Goal: Task Accomplishment & Management: Use online tool/utility

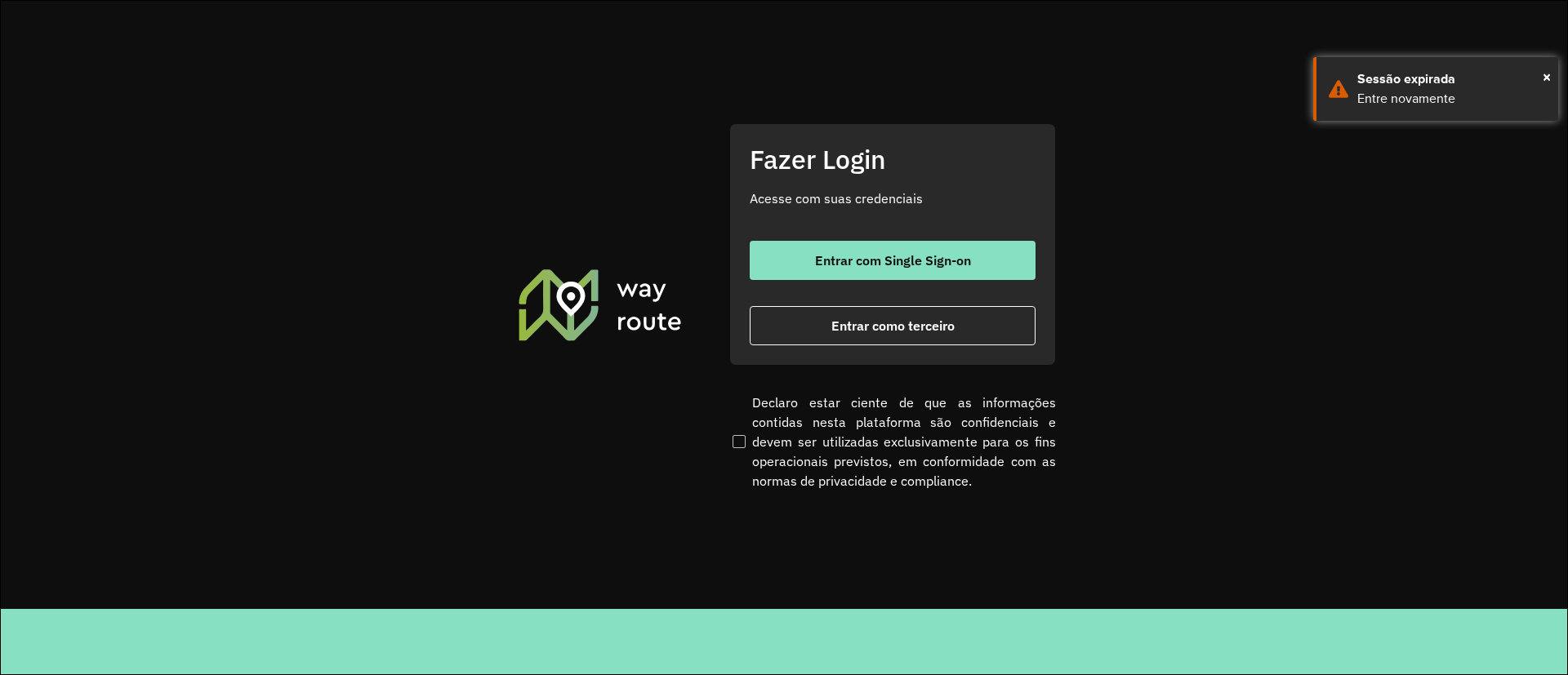
click at [894, 281] on div "Entrar com Single Sign-on Entrar como terceiro" at bounding box center [893, 292] width 286 height 104
click at [872, 275] on button "Entrar com Single Sign-on" at bounding box center [893, 260] width 286 height 40
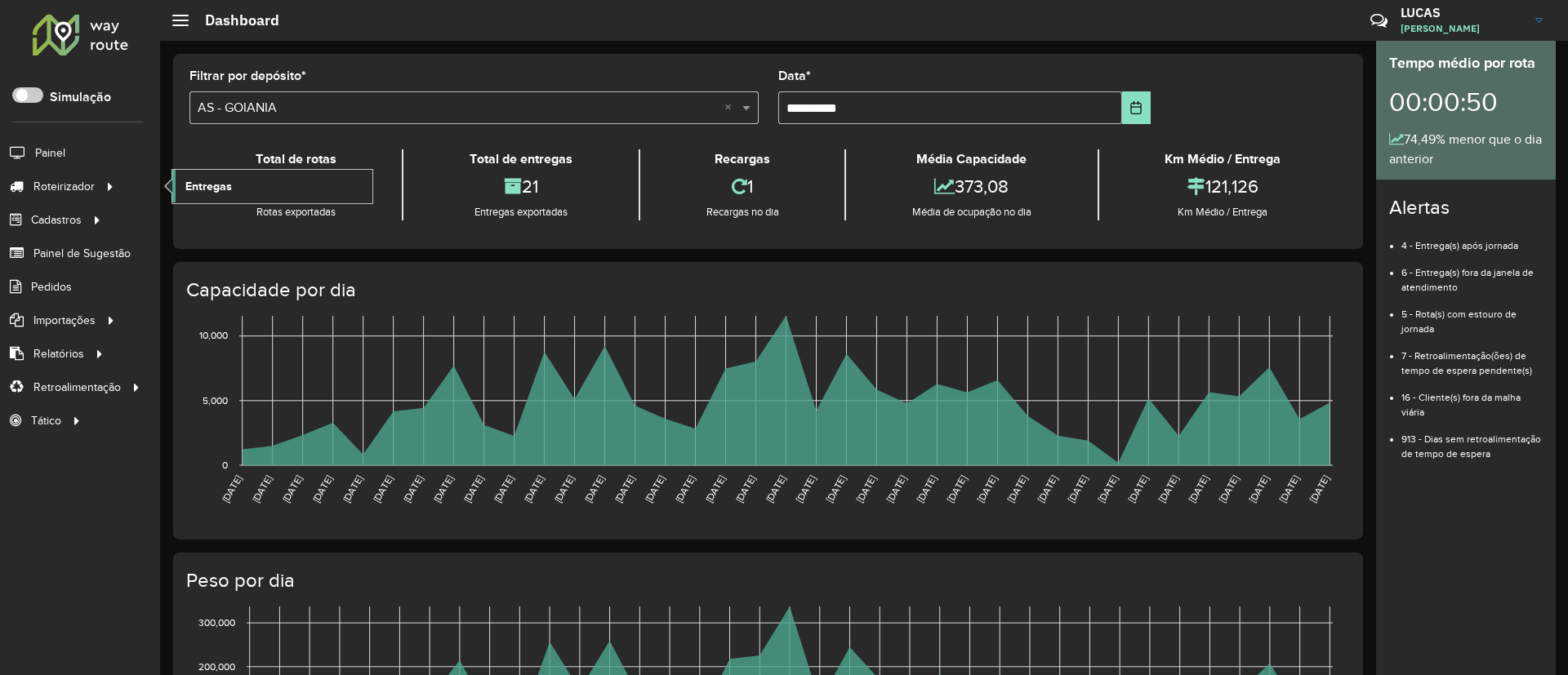
click at [194, 191] on span "Entregas" at bounding box center [208, 186] width 47 height 17
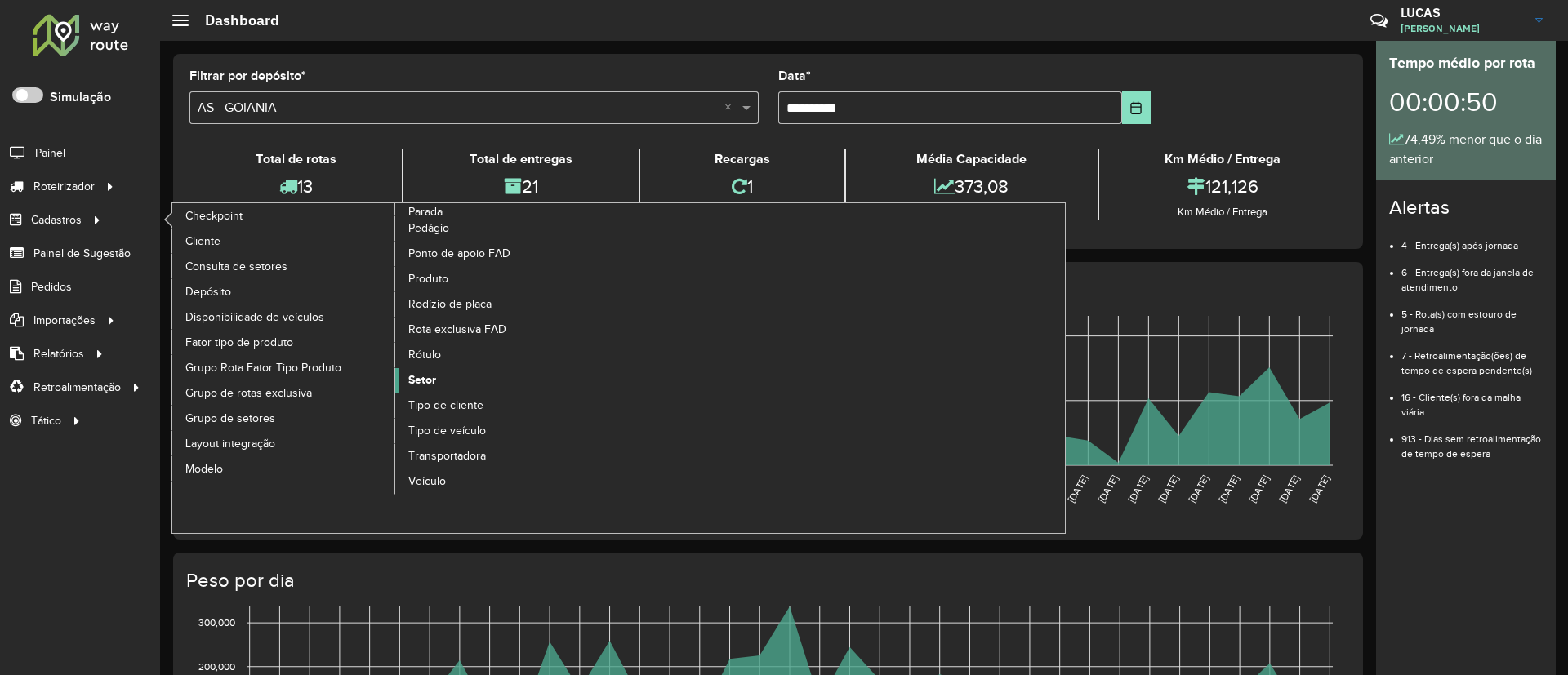
click at [410, 388] on span "Setor" at bounding box center [422, 379] width 28 height 17
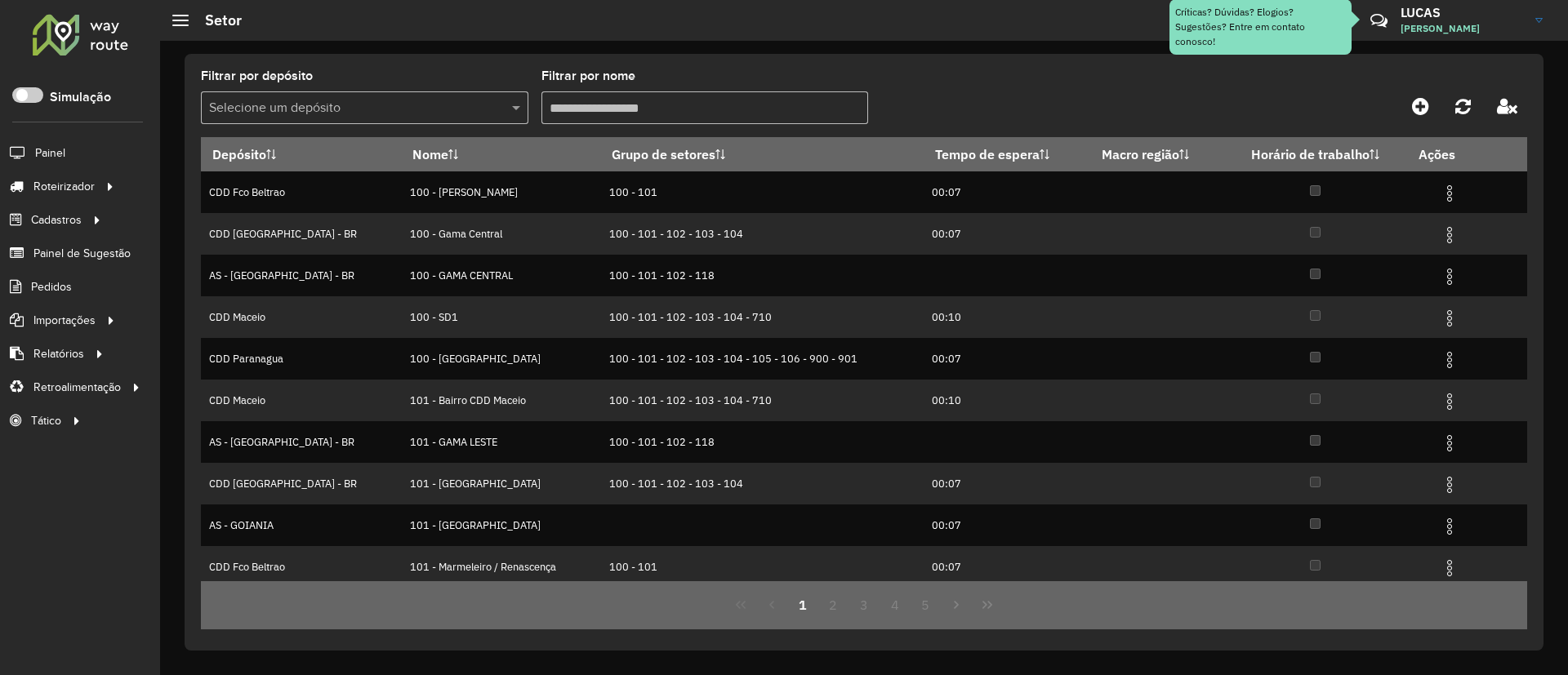
click at [278, 125] on formly-field "Filtrar por depósito Selecione um depósito" at bounding box center [364, 103] width 327 height 67
click at [276, 117] on input "text" at bounding box center [348, 108] width 278 height 19
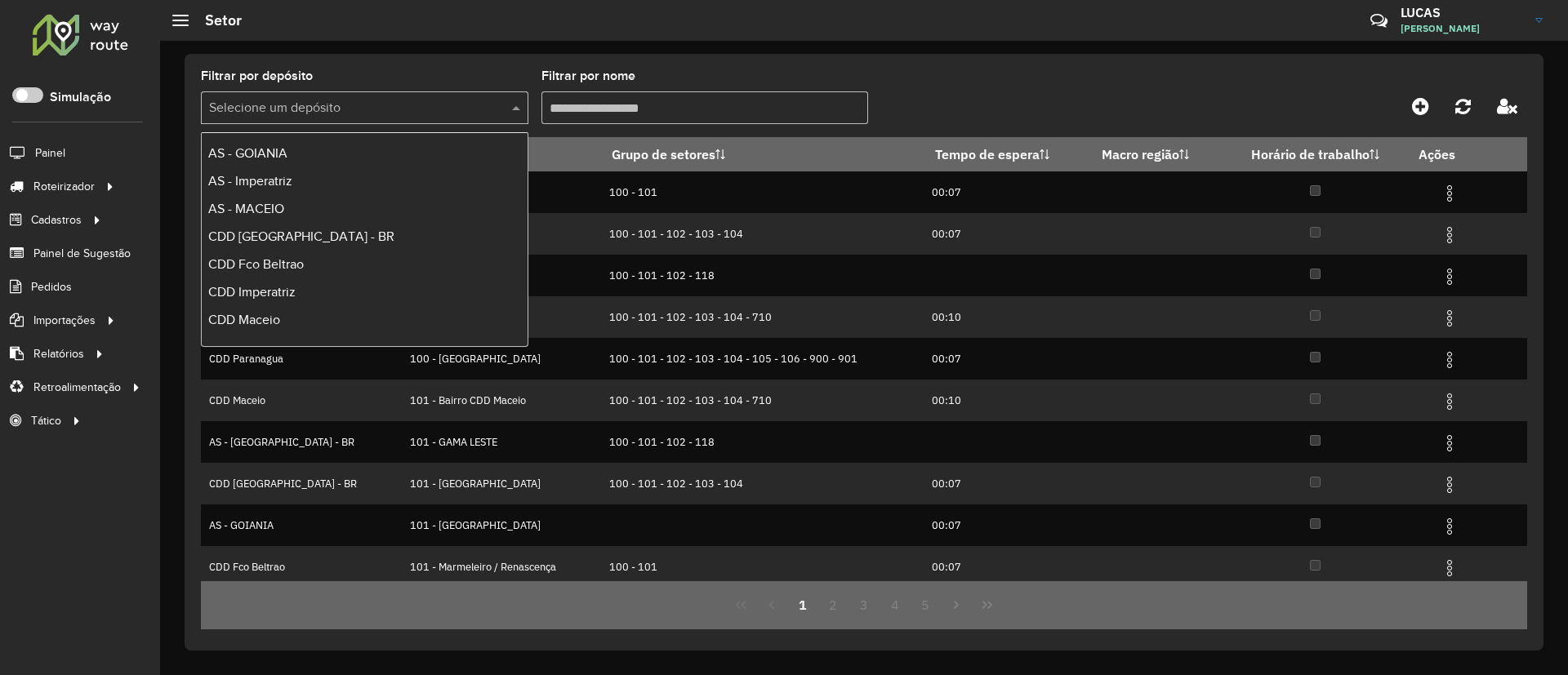
scroll to position [110, 0]
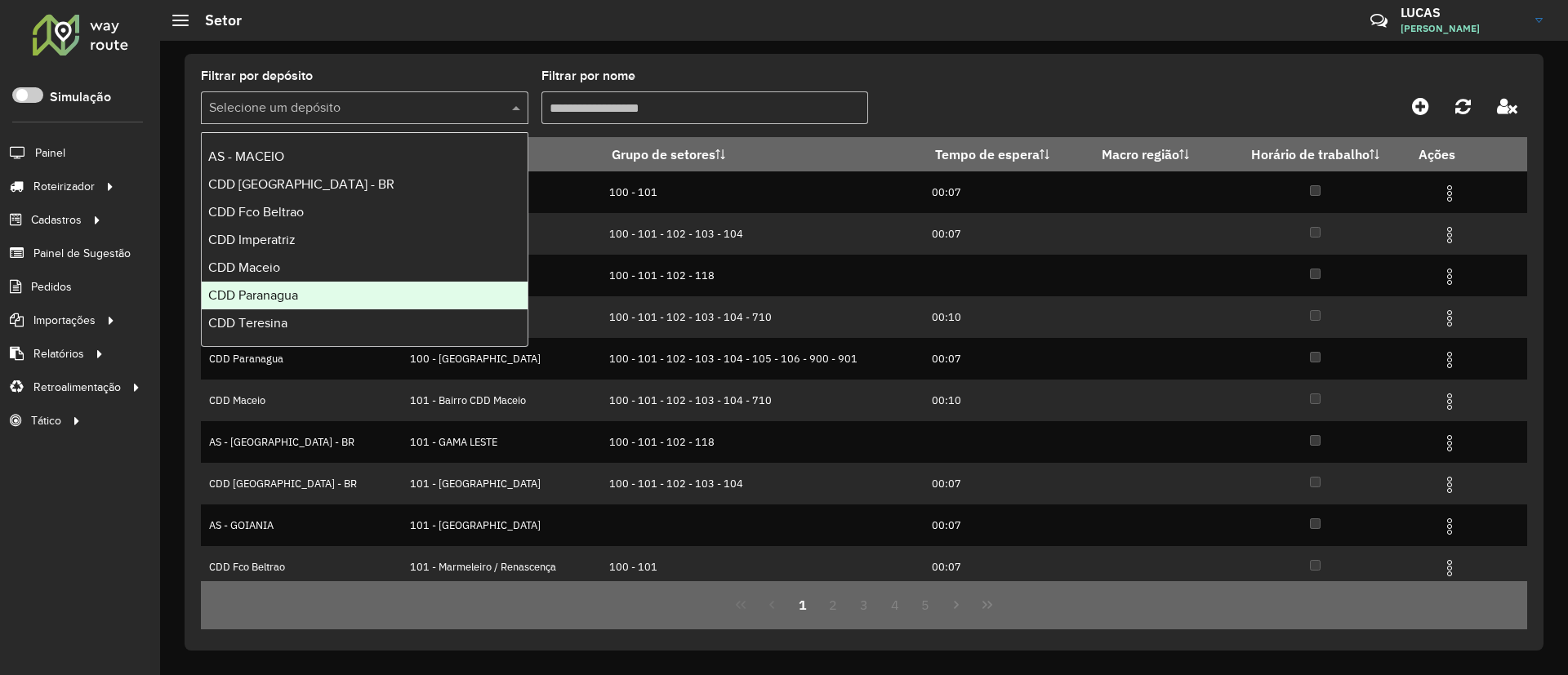
click at [298, 285] on div "CDD Paranagua" at bounding box center [365, 296] width 326 height 28
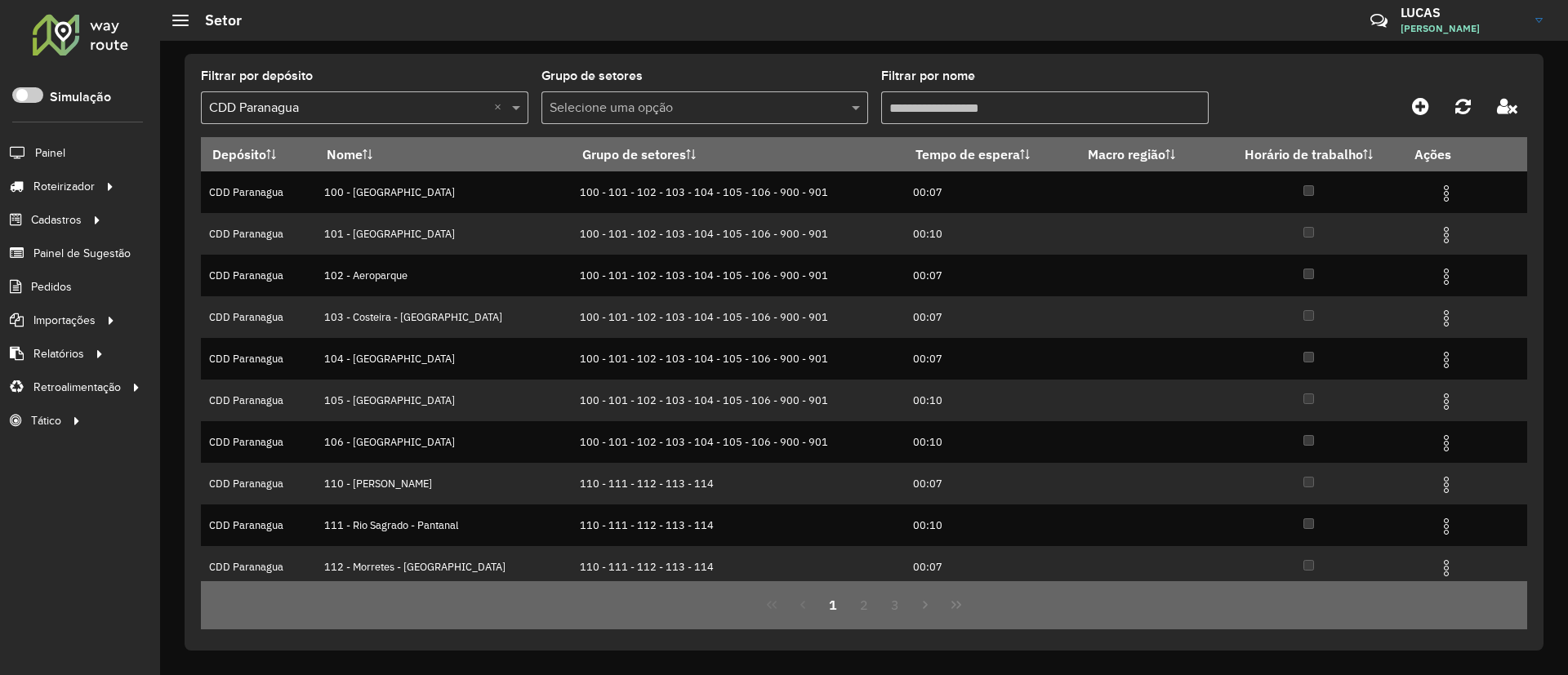
click at [991, 60] on div "Filtrar por depósito Selecione um depósito × CDD Paranagua × Grupo de setores S…" at bounding box center [863, 352] width 1359 height 597
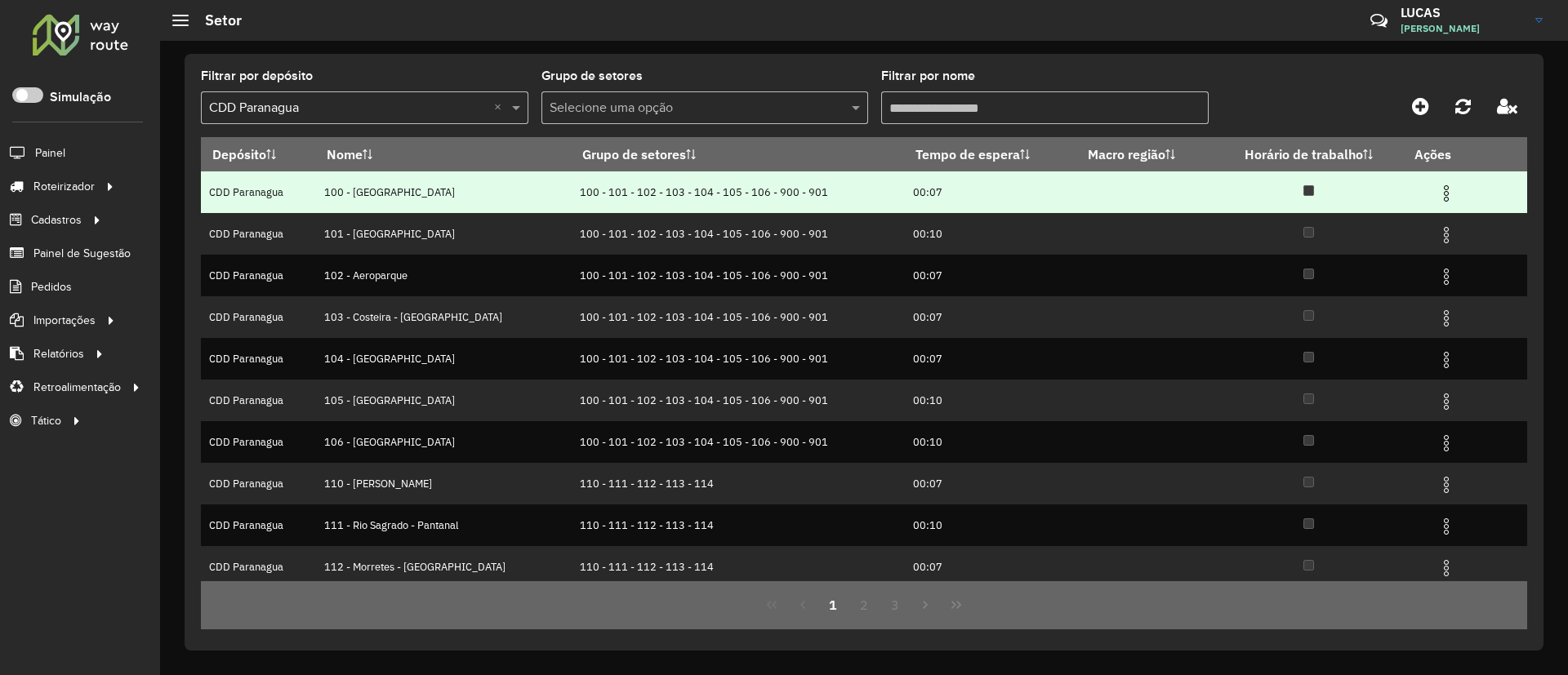
click at [946, 98] on input "Filtrar por nome" at bounding box center [1044, 107] width 327 height 32
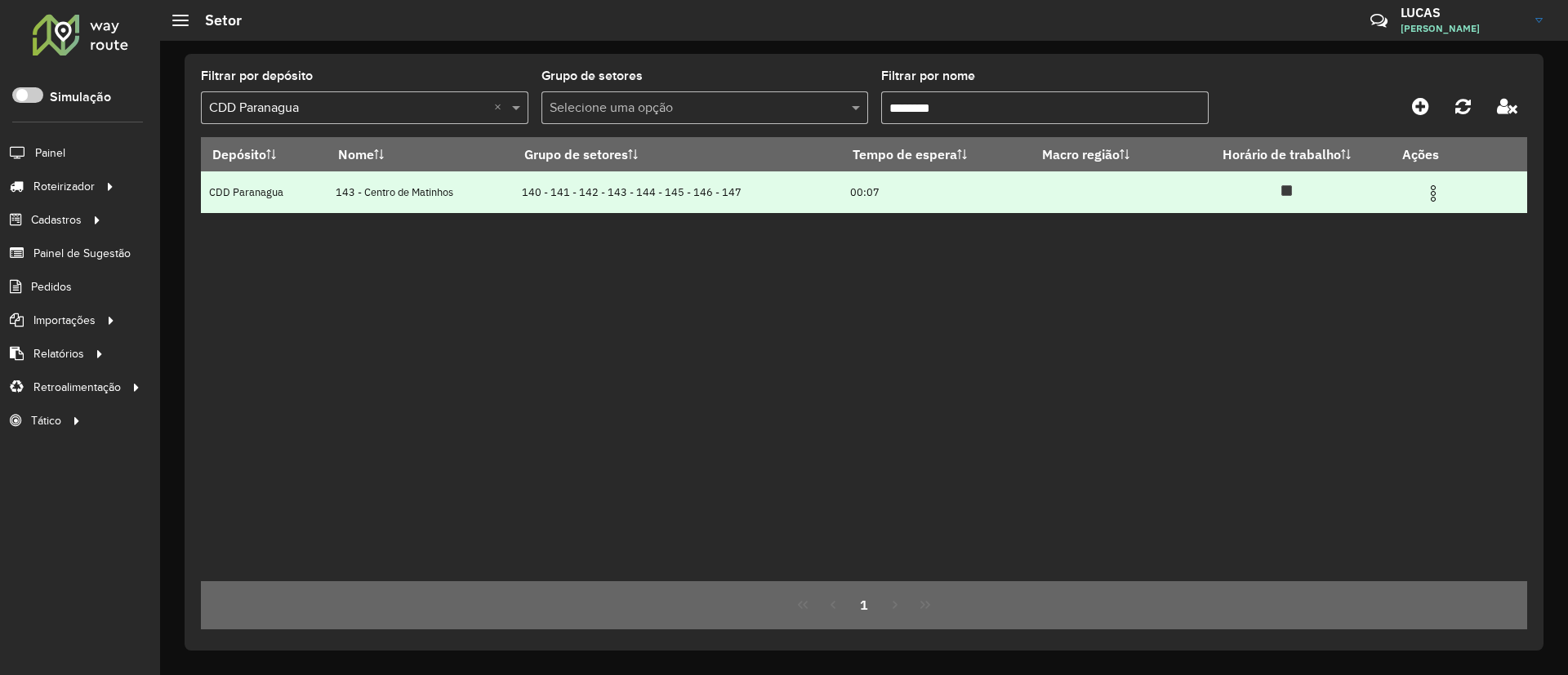
type input "********"
drag, startPoint x: 357, startPoint y: 197, endPoint x: 469, endPoint y: 204, distance: 112.2
click at [467, 203] on td "143 - Centro de Matinhos" at bounding box center [420, 192] width 186 height 41
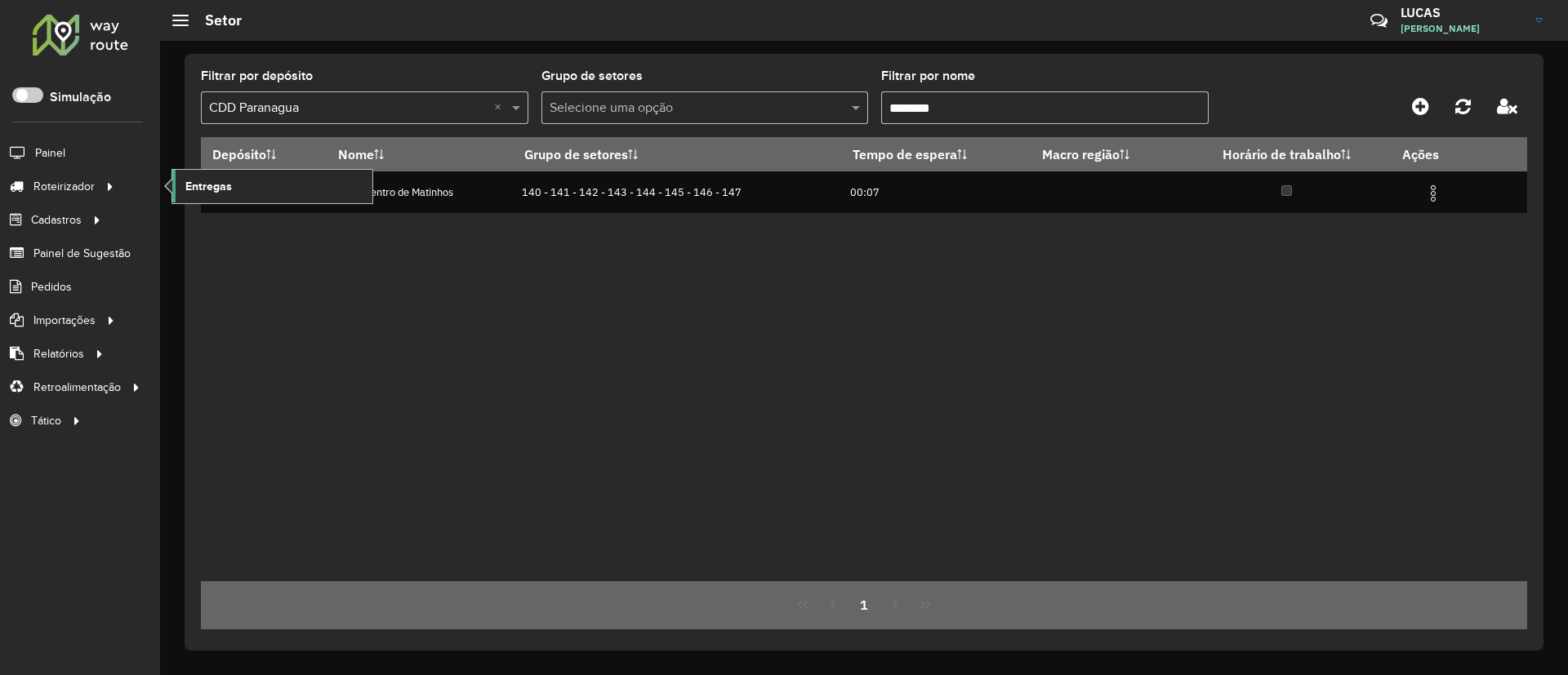
click at [193, 178] on span "Entregas" at bounding box center [208, 186] width 47 height 17
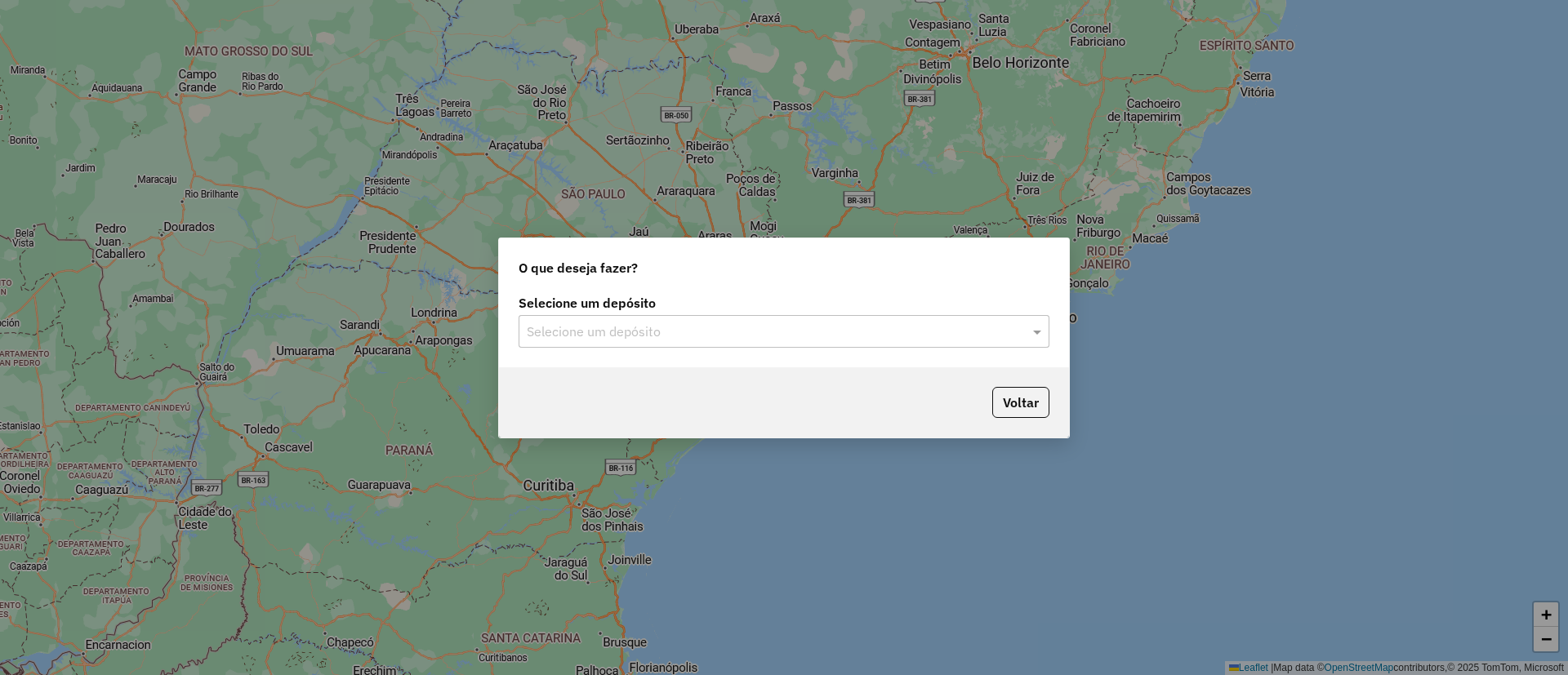
drag, startPoint x: 678, startPoint y: 331, endPoint x: 685, endPoint y: 344, distance: 14.8
click at [679, 331] on input "text" at bounding box center [767, 332] width 482 height 19
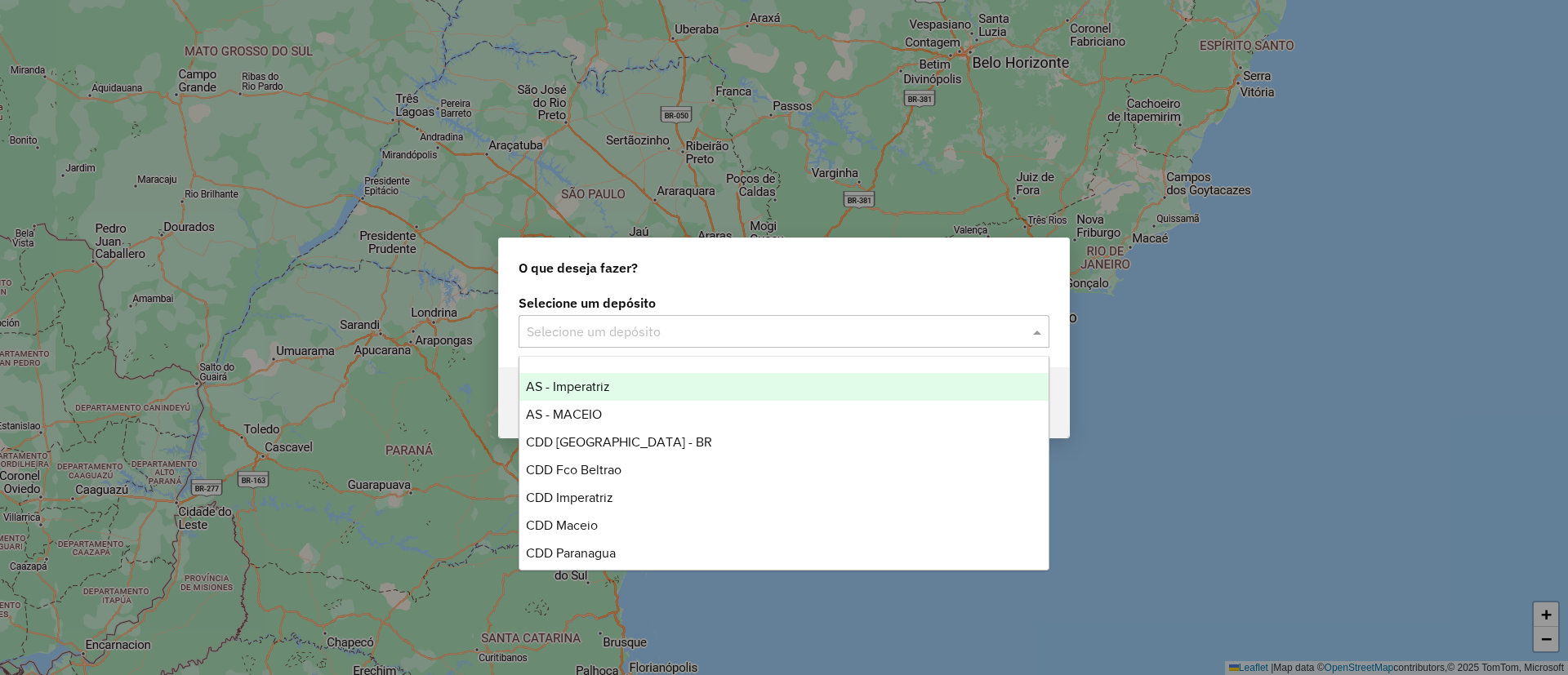
scroll to position [110, 0]
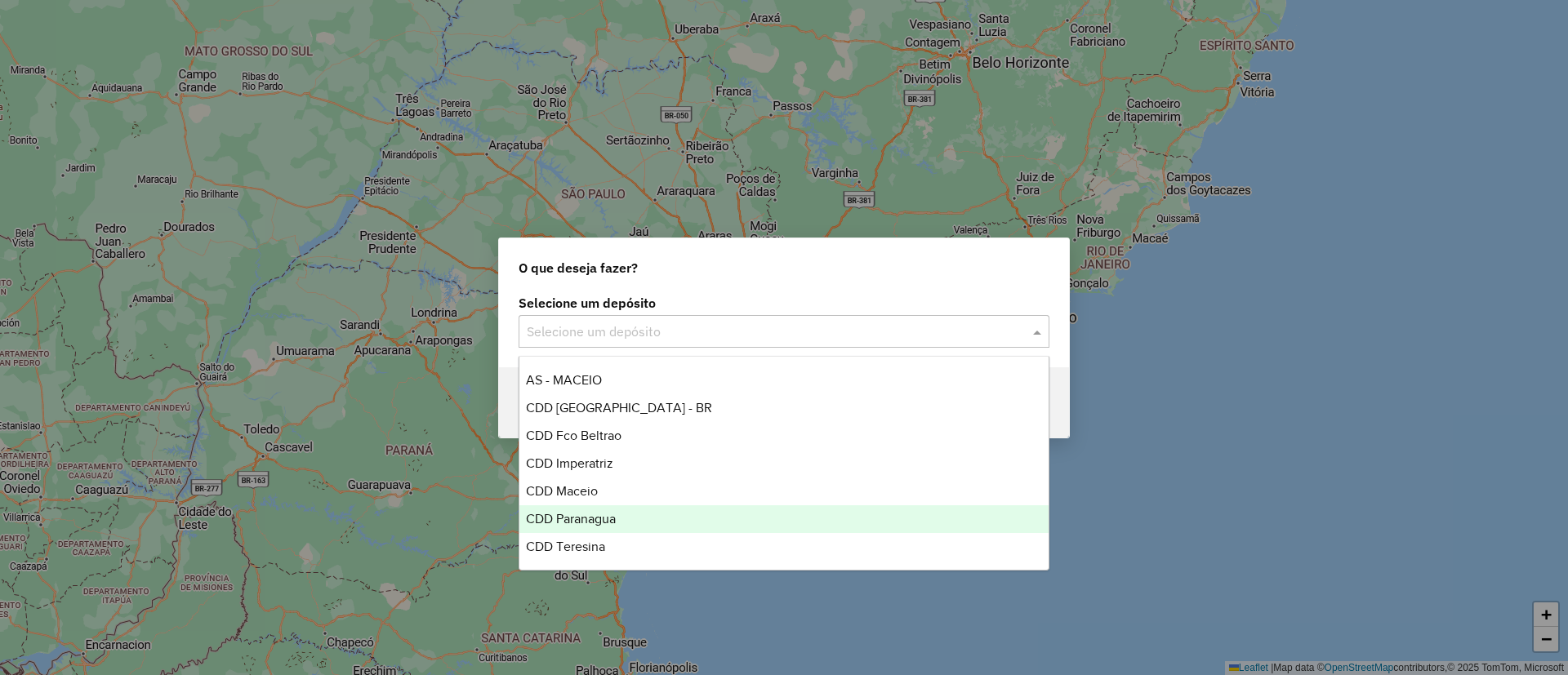
click at [618, 515] on div "CDD Paranagua" at bounding box center [784, 519] width 529 height 28
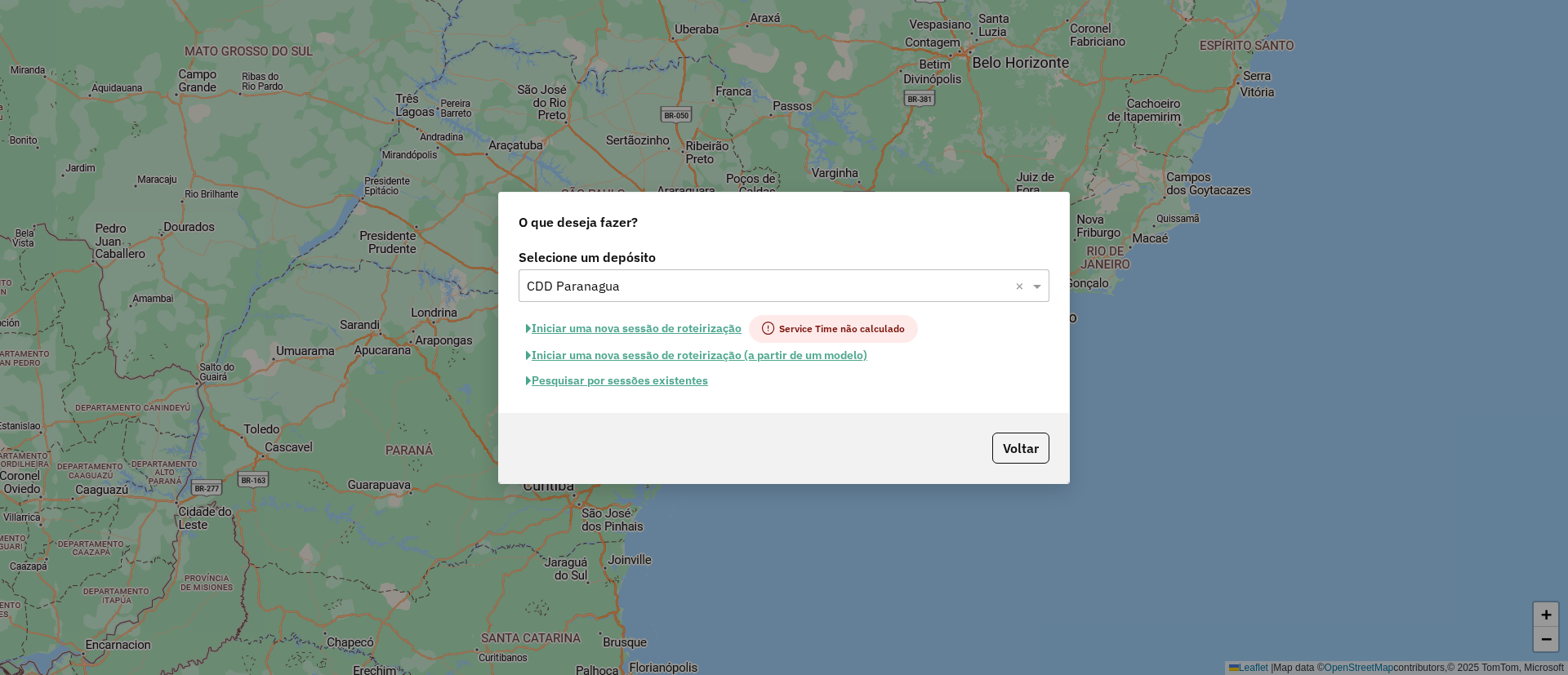
click at [638, 379] on button "Pesquisar por sessões existentes" at bounding box center [617, 380] width 197 height 25
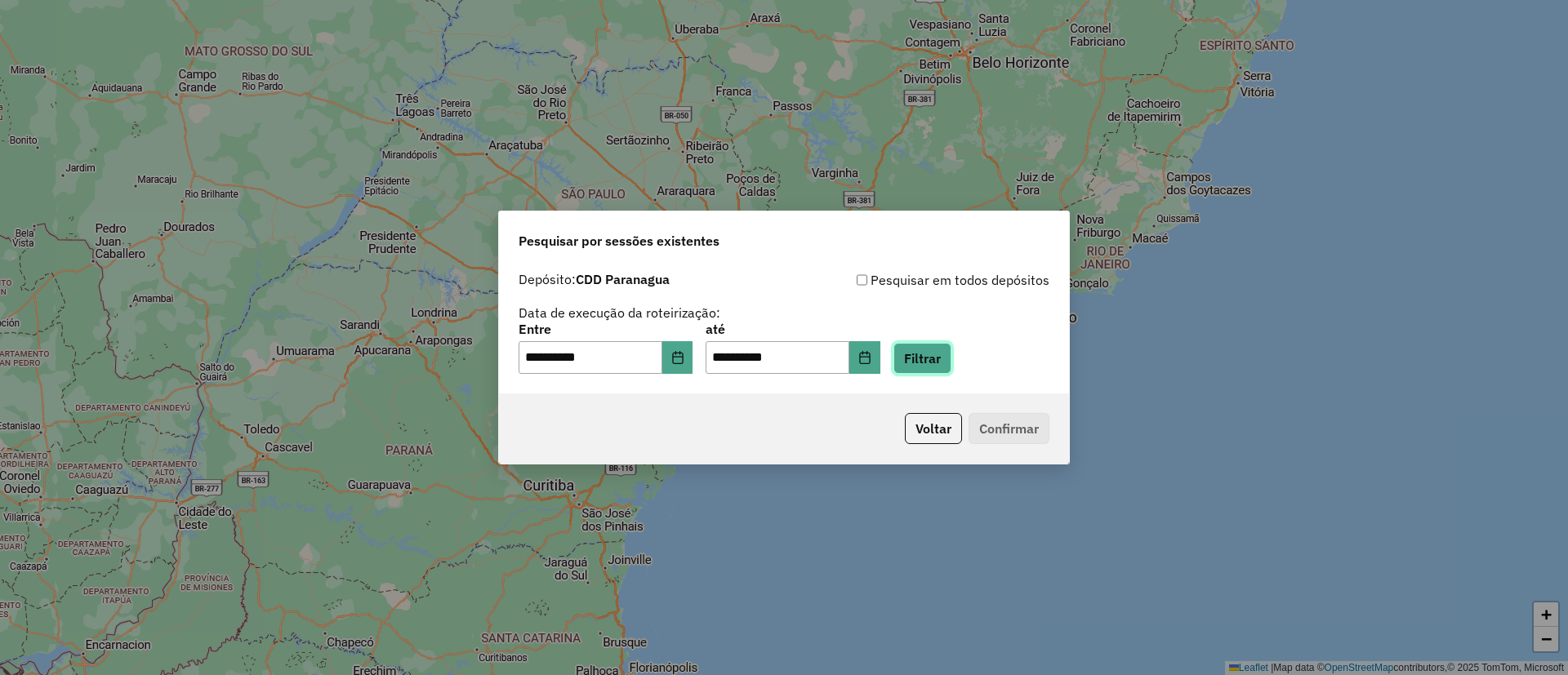
click at [940, 354] on button "Filtrar" at bounding box center [922, 358] width 58 height 31
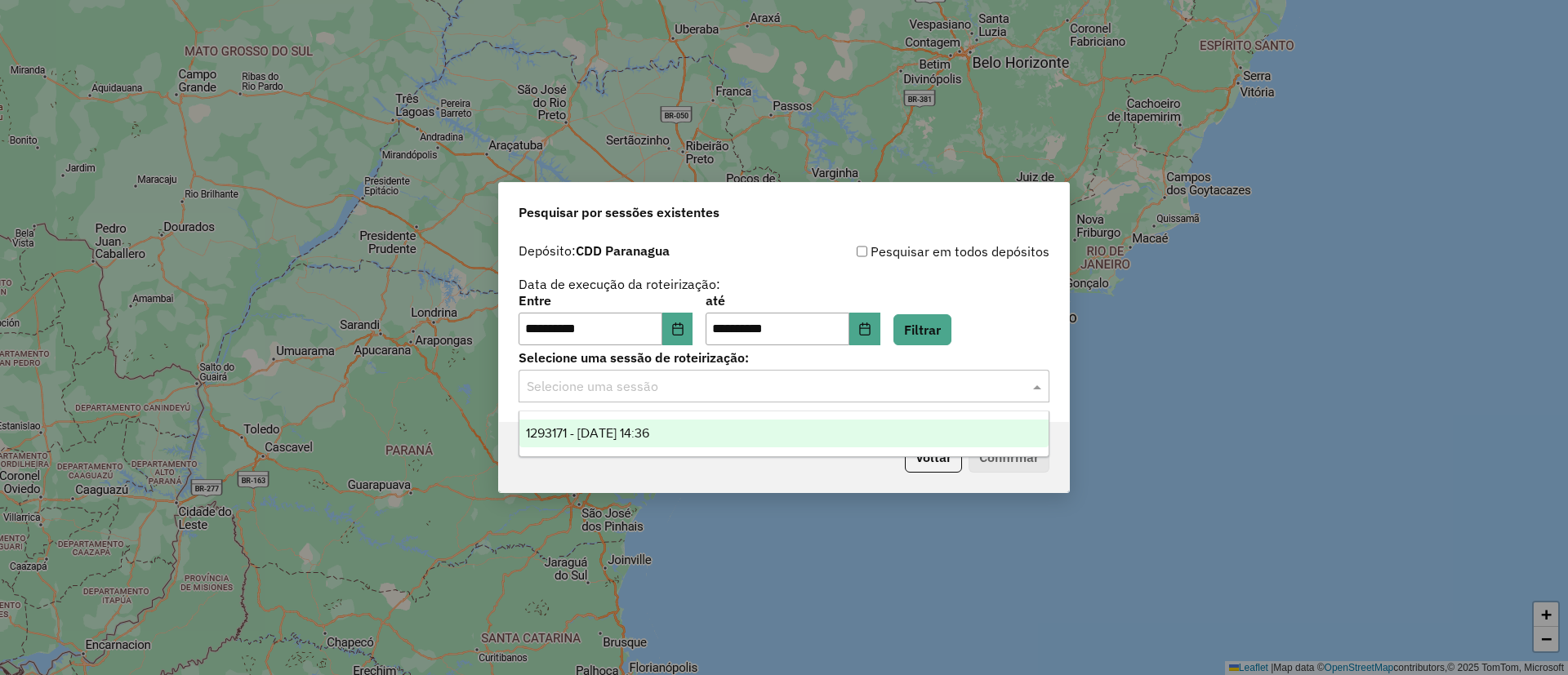
click at [665, 392] on input "text" at bounding box center [767, 386] width 482 height 19
click at [618, 430] on span "1293171 - 13/10/2025 14:36" at bounding box center [588, 433] width 123 height 14
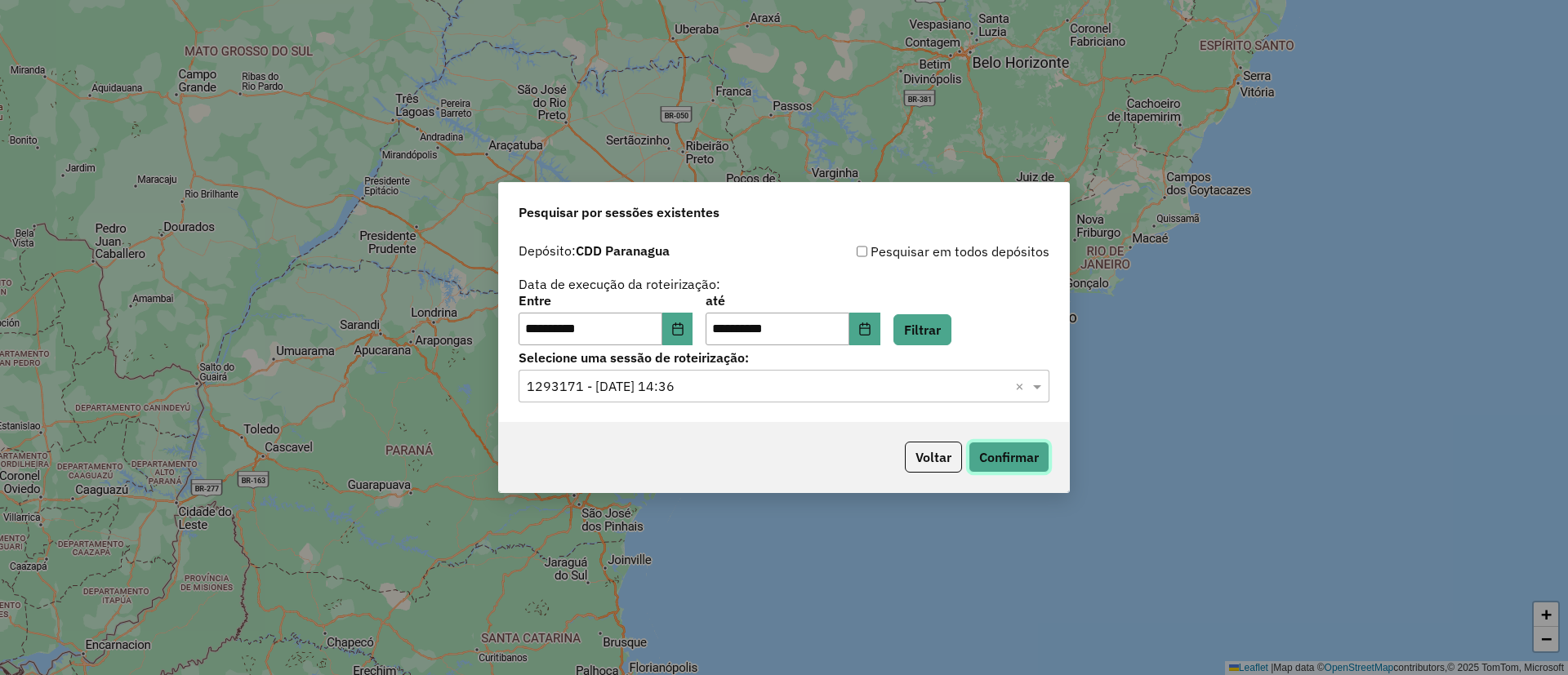
click at [1033, 455] on button "Confirmar" at bounding box center [1009, 457] width 81 height 31
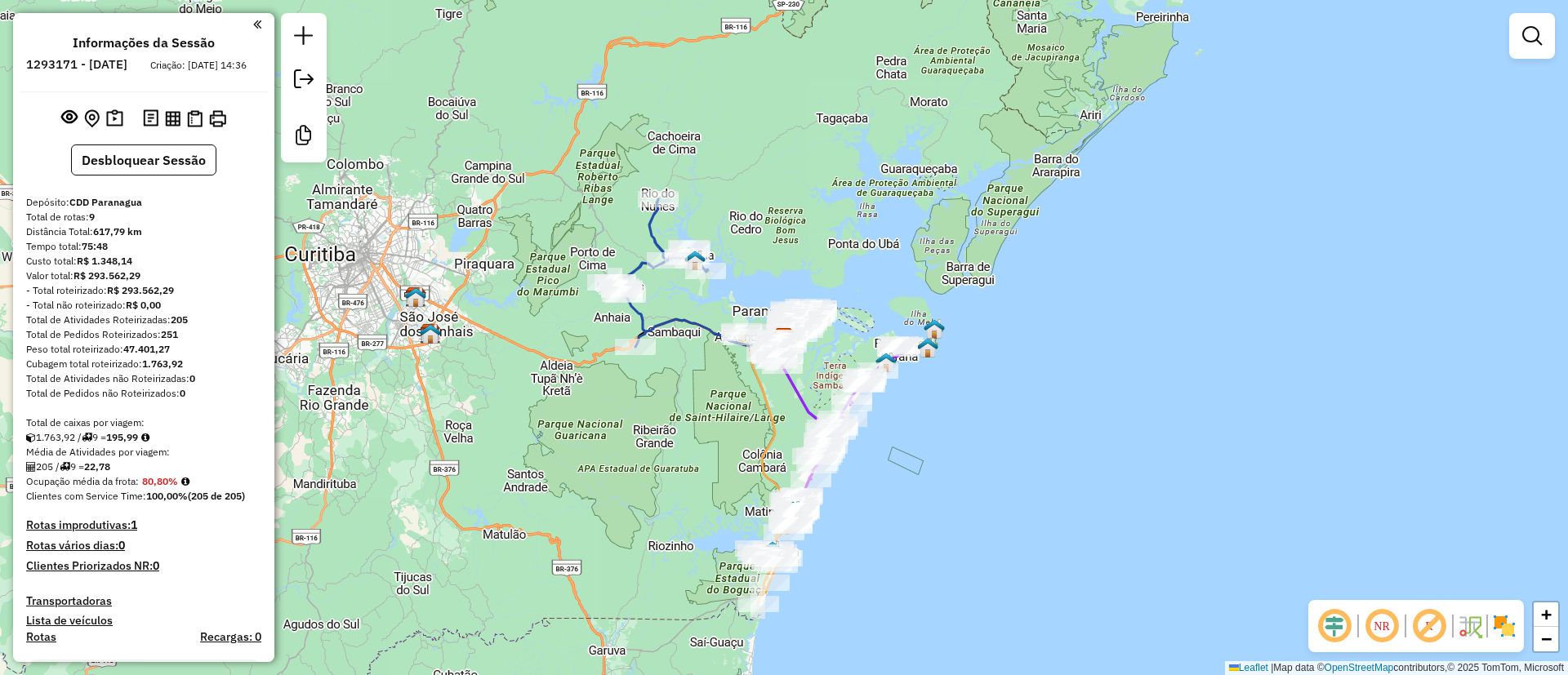
click at [1421, 611] on em at bounding box center [1429, 626] width 40 height 40
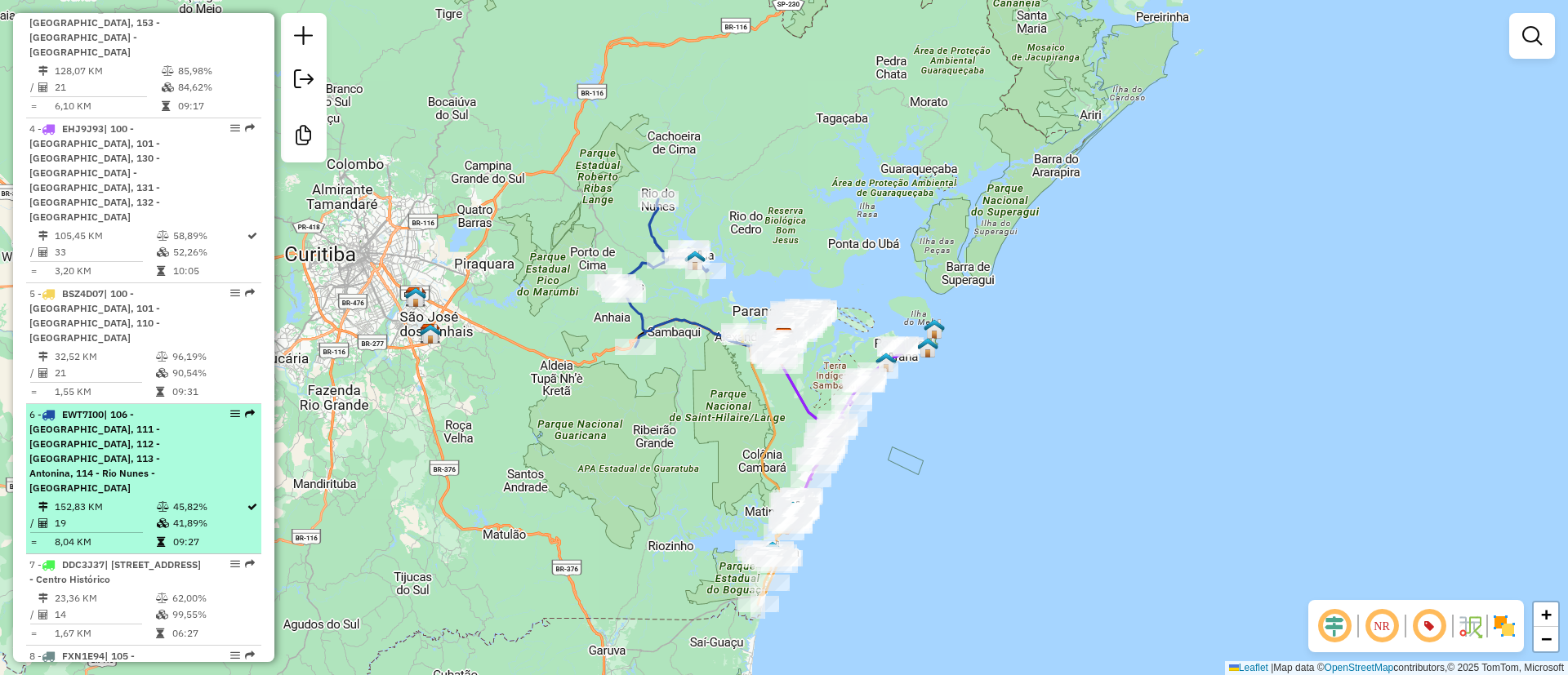
scroll to position [1150, 0]
click at [130, 404] on div "6 - EWT7I00 | 106 - Vila Santa Maria, 111 - Rio Sagrado - Pantanal, 112 - Morre…" at bounding box center [116, 448] width 173 height 88
select select "**********"
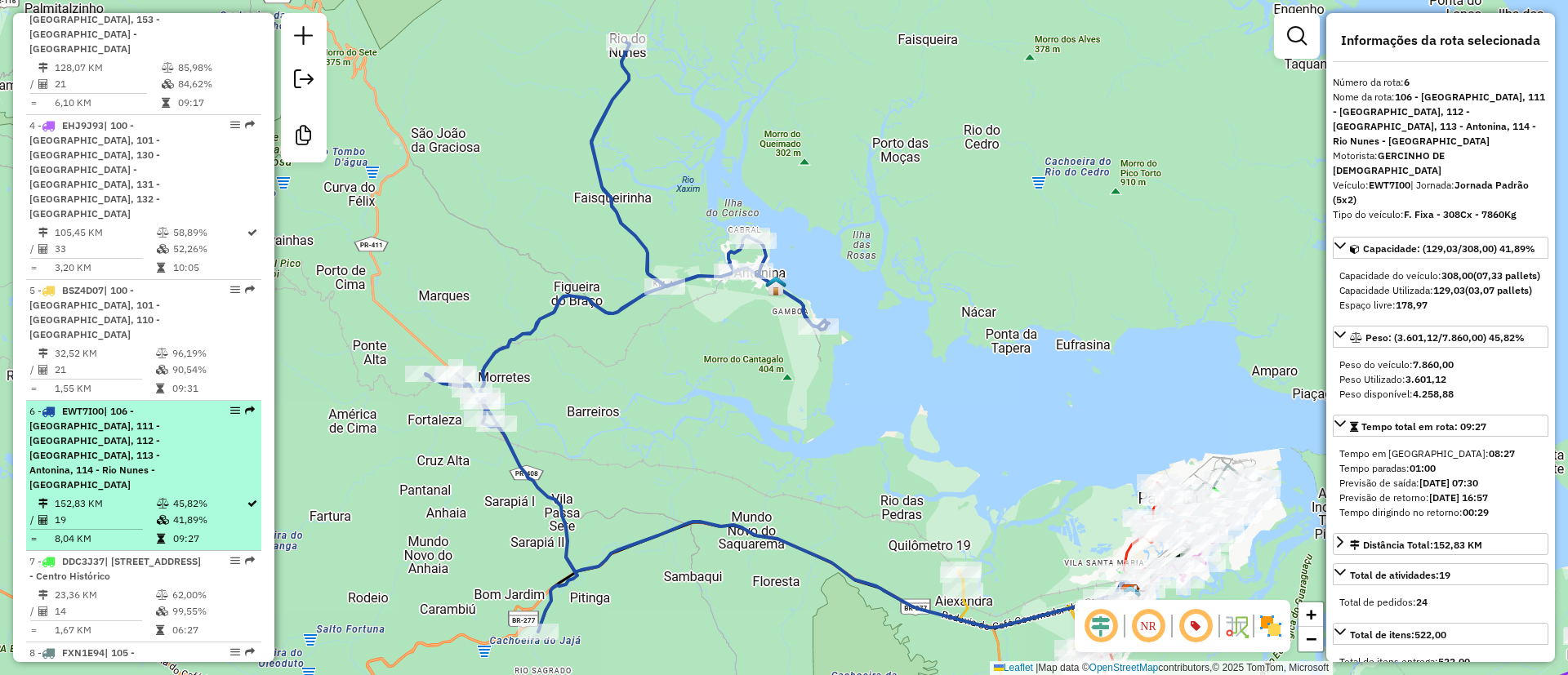
click at [158, 495] on td at bounding box center [164, 504] width 17 height 17
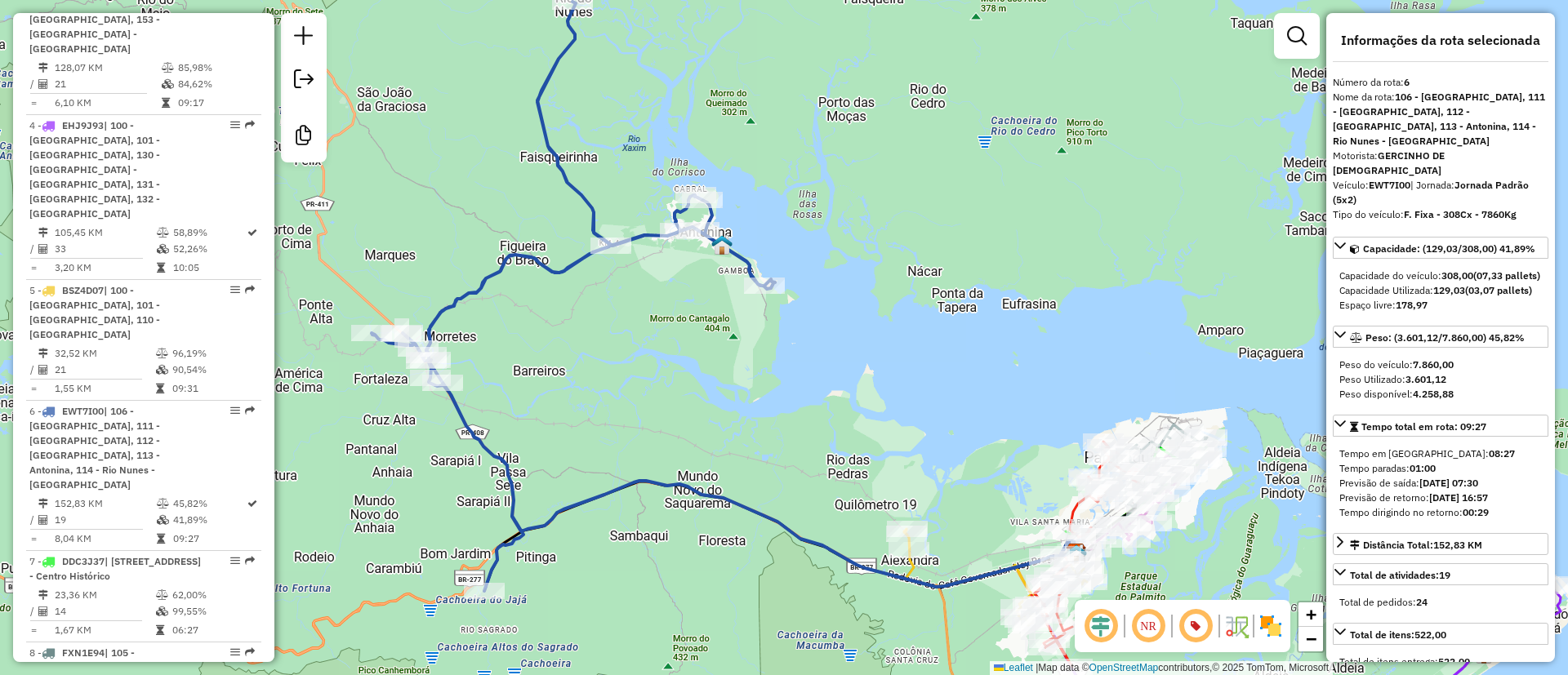
drag, startPoint x: 1026, startPoint y: 322, endPoint x: 855, endPoint y: 212, distance: 203.3
click at [859, 205] on div "Janela de atendimento Grade de atendimento Capacidade Transportadoras Veículos …" at bounding box center [784, 337] width 1568 height 675
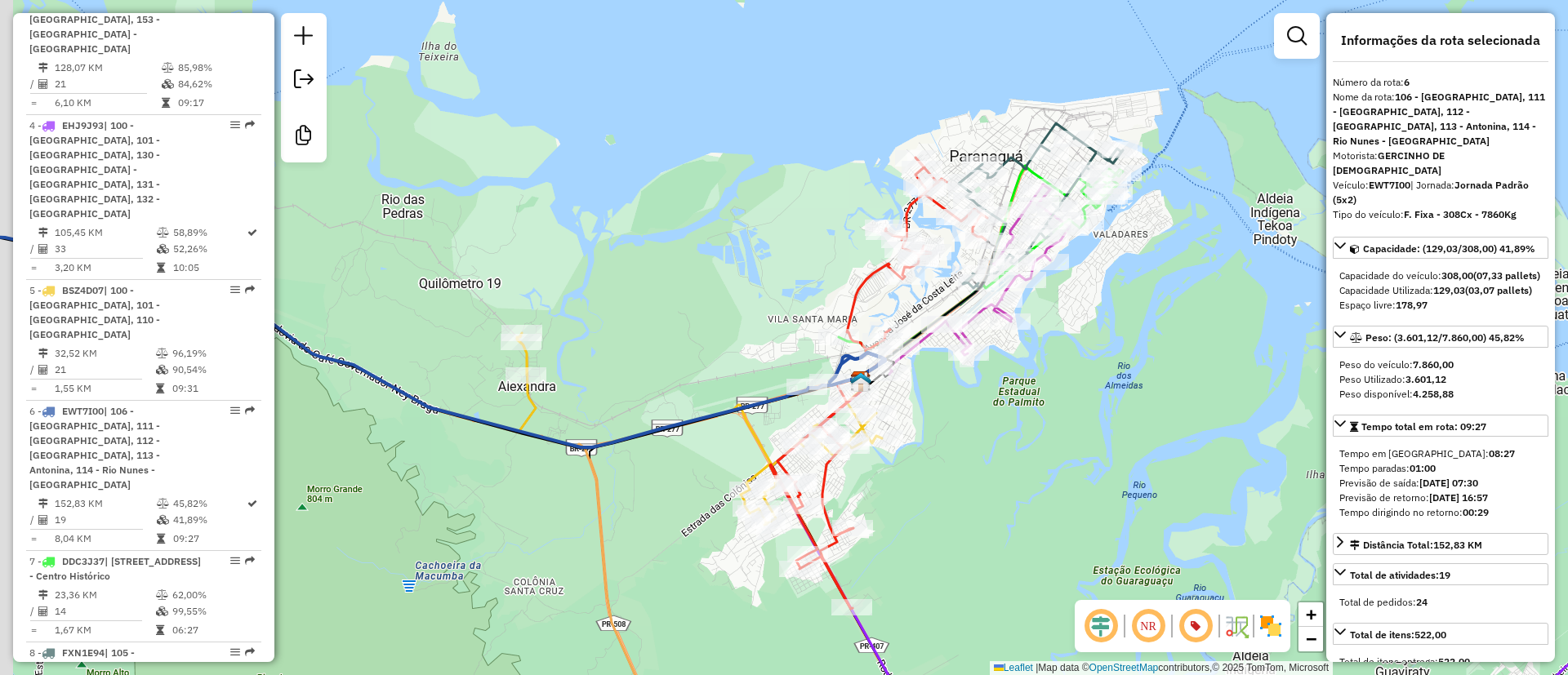
drag, startPoint x: 648, startPoint y: 275, endPoint x: 895, endPoint y: 328, distance: 252.6
click at [895, 328] on div "Janela de atendimento Grade de atendimento Capacidade Transportadoras Veículos …" at bounding box center [784, 337] width 1568 height 675
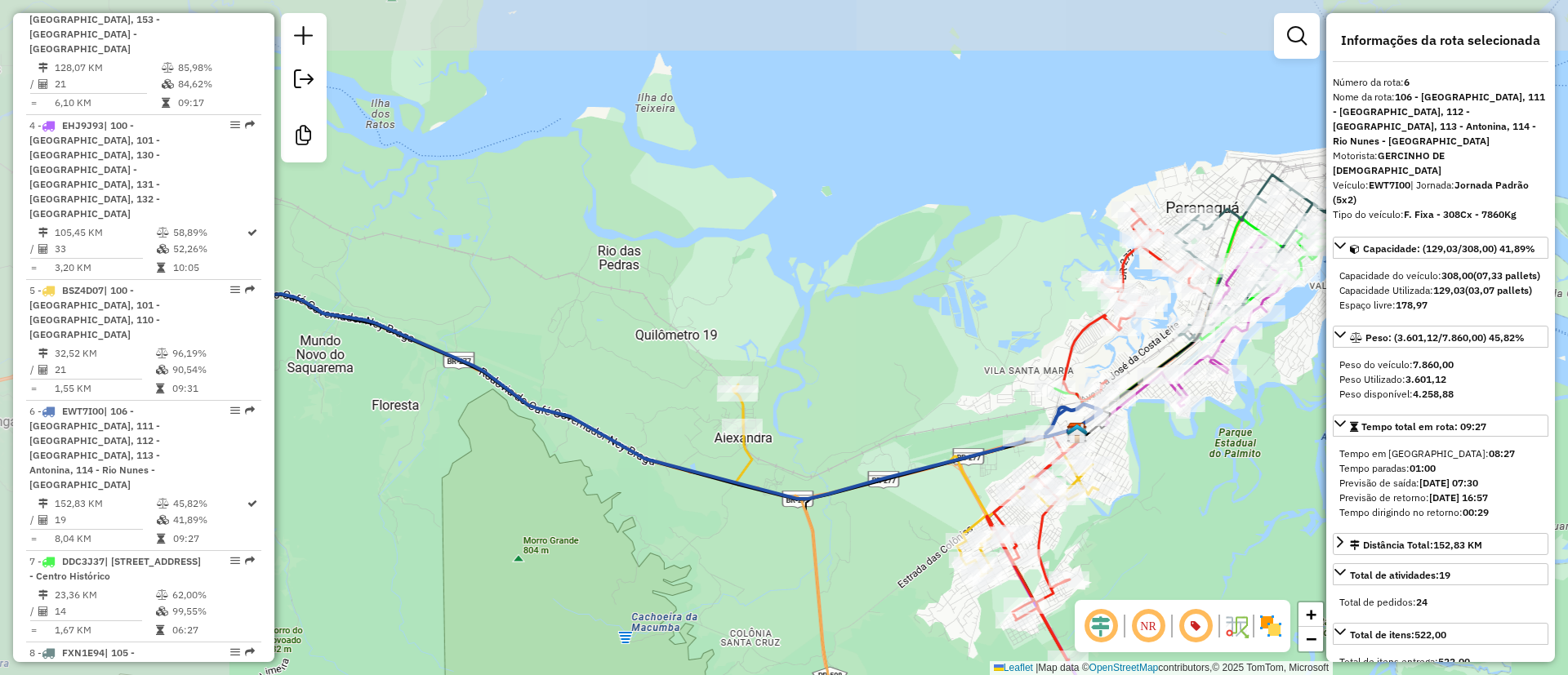
drag, startPoint x: 714, startPoint y: 248, endPoint x: 978, endPoint y: 455, distance: 335.5
click at [973, 449] on div "Janela de atendimento Grade de atendimento Capacidade Transportadoras Veículos …" at bounding box center [784, 337] width 1568 height 675
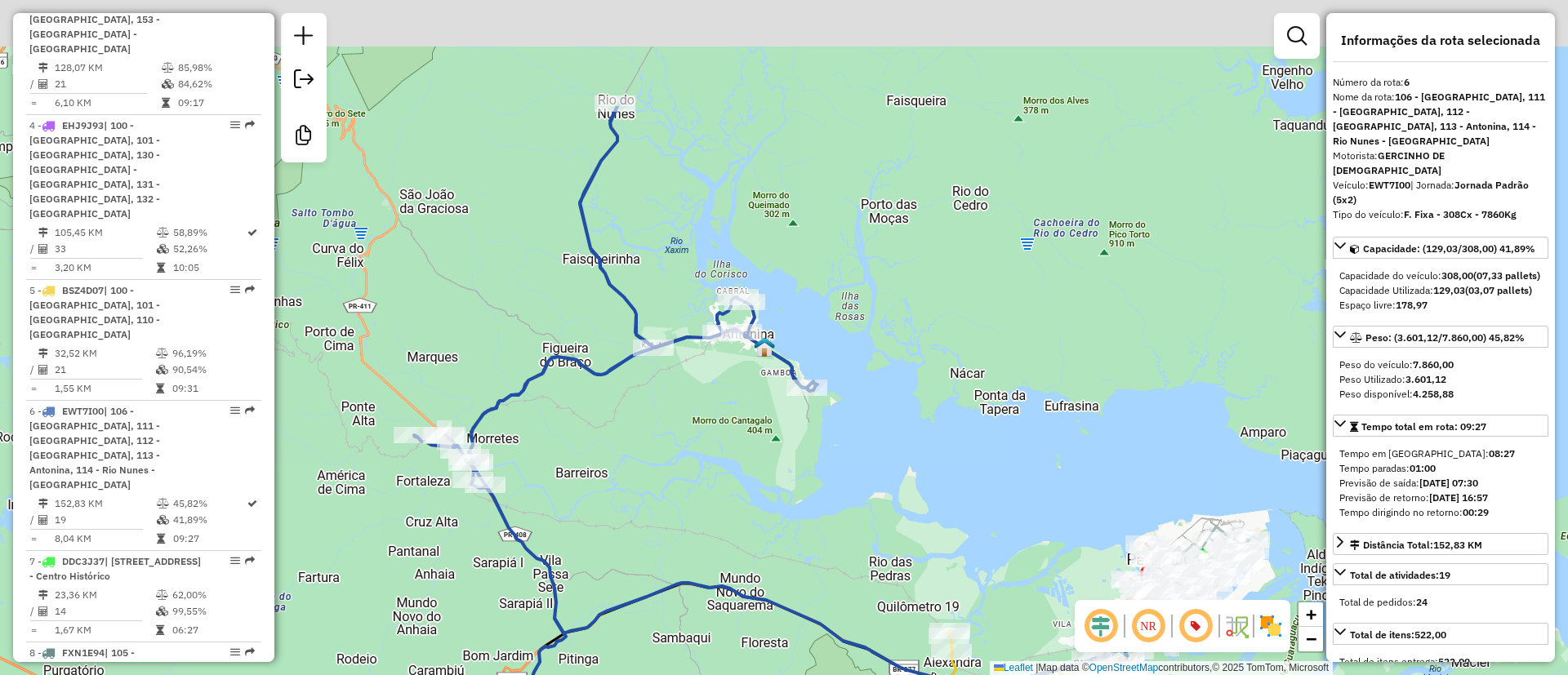
drag, startPoint x: 775, startPoint y: 436, endPoint x: 800, endPoint y: 484, distance: 54.1
click at [800, 484] on div "Janela de atendimento Grade de atendimento Capacidade Transportadoras Veículos …" at bounding box center [784, 337] width 1568 height 675
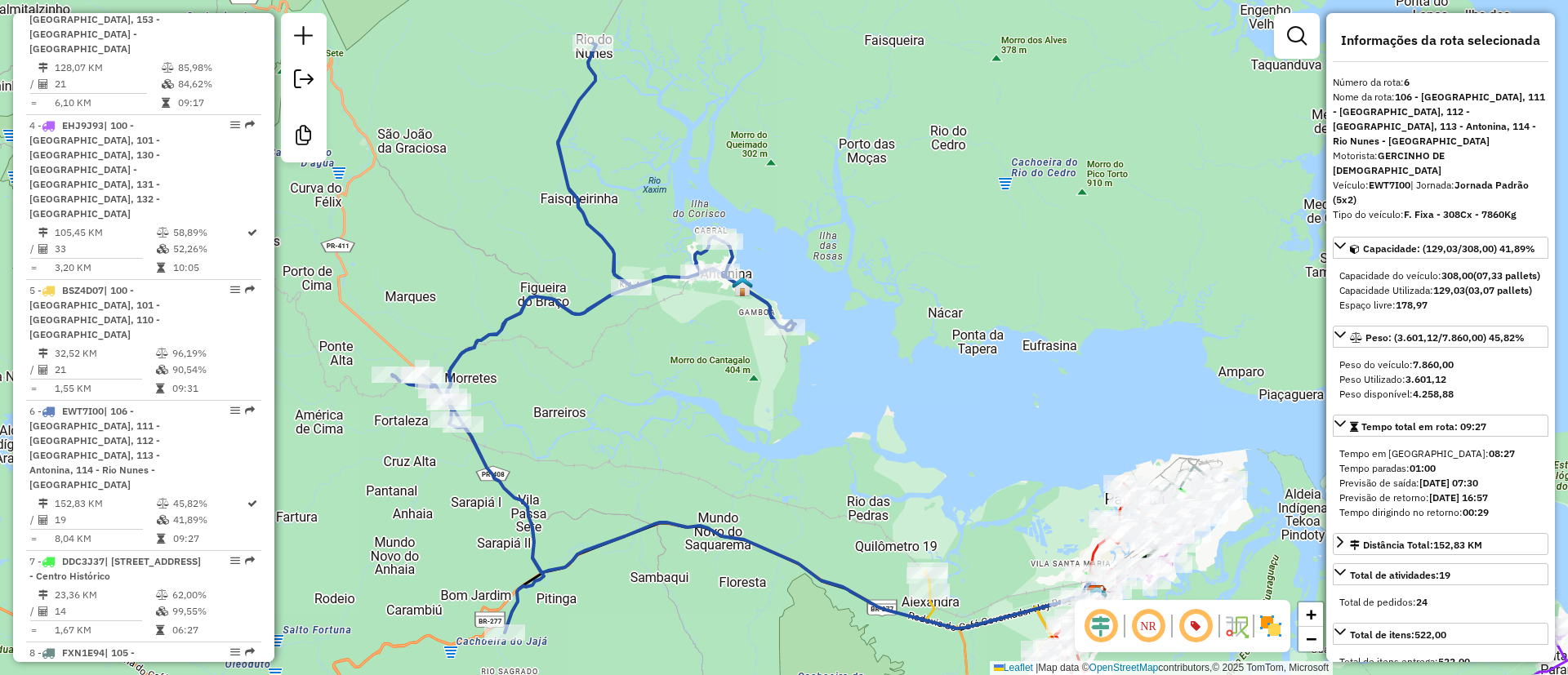
drag, startPoint x: 800, startPoint y: 484, endPoint x: 772, endPoint y: 415, distance: 74.5
click at [772, 415] on div "Janela de atendimento Grade de atendimento Capacidade Transportadoras Veículos …" at bounding box center [784, 337] width 1568 height 675
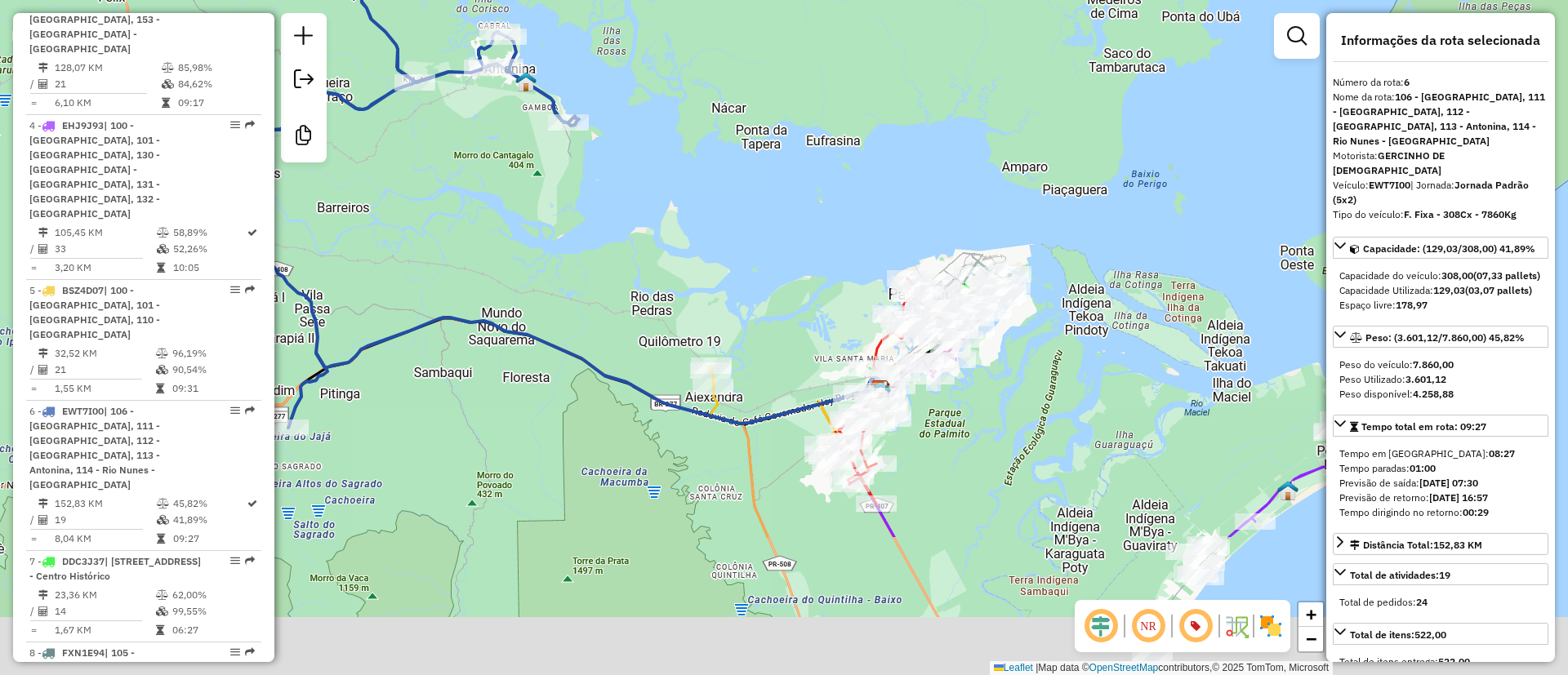
drag, startPoint x: 913, startPoint y: 212, endPoint x: 791, endPoint y: 109, distance: 159.7
click at [793, 88] on div "Janela de atendimento Grade de atendimento Capacidade Transportadoras Veículos …" at bounding box center [784, 337] width 1568 height 675
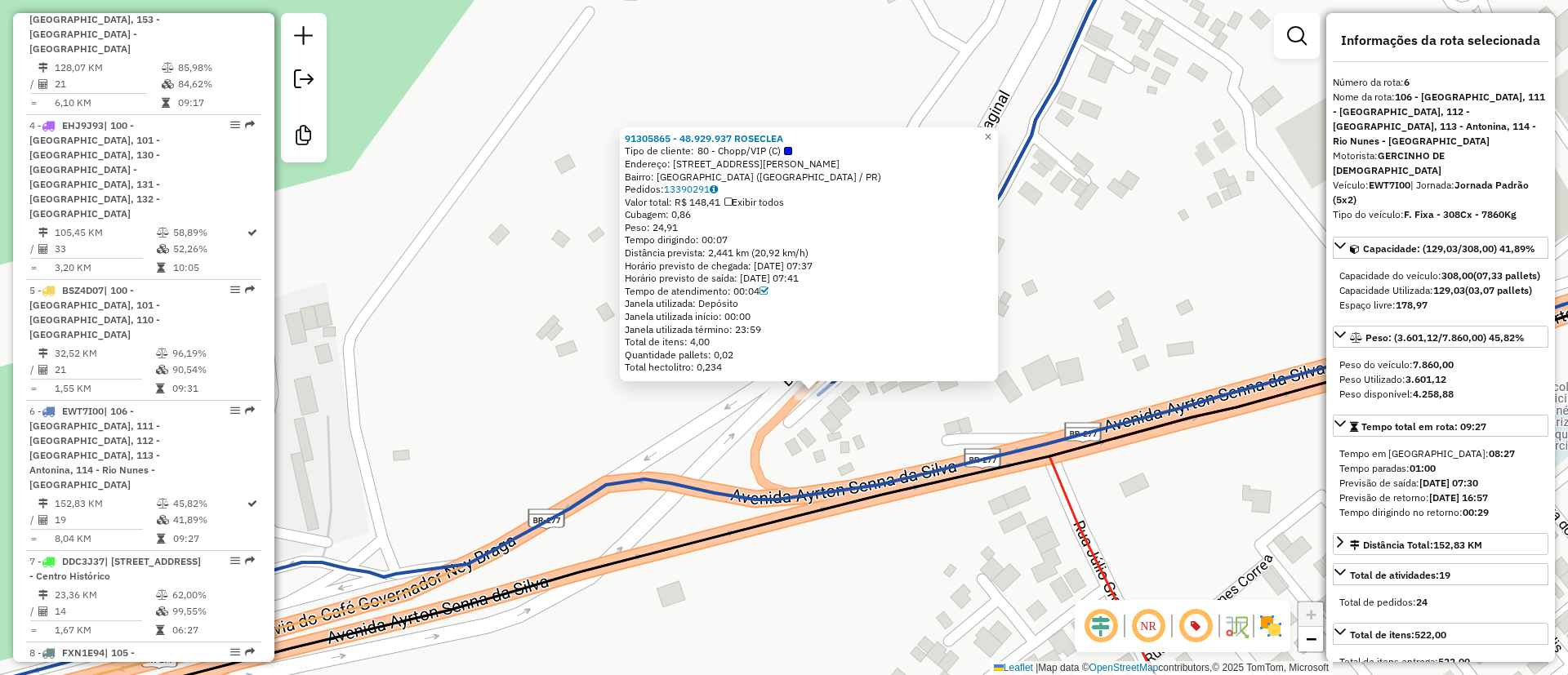
drag, startPoint x: 860, startPoint y: 405, endPoint x: 883, endPoint y: 434, distance: 37.0
click at [883, 434] on div "91305865 - 48.929.937 ROSECLEA Tipo de cliente: 80 - Chopp/VIP (C) Endereço: RU…" at bounding box center [784, 337] width 1568 height 675
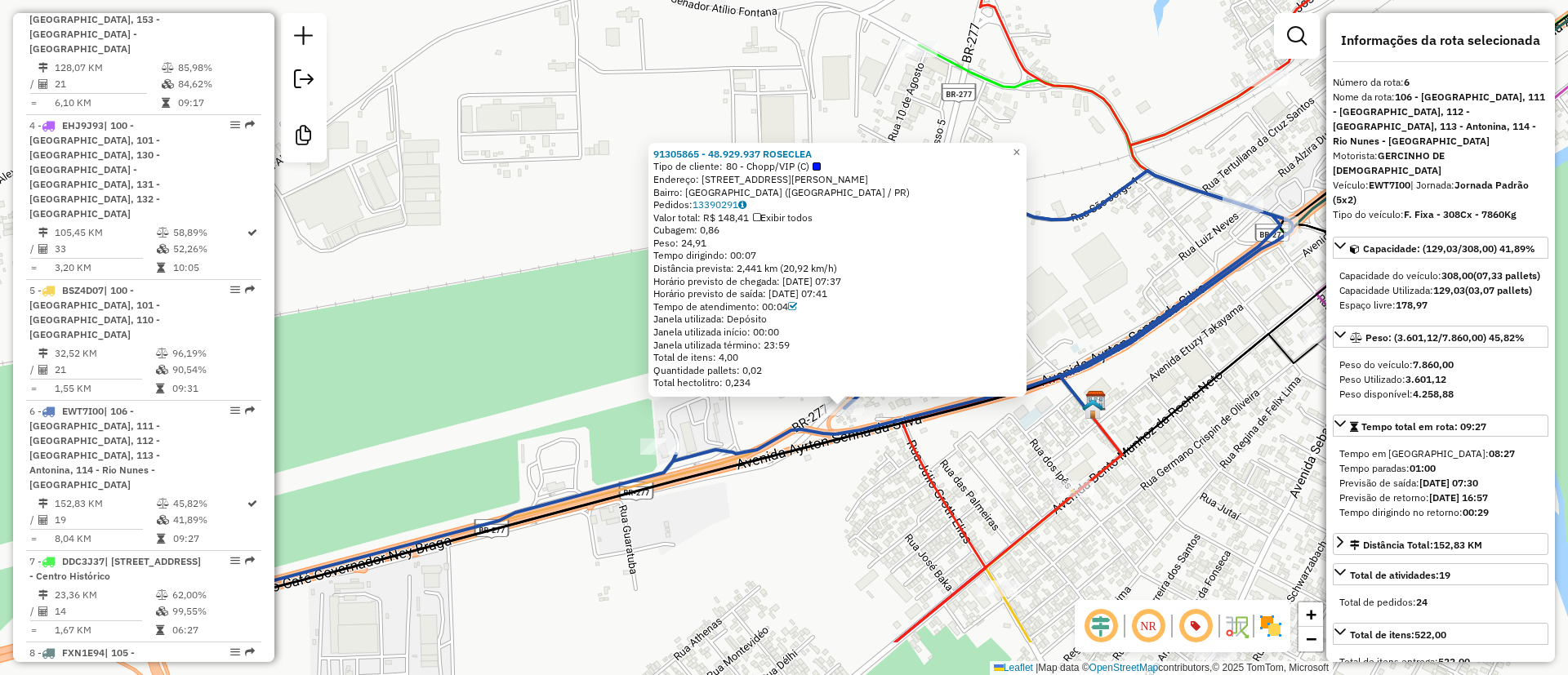
drag, startPoint x: 1036, startPoint y: 592, endPoint x: 902, endPoint y: 429, distance: 211.0
click at [949, 466] on div "91305865 - 48.929.937 ROSECLEA Tipo de cliente: 80 - Chopp/VIP (C) Endereço: RU…" at bounding box center [784, 337] width 1568 height 675
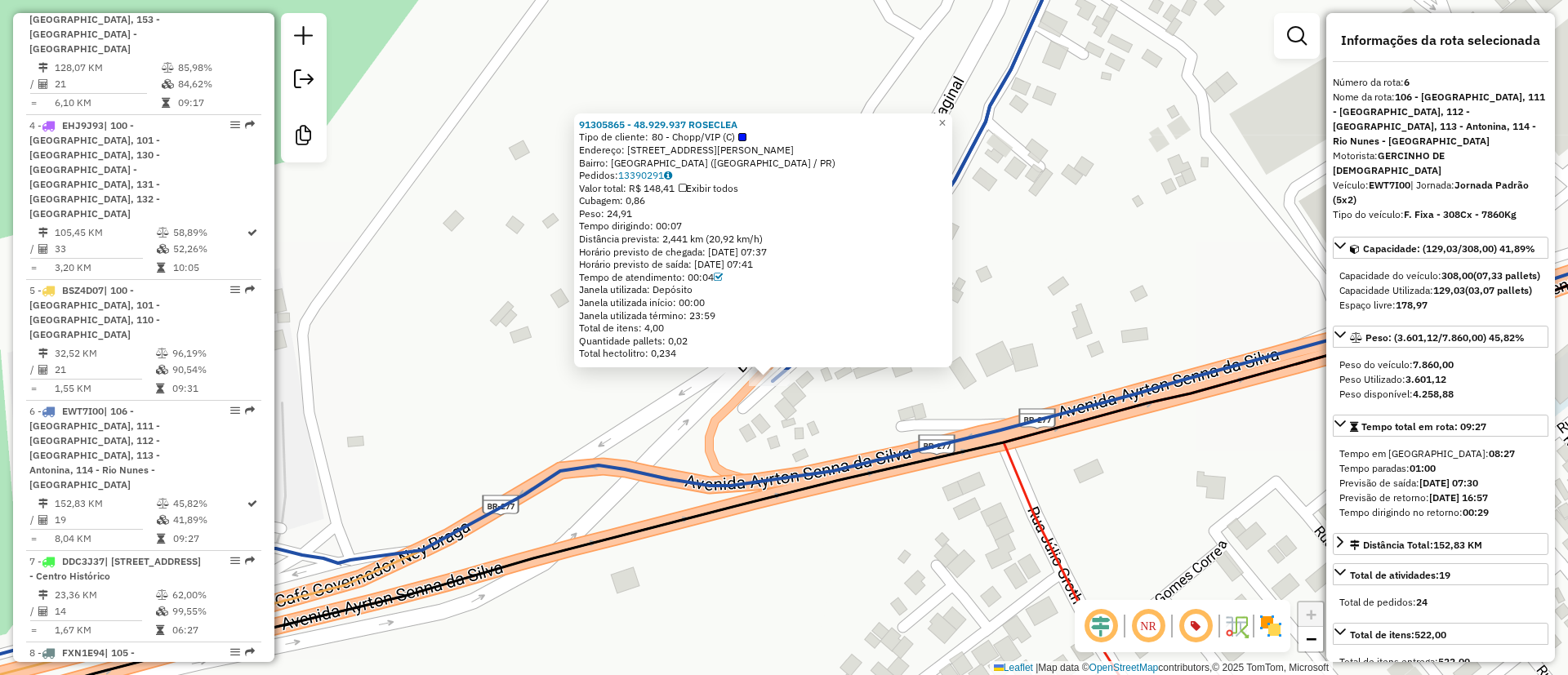
click at [837, 402] on div "91305865 - 48.929.937 ROSECLEA Tipo de cliente: 80 - Chopp/VIP (C) Endereço: RU…" at bounding box center [784, 337] width 1568 height 675
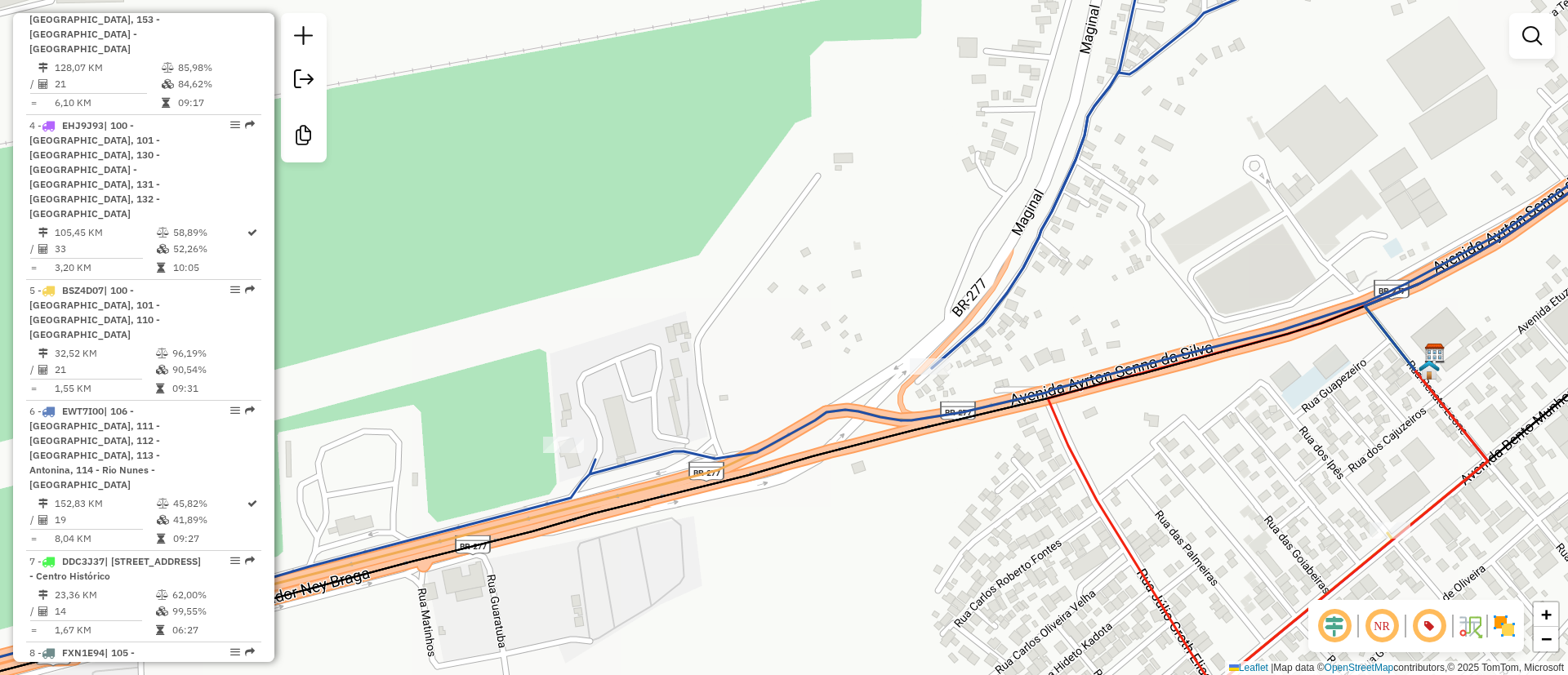
drag, startPoint x: 1086, startPoint y: 346, endPoint x: 987, endPoint y: 389, distance: 107.9
click at [987, 389] on div "Janela de atendimento Grade de atendimento Capacidade Transportadoras Veículos …" at bounding box center [784, 337] width 1568 height 675
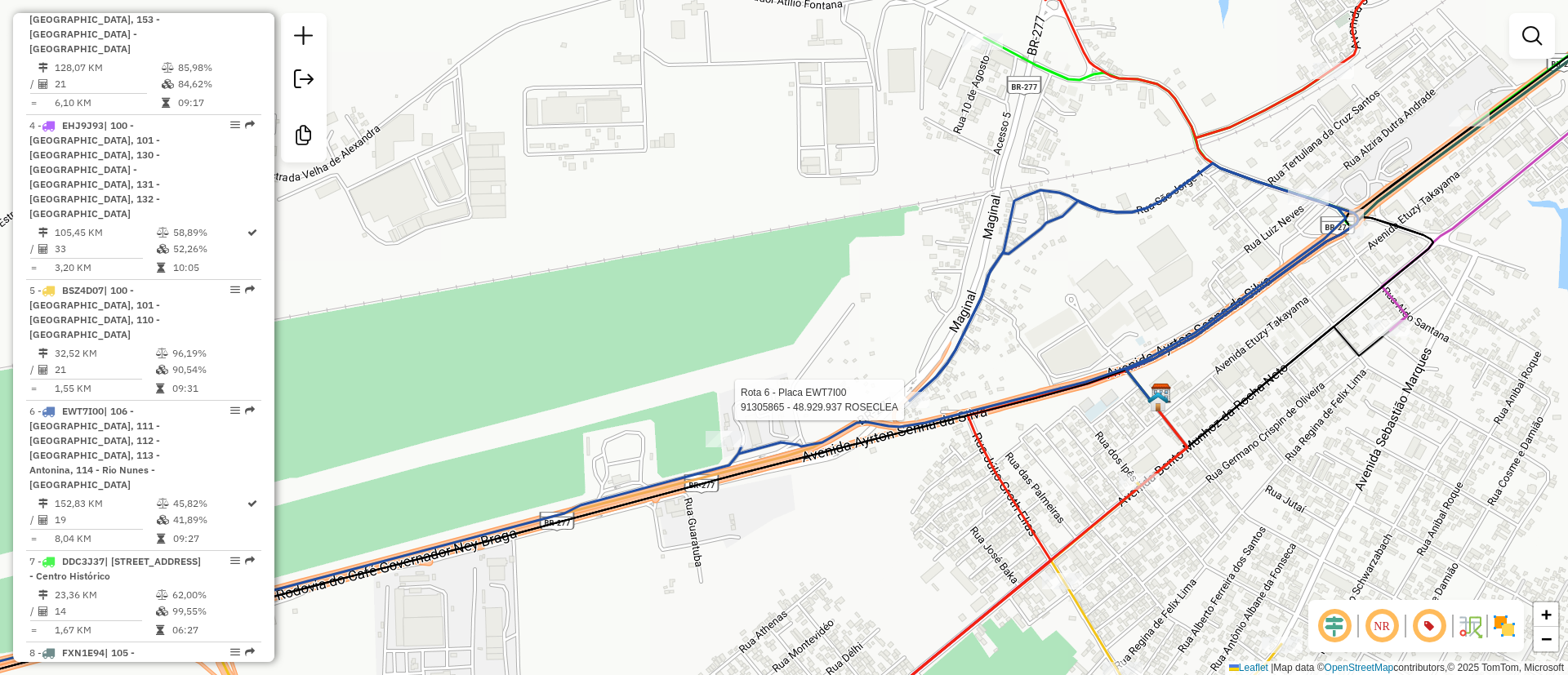
select select "**********"
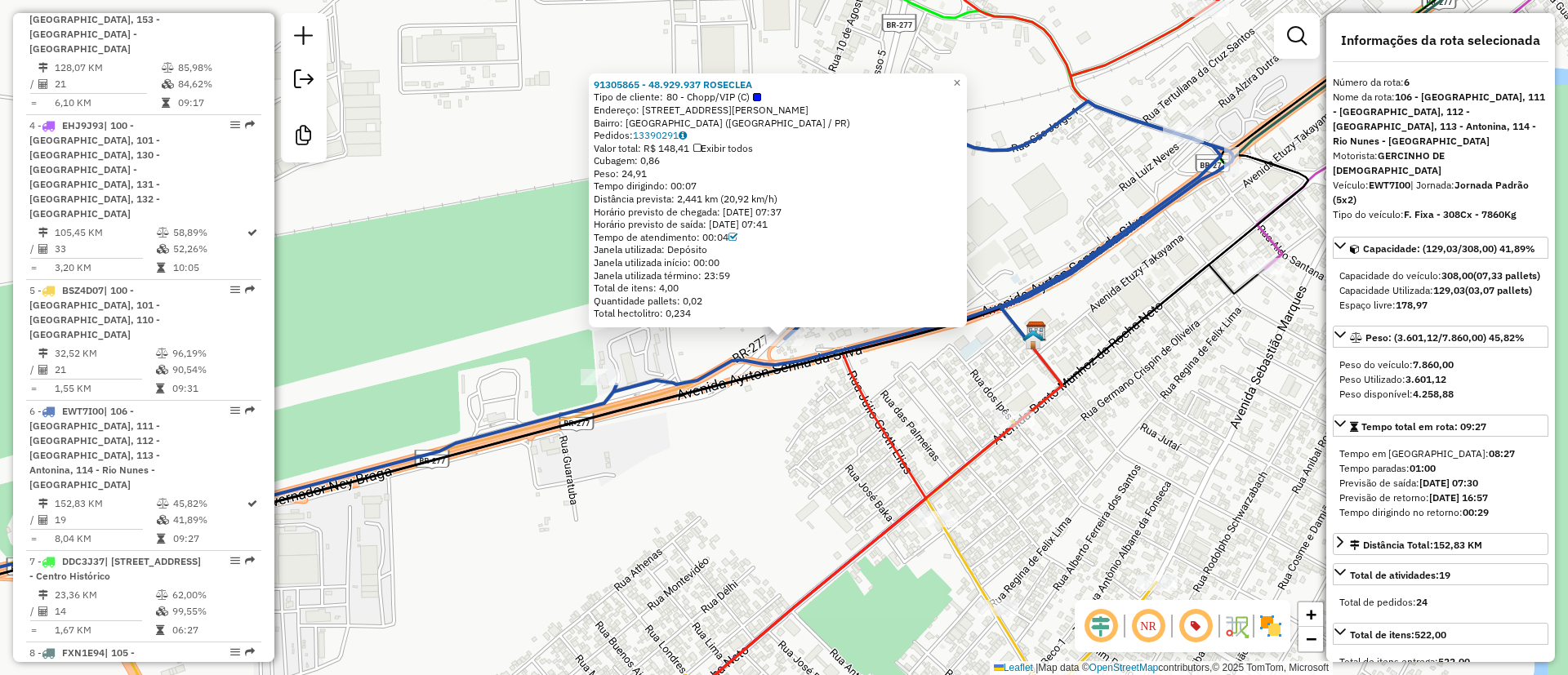
click at [901, 441] on icon at bounding box center [977, 336] width 542 height 809
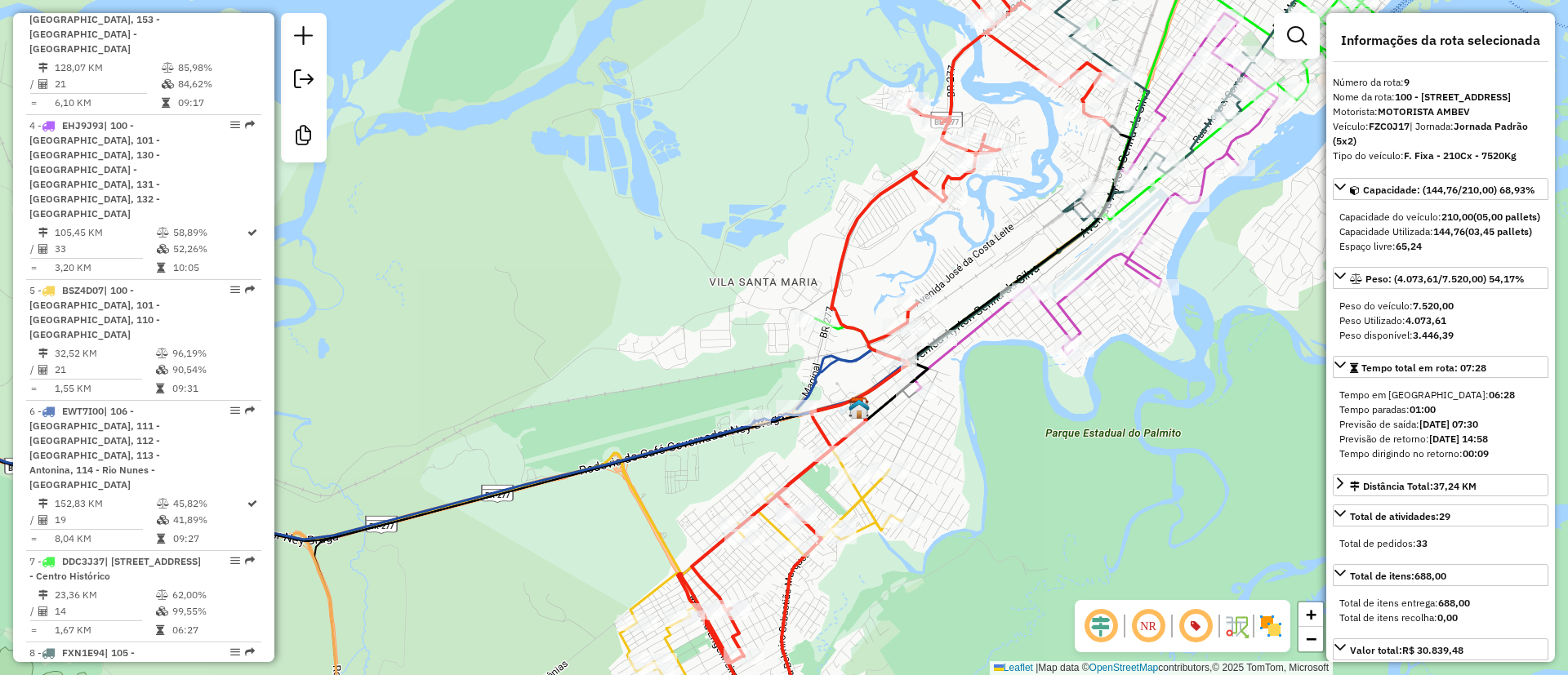
click at [931, 427] on div "Janela de atendimento Grade de atendimento Capacidade Transportadoras Veículos …" at bounding box center [784, 337] width 1568 height 675
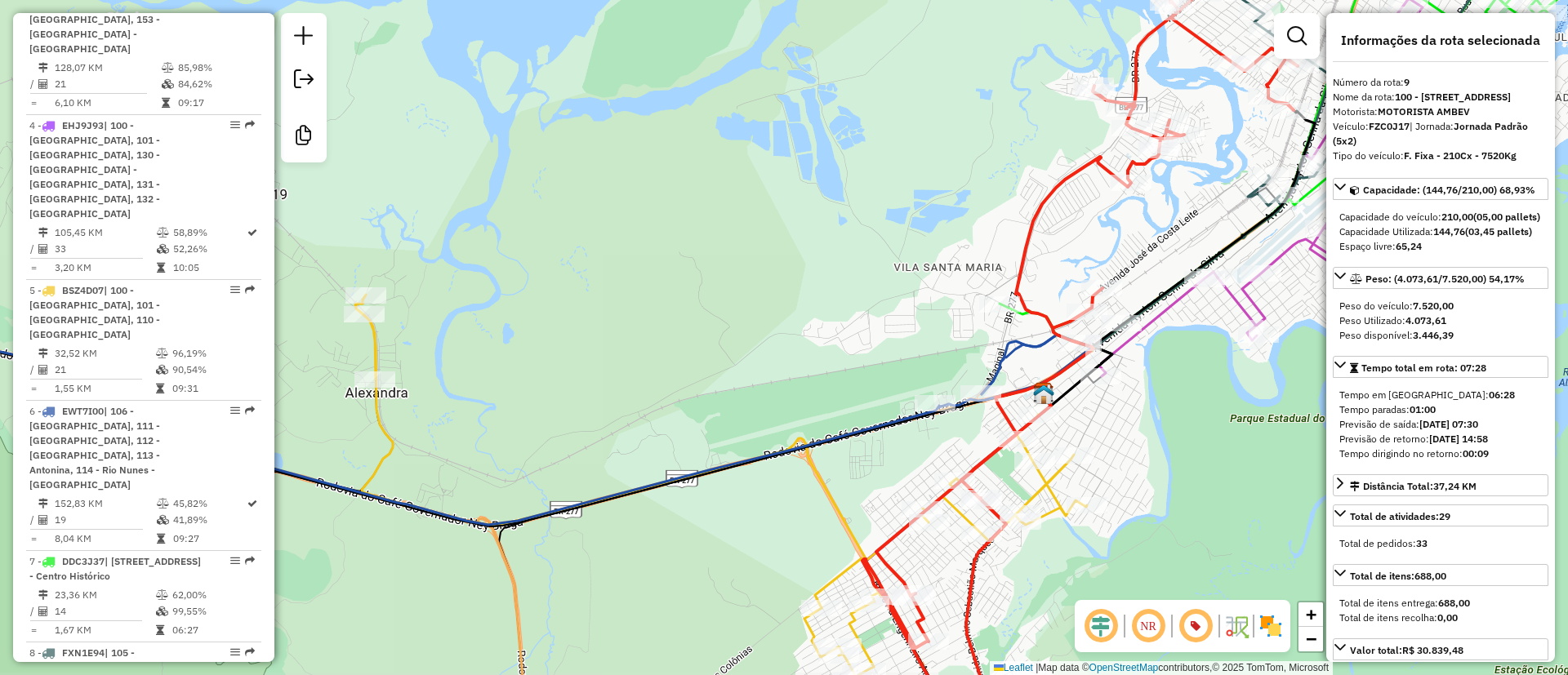
drag, startPoint x: 795, startPoint y: 413, endPoint x: 807, endPoint y: 424, distance: 16.3
click at [807, 424] on div "Janela de atendimento Grade de atendimento Capacidade Transportadoras Veículos …" at bounding box center [784, 337] width 1568 height 675
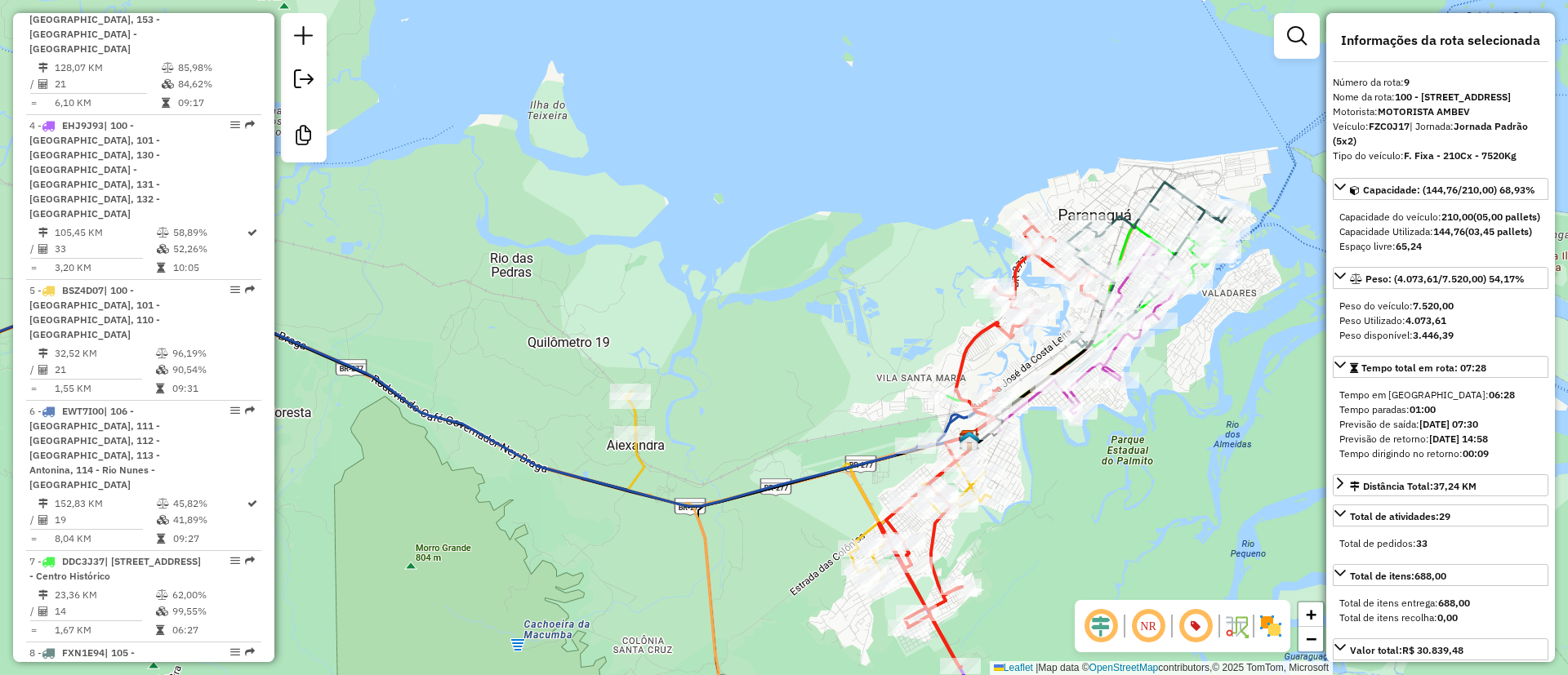
drag, startPoint x: 969, startPoint y: 407, endPoint x: 1001, endPoint y: 410, distance: 32.1
click at [979, 407] on div "Janela de atendimento Grade de atendimento Capacidade Transportadoras Veículos …" at bounding box center [784, 337] width 1568 height 675
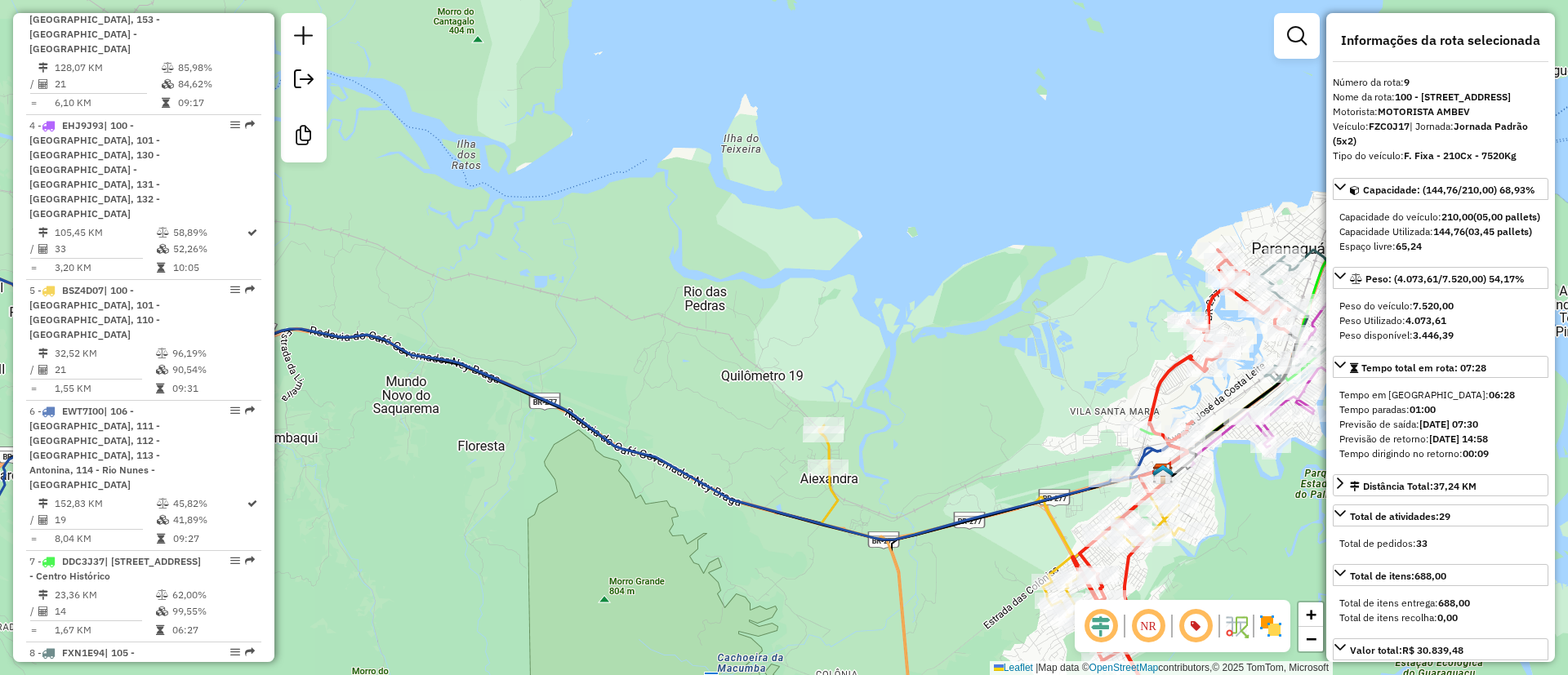
drag, startPoint x: 924, startPoint y: 369, endPoint x: 863, endPoint y: 309, distance: 85.6
click at [863, 309] on div "Janela de atendimento Grade de atendimento Capacidade Transportadoras Veículos …" at bounding box center [784, 337] width 1568 height 675
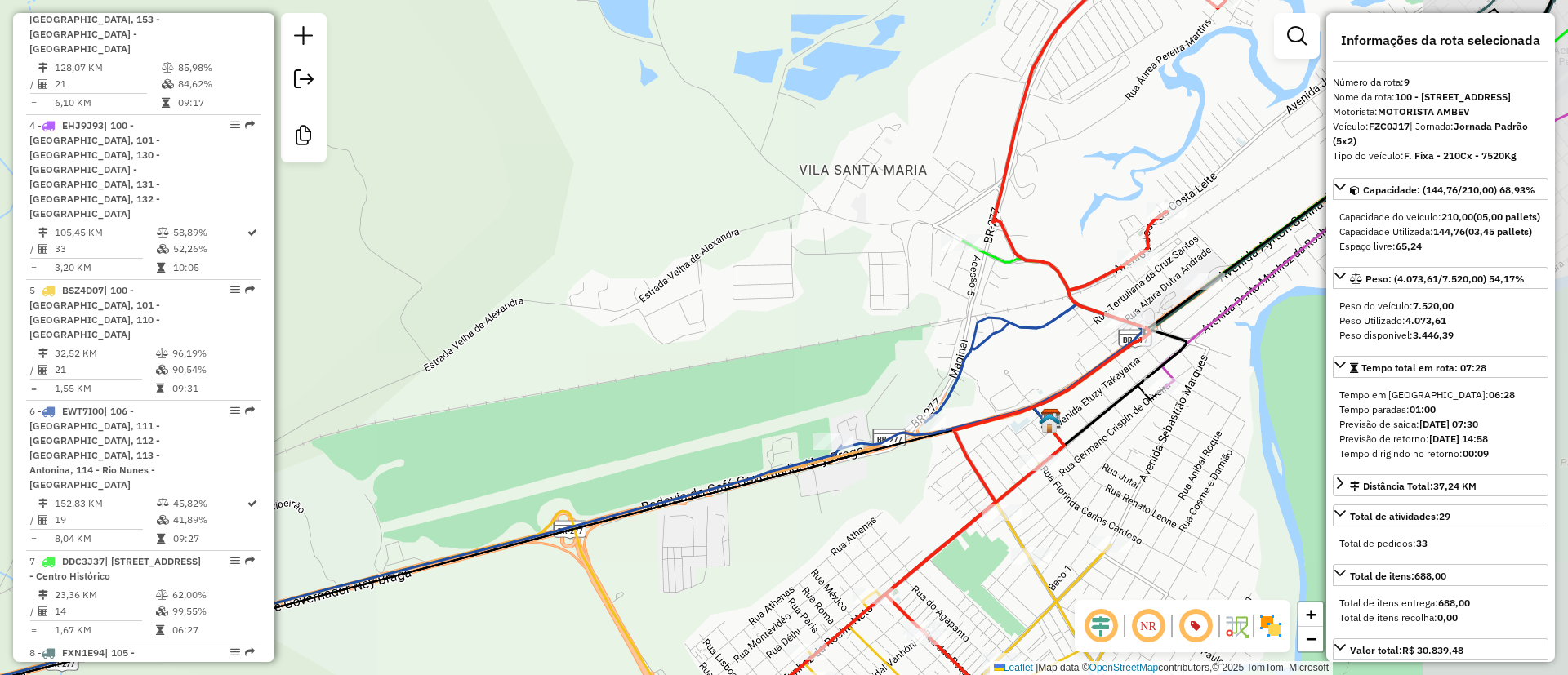
drag, startPoint x: 739, startPoint y: 295, endPoint x: 634, endPoint y: 250, distance: 114.2
click at [693, 268] on div "Janela de atendimento Grade de atendimento Capacidade Transportadoras Veículos …" at bounding box center [784, 337] width 1568 height 675
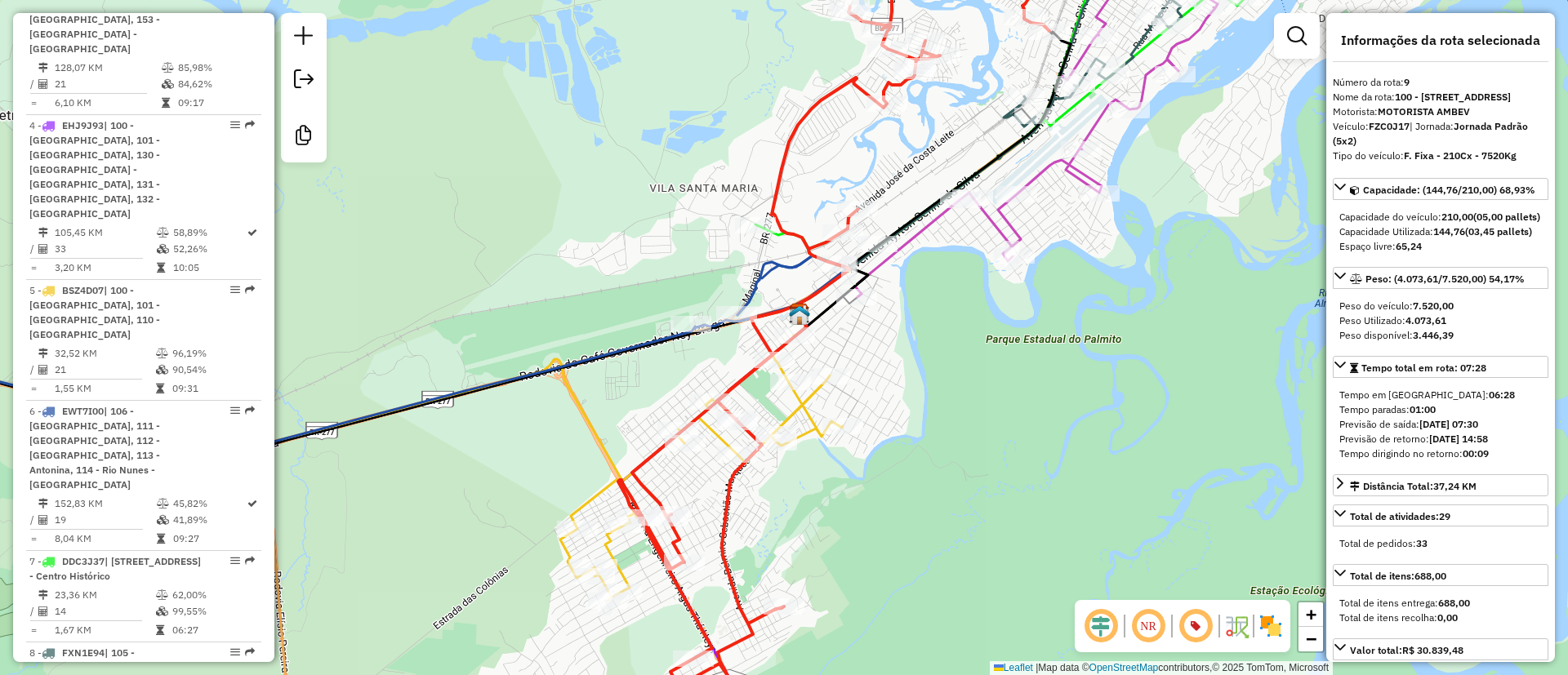
drag, startPoint x: 529, startPoint y: 70, endPoint x: 686, endPoint y: 237, distance: 229.2
click at [686, 227] on div "Janela de atendimento Grade de atendimento Capacidade Transportadoras Veículos …" at bounding box center [784, 337] width 1568 height 675
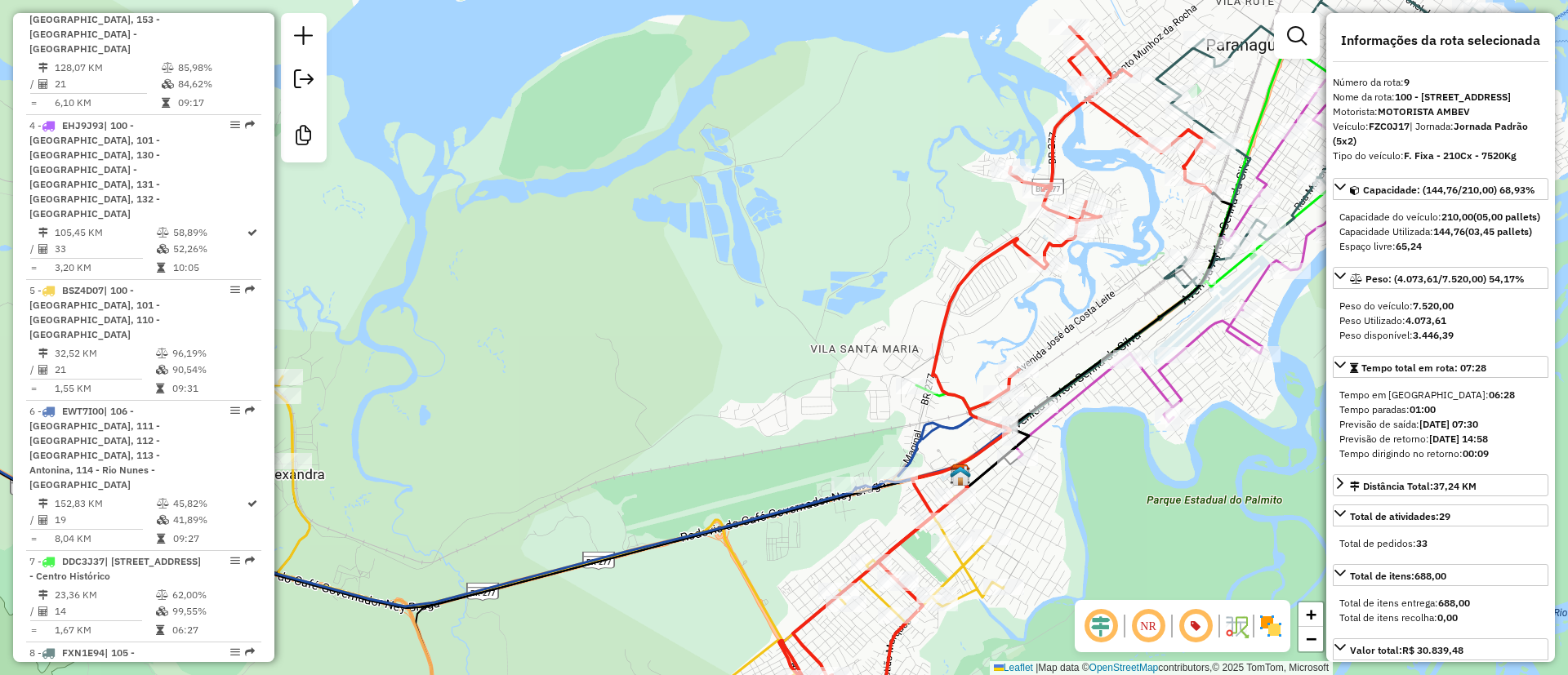
click at [1180, 305] on div "Janela de atendimento Grade de atendimento Capacidade Transportadoras Veículos …" at bounding box center [784, 337] width 1568 height 675
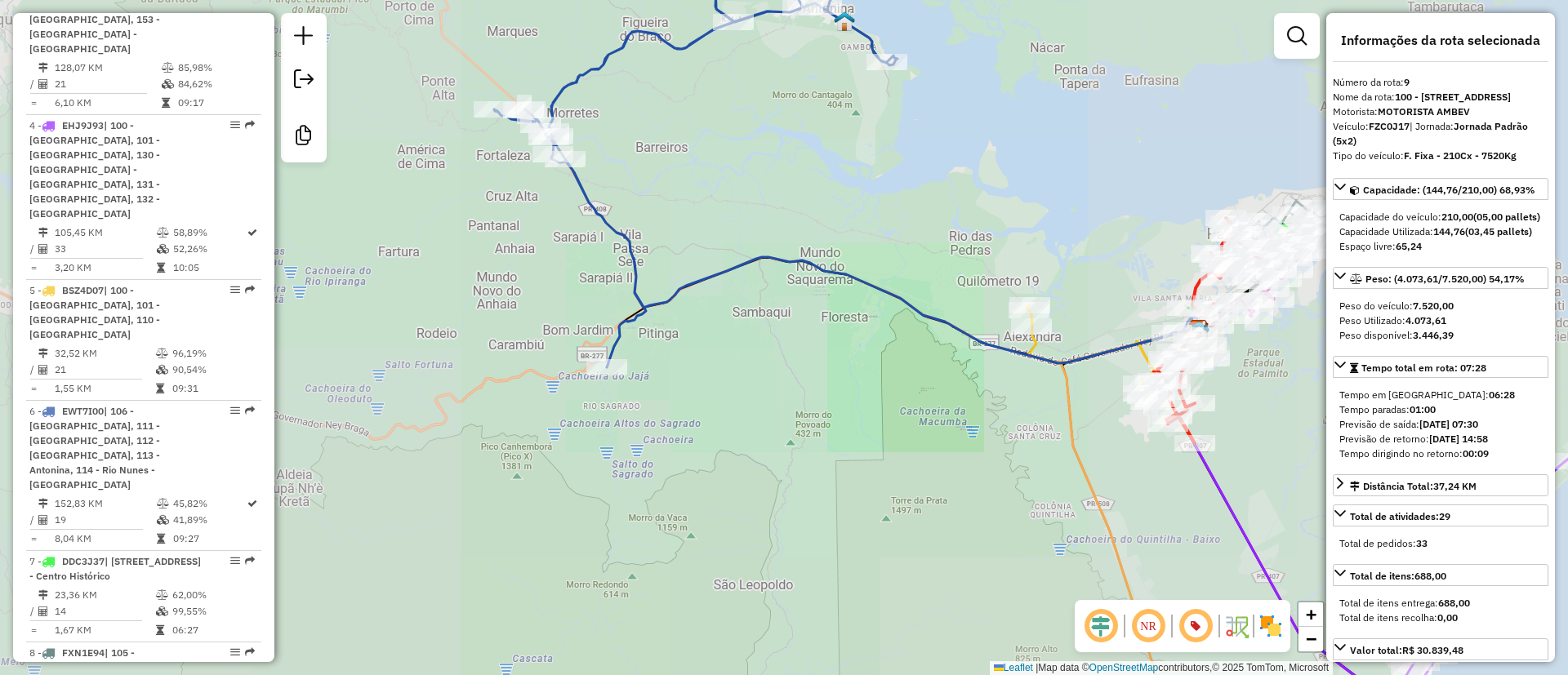
drag, startPoint x: 961, startPoint y: 160, endPoint x: 982, endPoint y: 291, distance: 132.7
click at [980, 290] on div "Janela de atendimento Grade de atendimento Capacidade Transportadoras Veículos …" at bounding box center [784, 337] width 1568 height 675
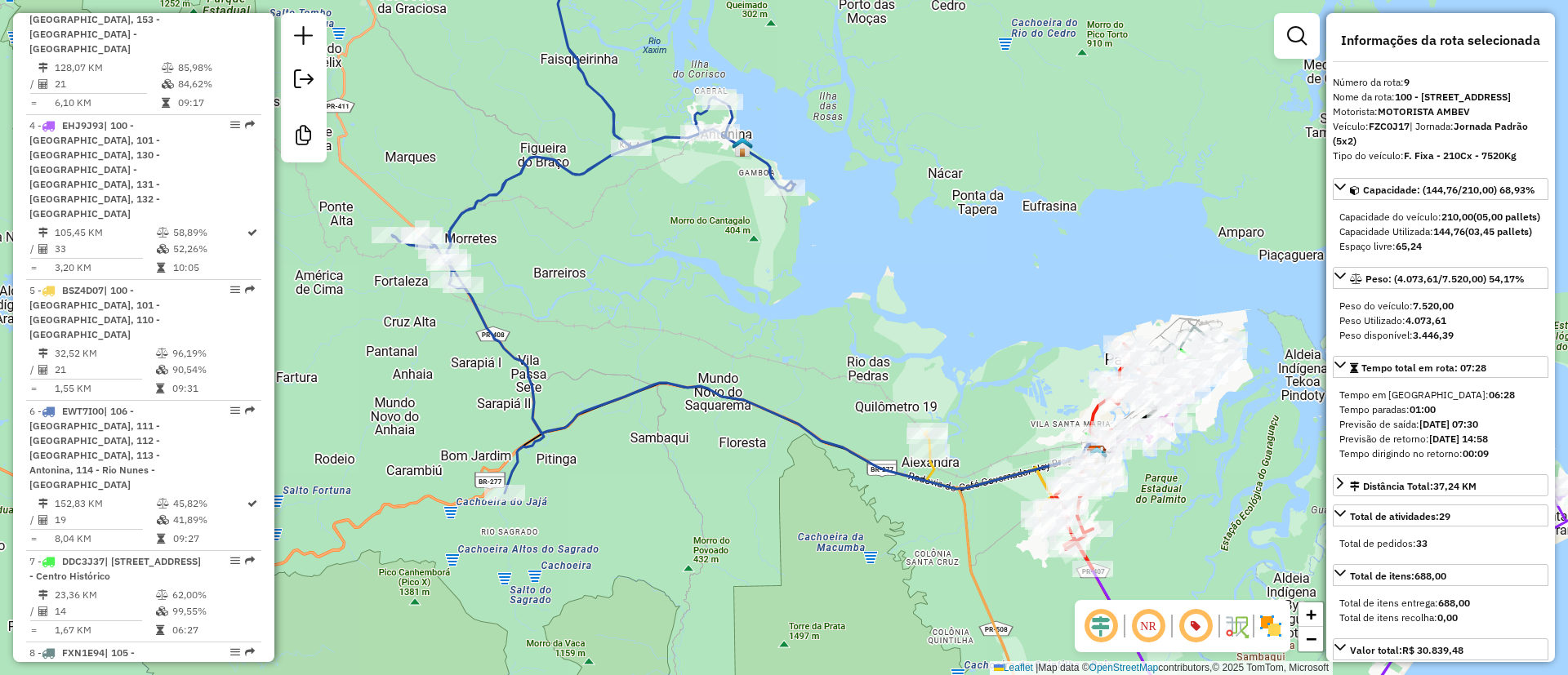
drag, startPoint x: 980, startPoint y: 329, endPoint x: 858, endPoint y: 325, distance: 122.1
click at [858, 325] on div "Janela de atendimento Grade de atendimento Capacidade Transportadoras Veículos …" at bounding box center [784, 337] width 1568 height 675
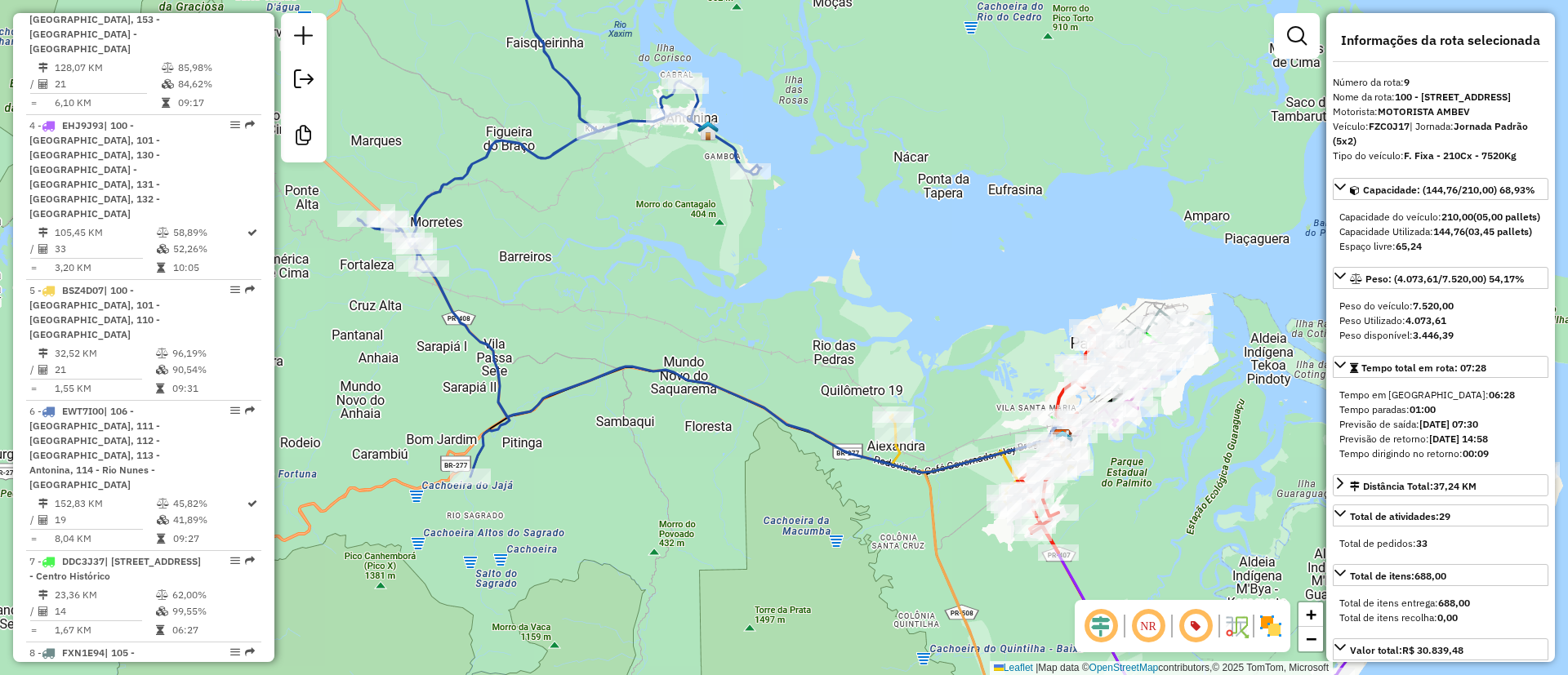
drag, startPoint x: 726, startPoint y: 247, endPoint x: 710, endPoint y: 234, distance: 20.6
click at [710, 234] on div "Janela de atendimento Grade de atendimento Capacidade Transportadoras Veículos …" at bounding box center [784, 337] width 1568 height 675
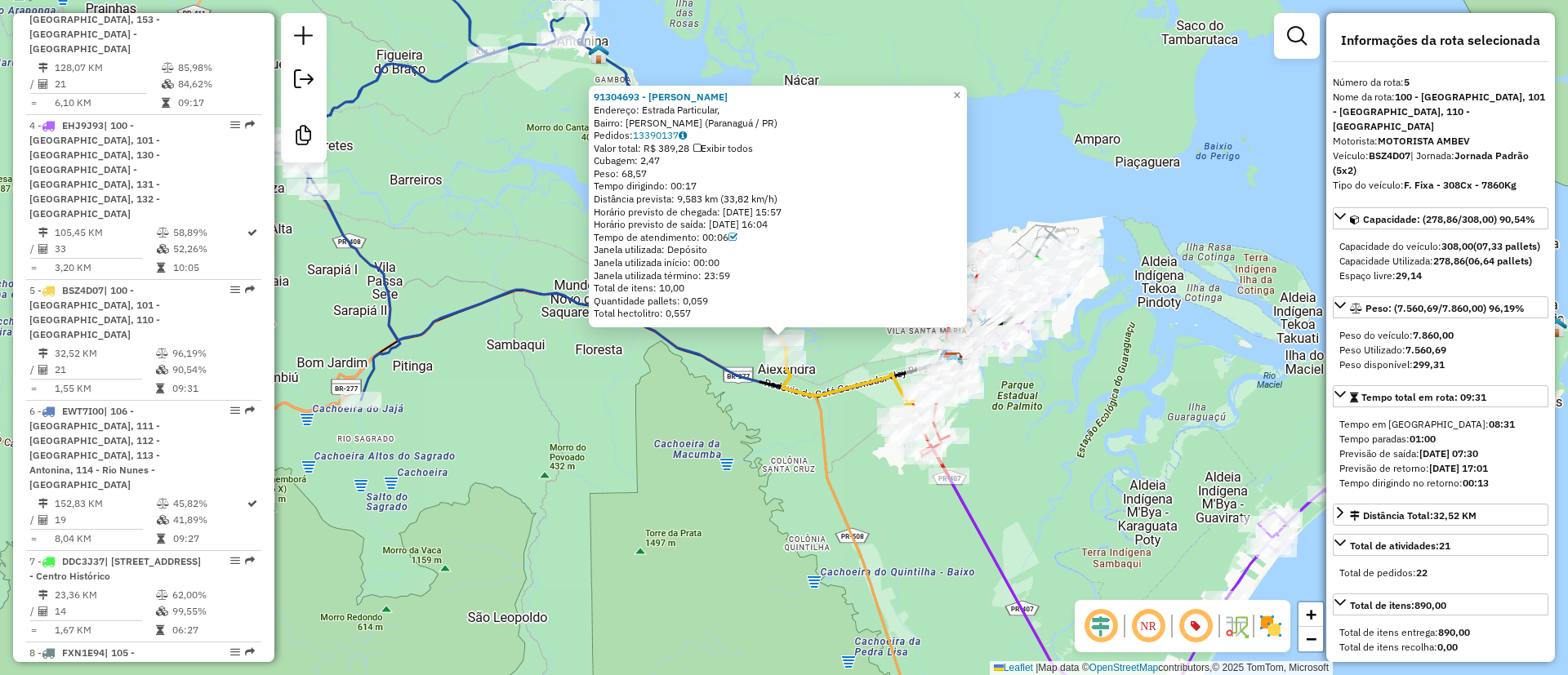
click at [770, 472] on div "91304693 - DALVIANA ALVES DA RO Endereço: Estrada Particular, Bairro: Alexandra…" at bounding box center [784, 337] width 1568 height 675
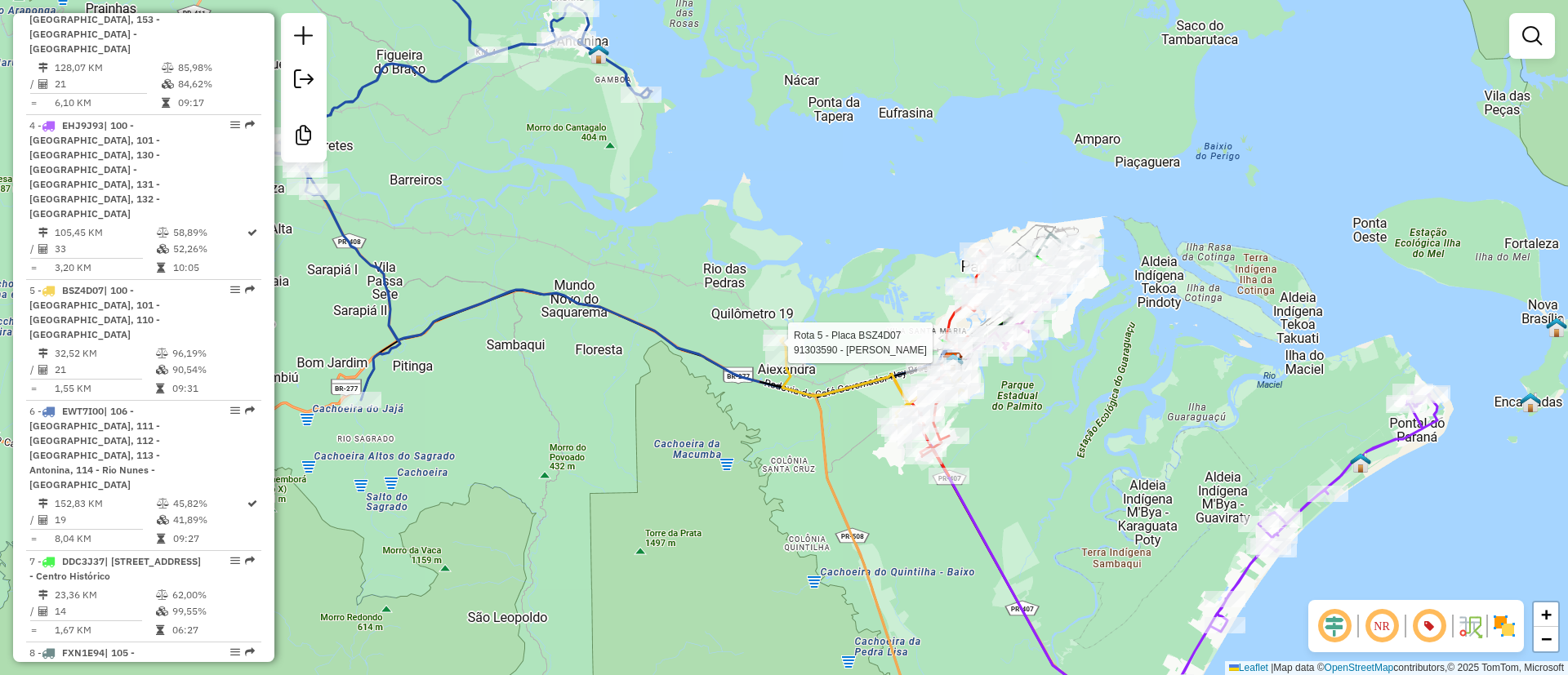
select select "**********"
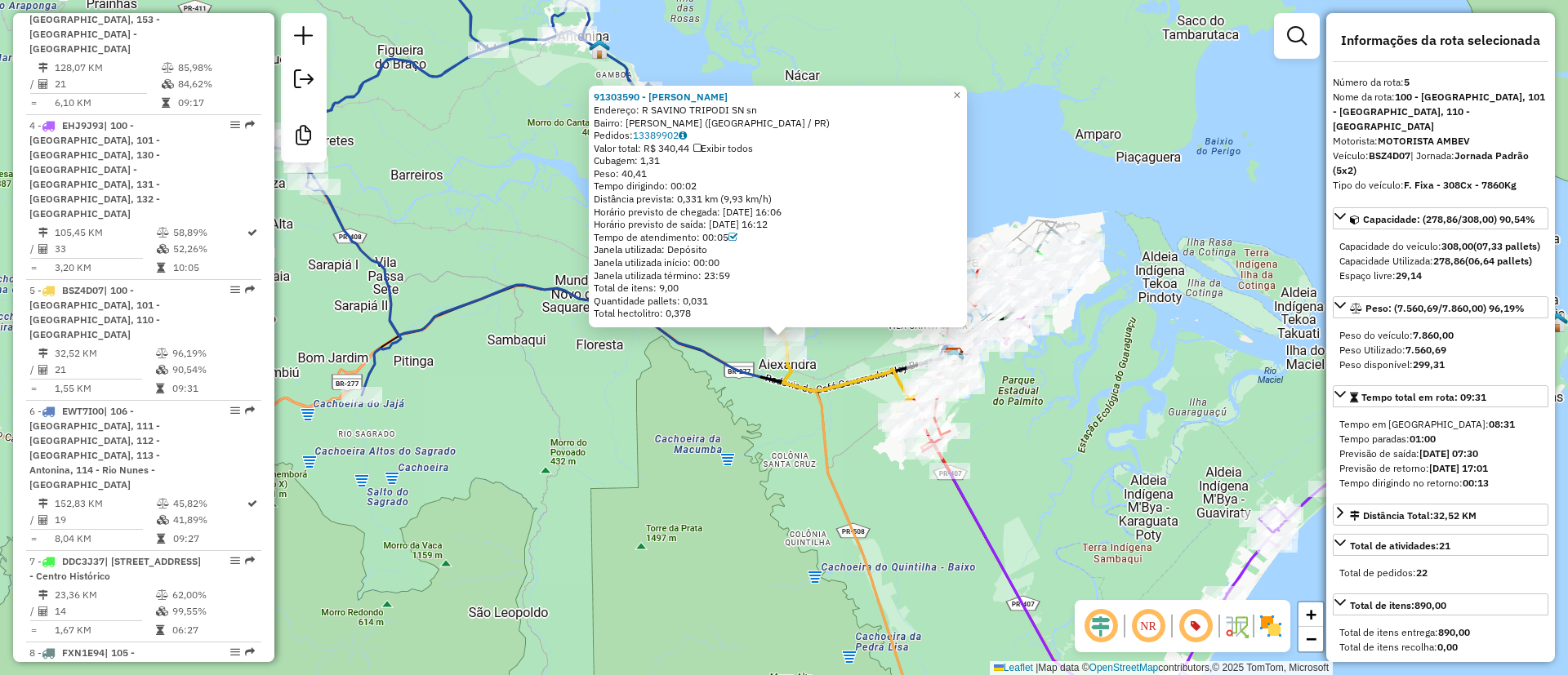
click at [531, 183] on div "91303590 - KAMILLA ALVES DA SIL Endereço: R SAVINO TRIPODI SN sn Bairro: ALEXAN…" at bounding box center [784, 337] width 1568 height 675
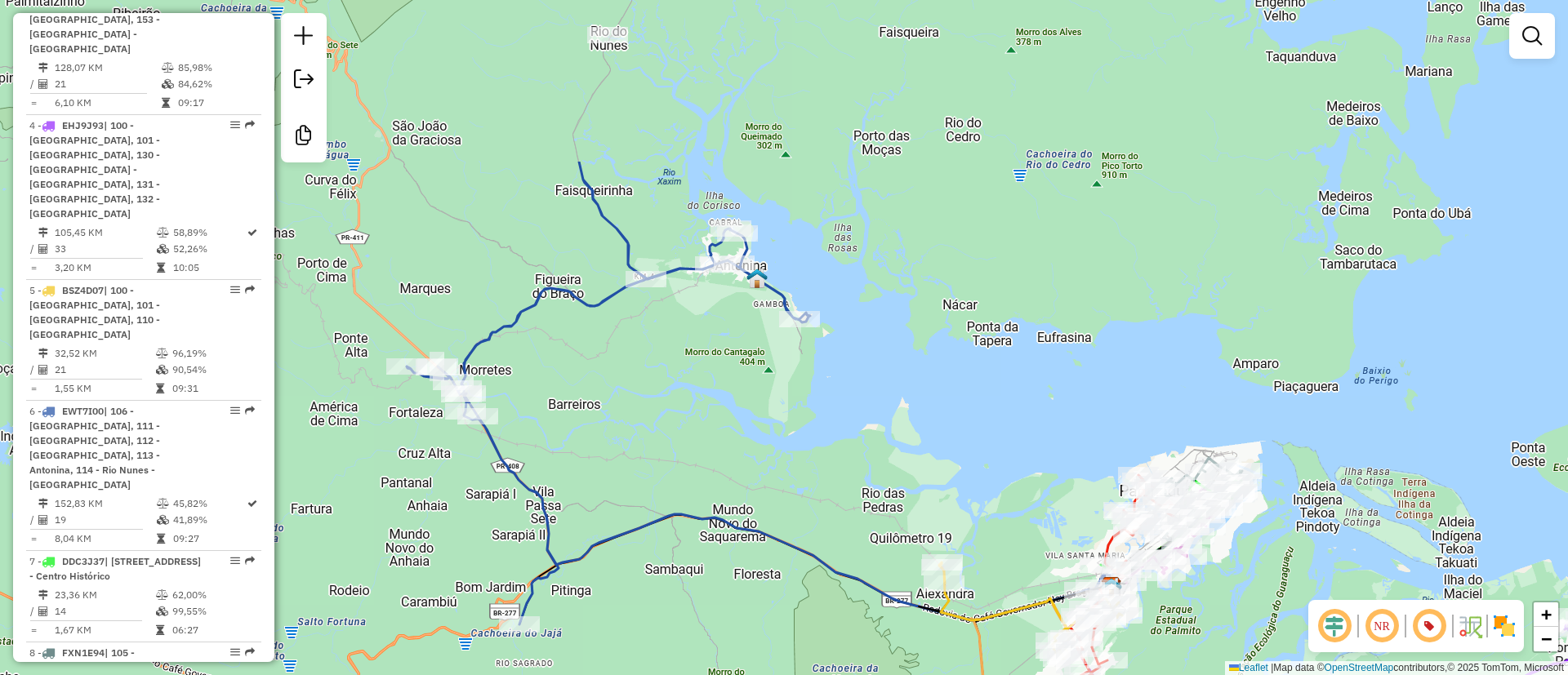
drag, startPoint x: 530, startPoint y: 183, endPoint x: 687, endPoint y: 413, distance: 278.5
click at [687, 413] on div "Janela de atendimento Grade de atendimento Capacidade Transportadoras Veículos …" at bounding box center [784, 337] width 1568 height 675
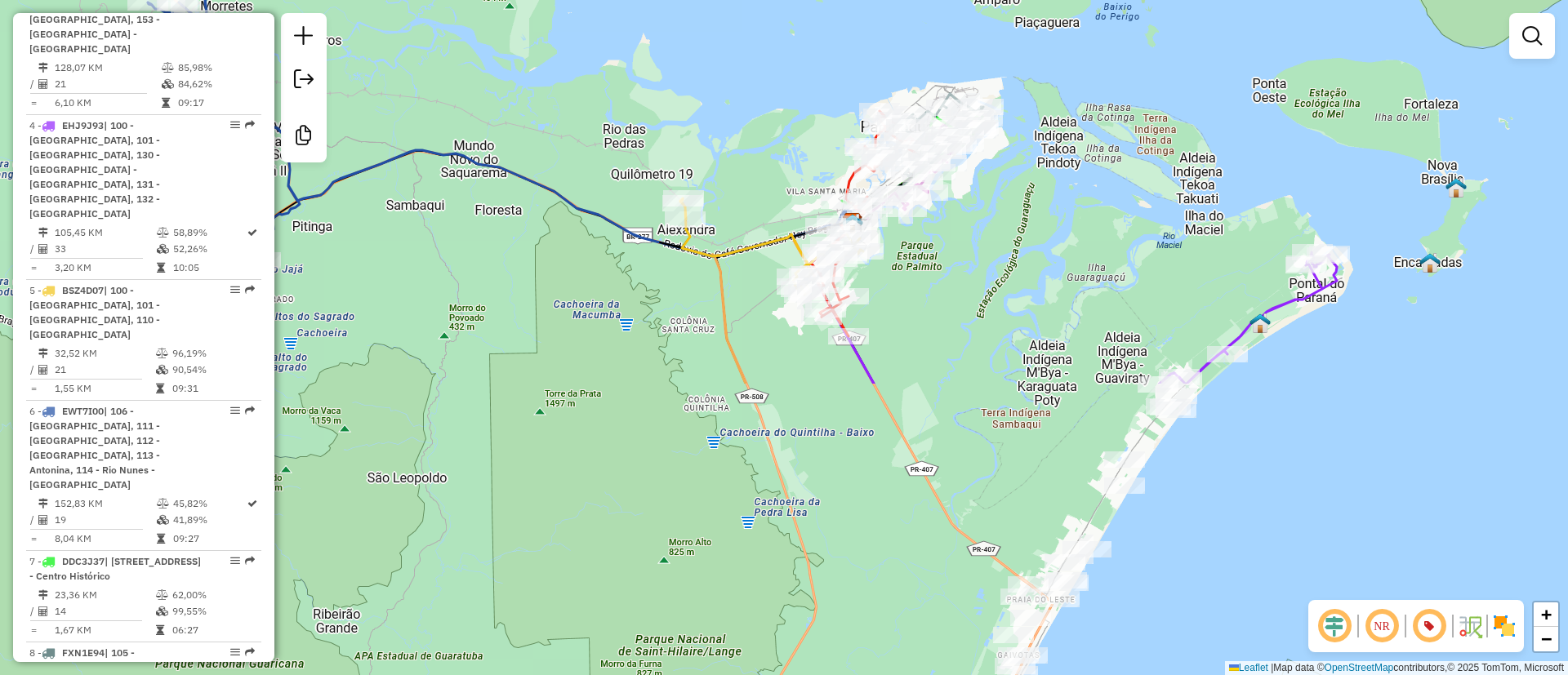
drag, startPoint x: 681, startPoint y: 402, endPoint x: 424, endPoint y: 44, distance: 440.7
click at [424, 44] on div "Janela de atendimento Grade de atendimento Capacidade Transportadoras Veículos …" at bounding box center [784, 337] width 1568 height 675
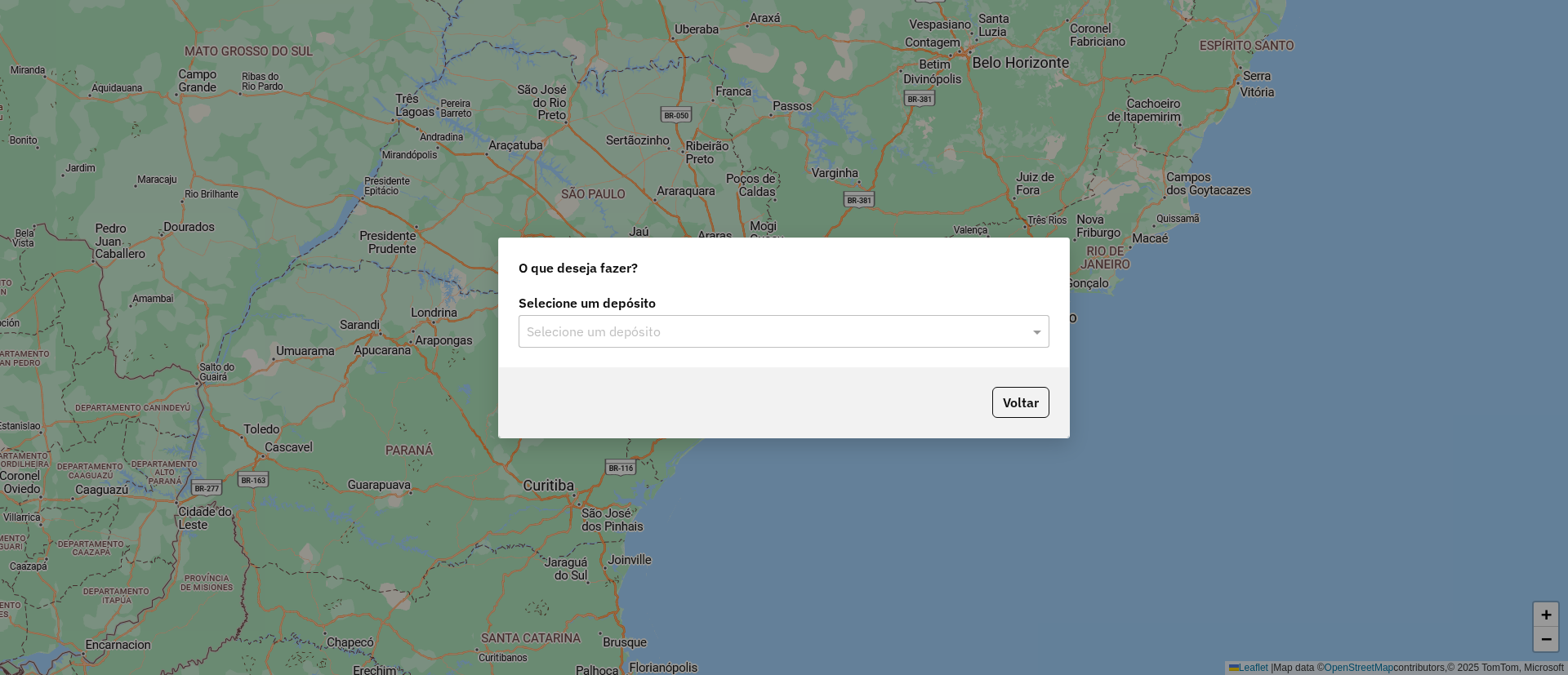
click at [585, 322] on input "text" at bounding box center [767, 332] width 482 height 19
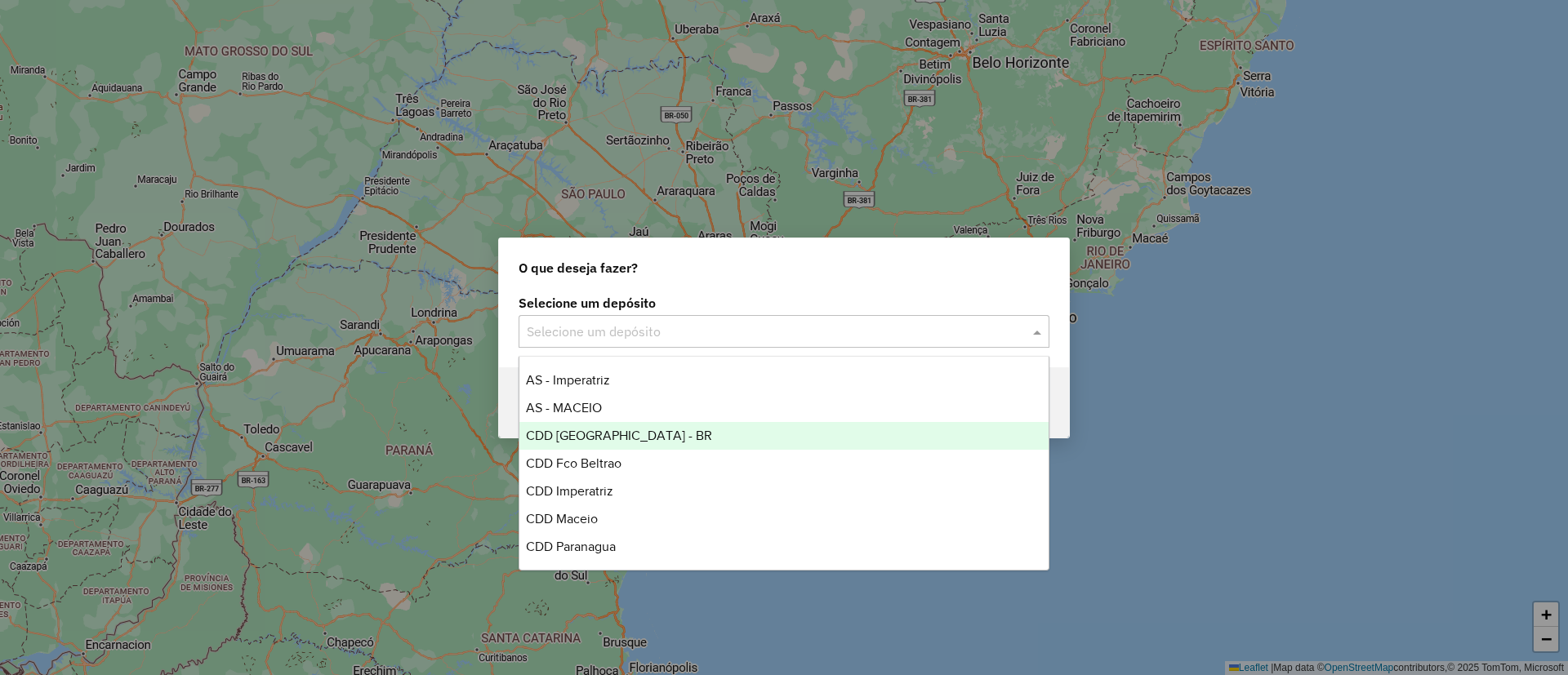
scroll to position [110, 0]
click at [603, 441] on span "CDD Fco Beltrao" at bounding box center [574, 435] width 96 height 14
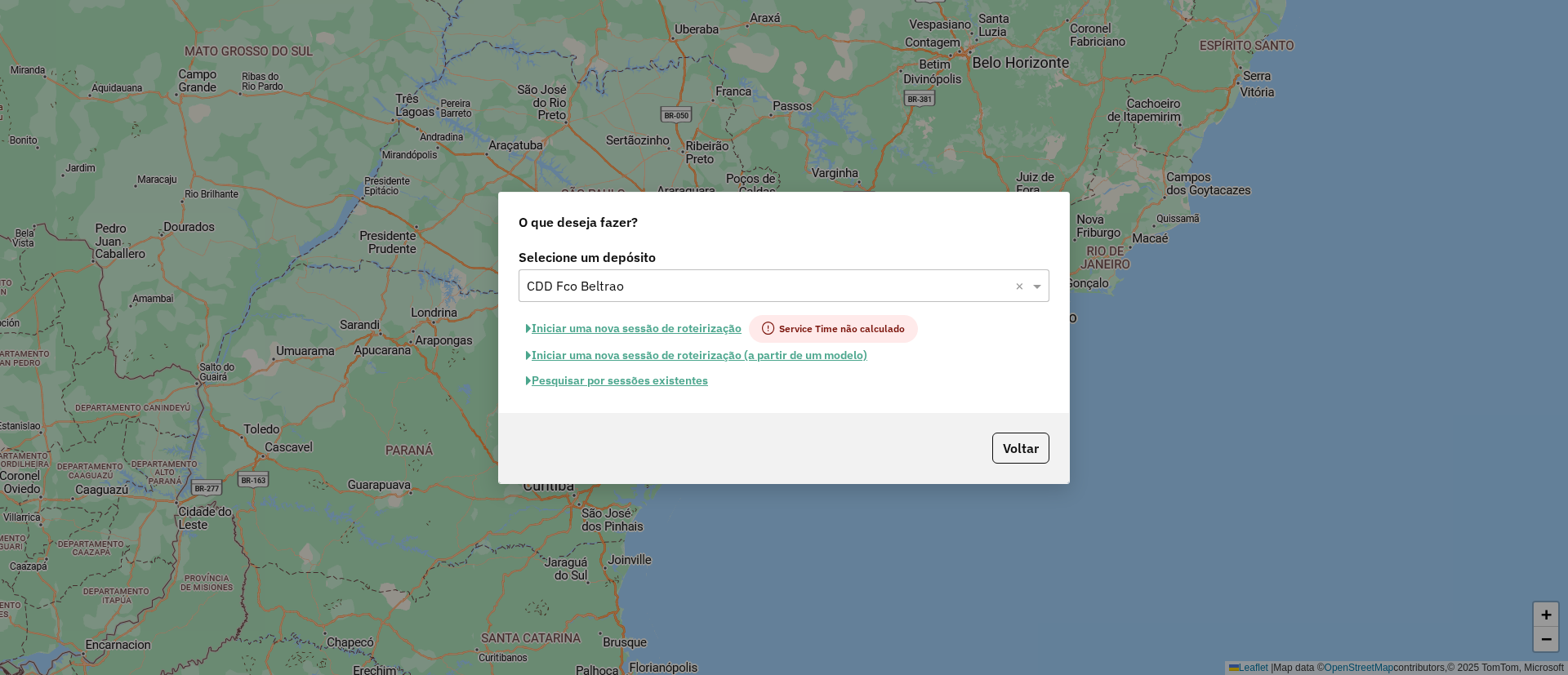
click at [648, 386] on button "Pesquisar por sessões existentes" at bounding box center [617, 380] width 197 height 25
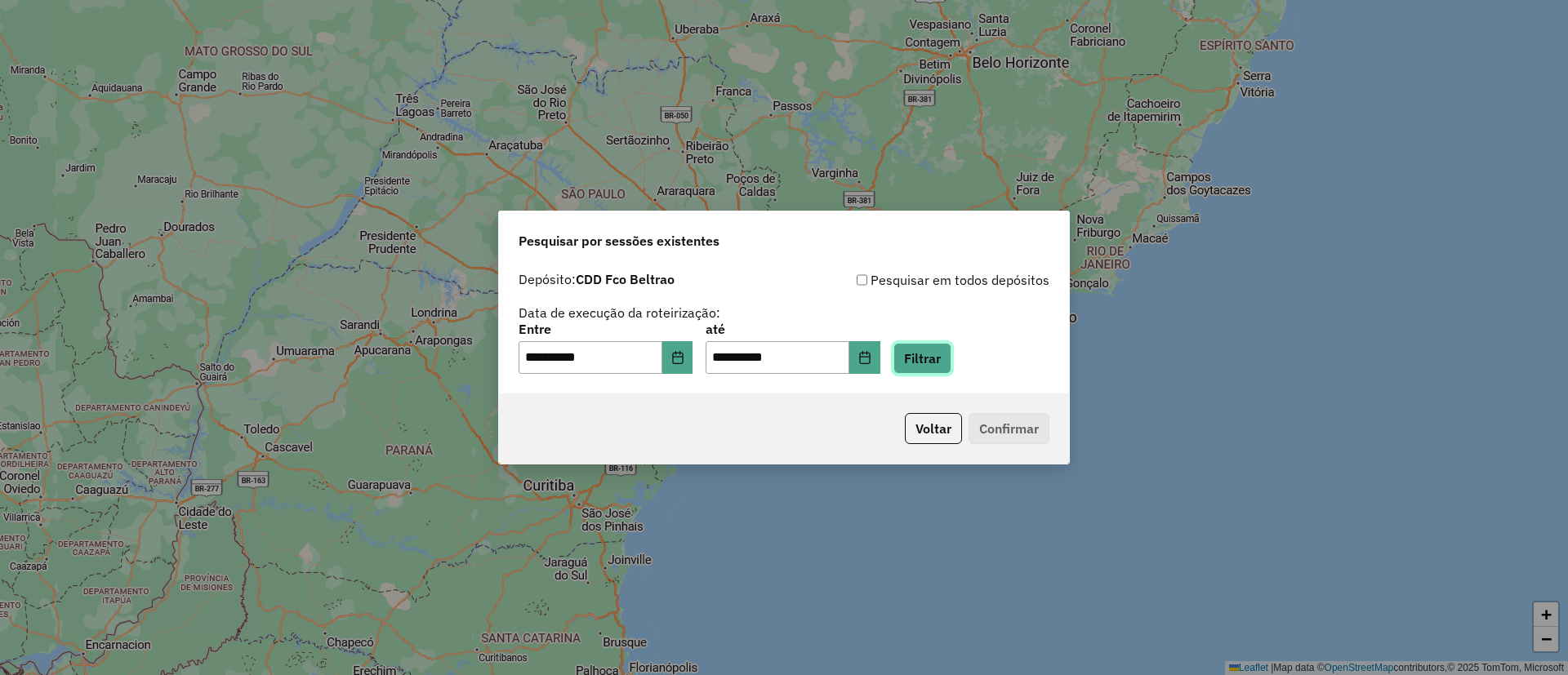
click at [948, 348] on button "Filtrar" at bounding box center [922, 358] width 58 height 31
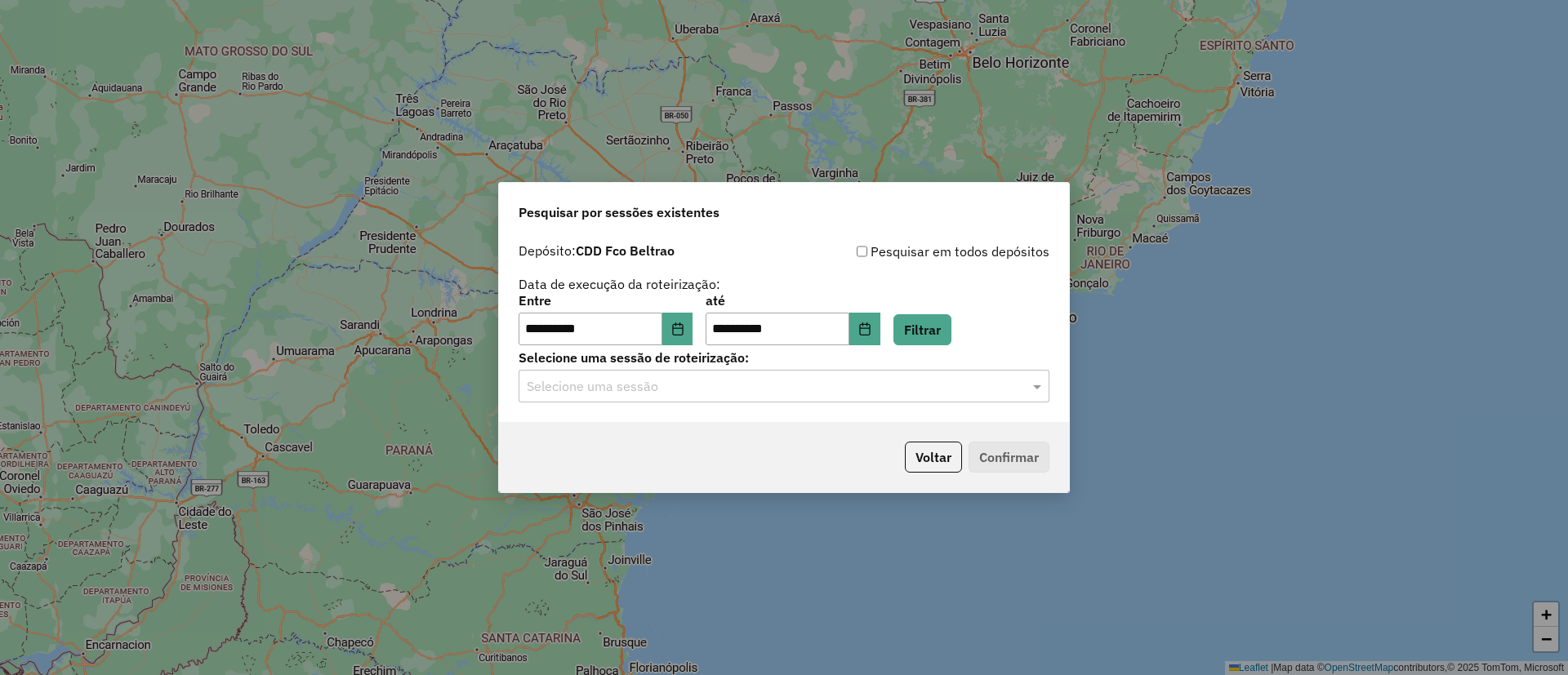
click at [603, 368] on div "Selecione uma sessão de roteirização: Selecione uma sessão" at bounding box center [784, 377] width 531 height 51
click at [604, 391] on input "text" at bounding box center [767, 386] width 482 height 19
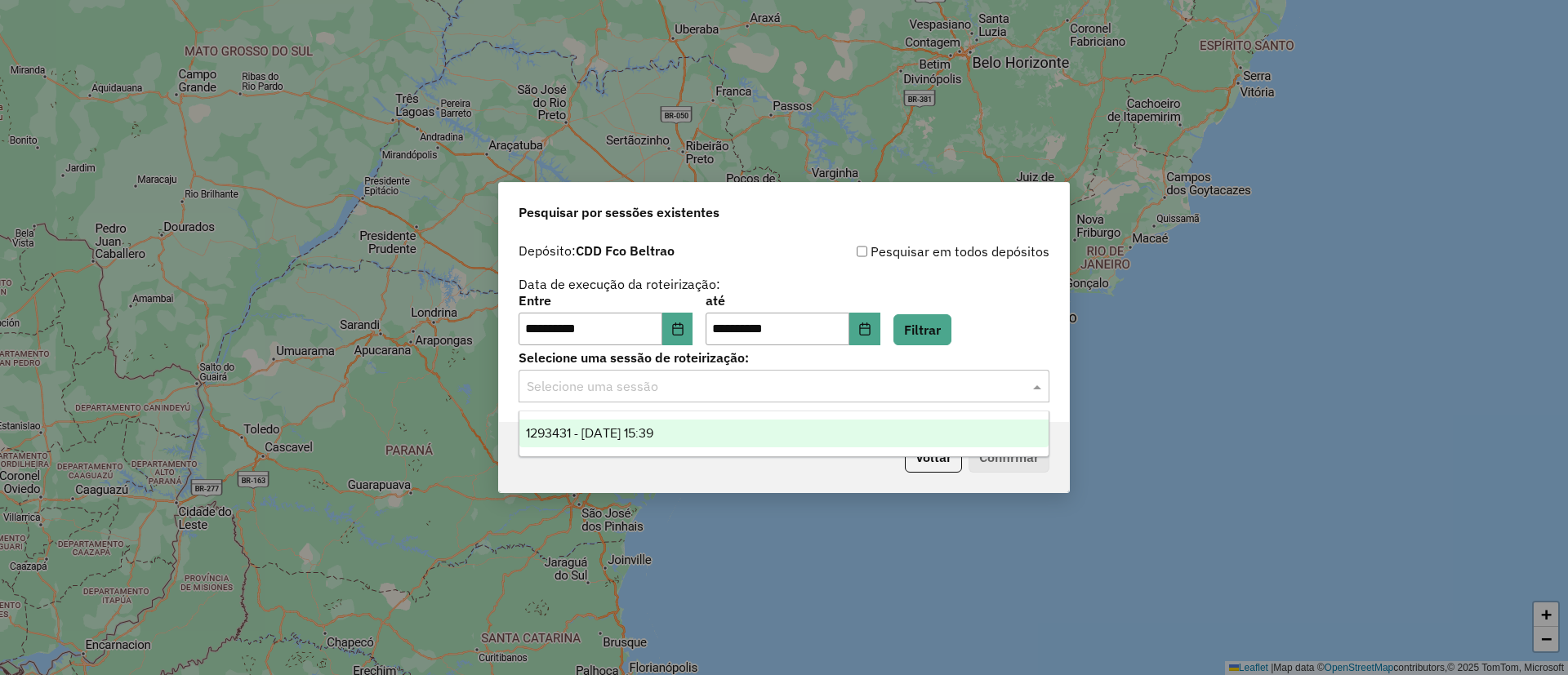
click at [568, 426] on span "1293431 - [DATE] 15:39" at bounding box center [590, 433] width 127 height 14
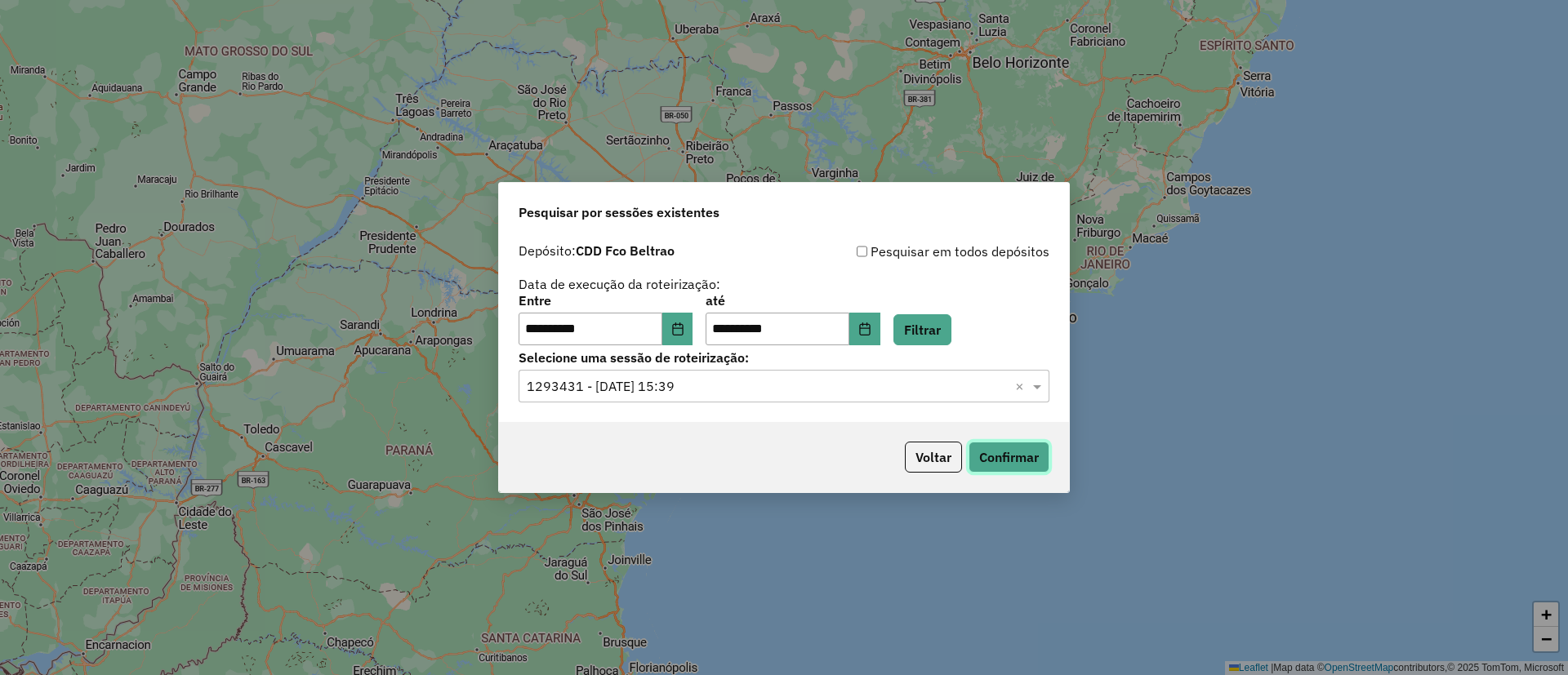
click at [1023, 448] on button "Confirmar" at bounding box center [1009, 457] width 81 height 31
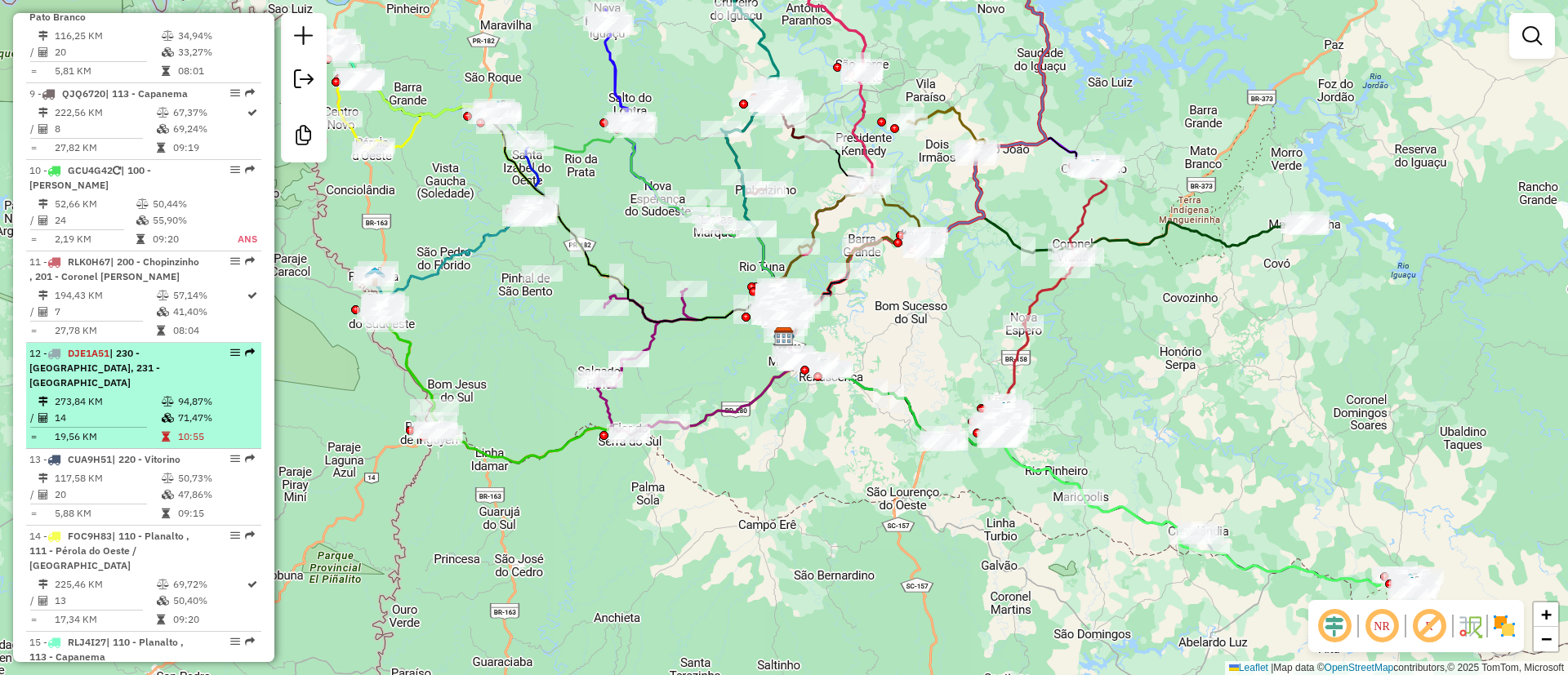
scroll to position [1469, 0]
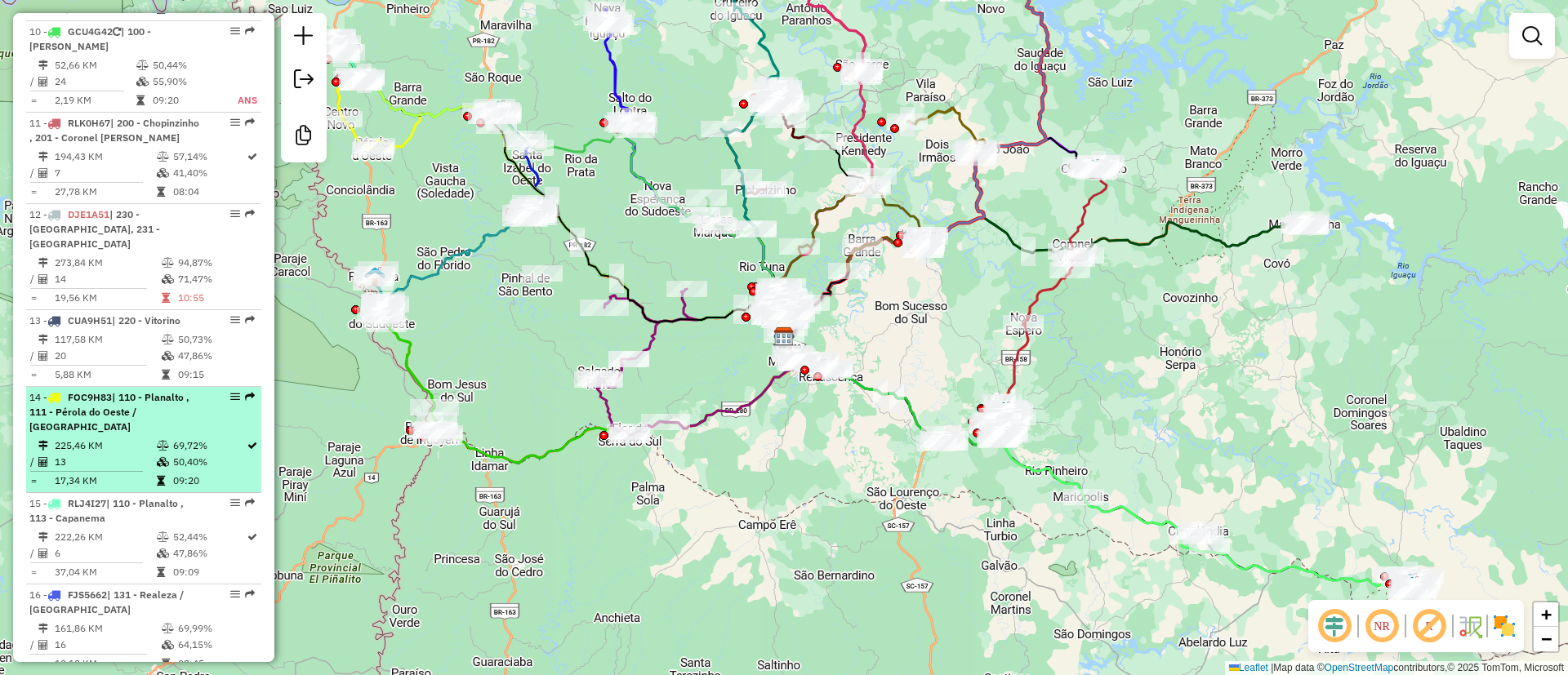
click at [172, 470] on td "50,40%" at bounding box center [209, 462] width 74 height 17
select select "**********"
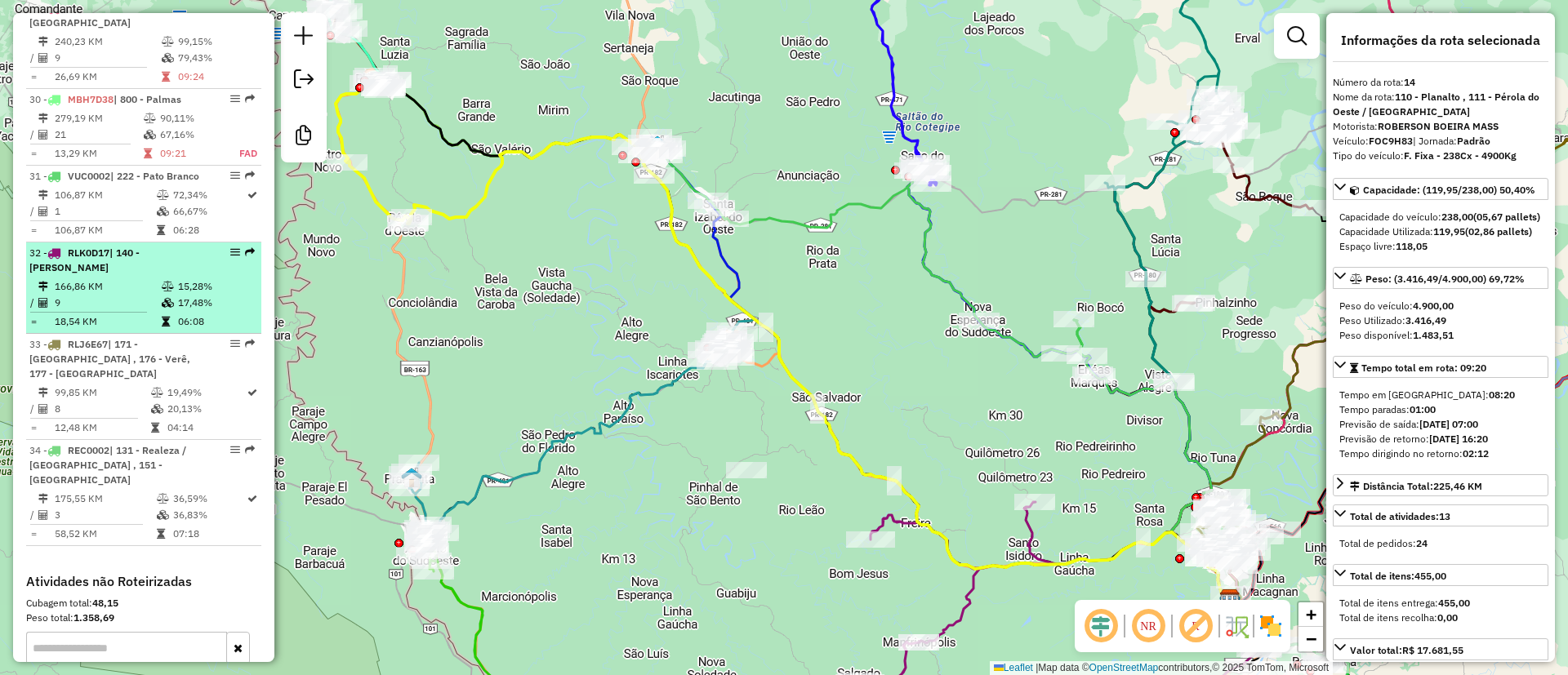
scroll to position [3305, 0]
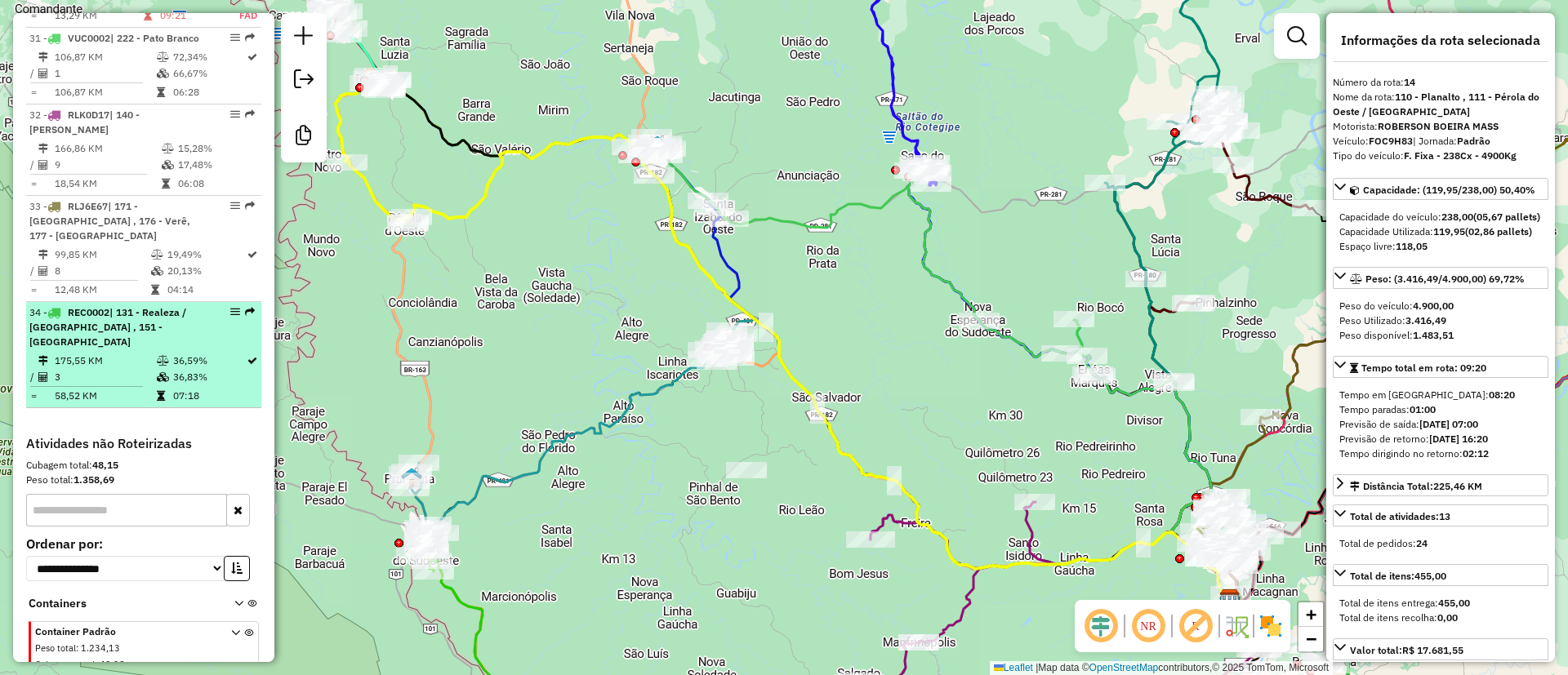
click at [194, 353] on td "36,59%" at bounding box center [209, 361] width 74 height 17
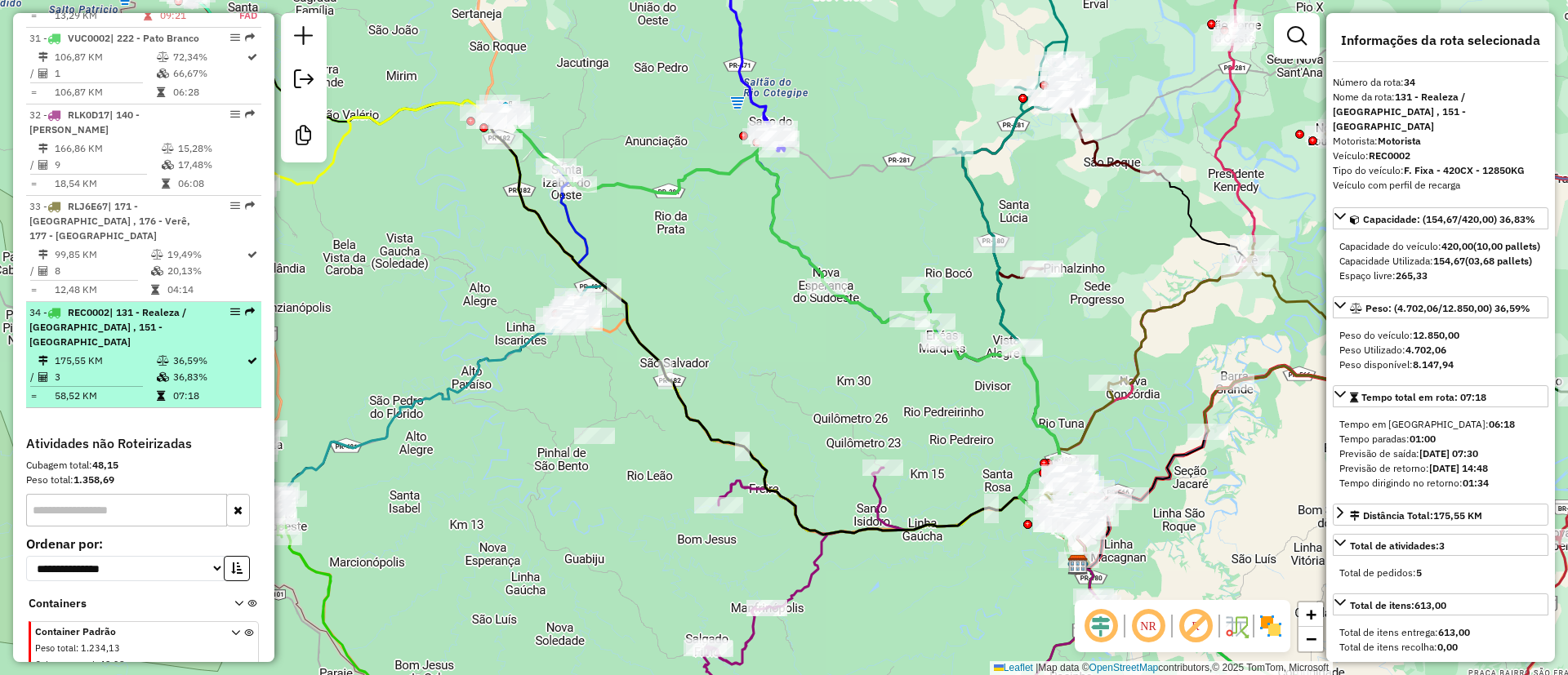
click at [172, 353] on td "36,59%" at bounding box center [209, 361] width 74 height 17
click at [132, 388] on td "58,52 KM" at bounding box center [104, 396] width 102 height 17
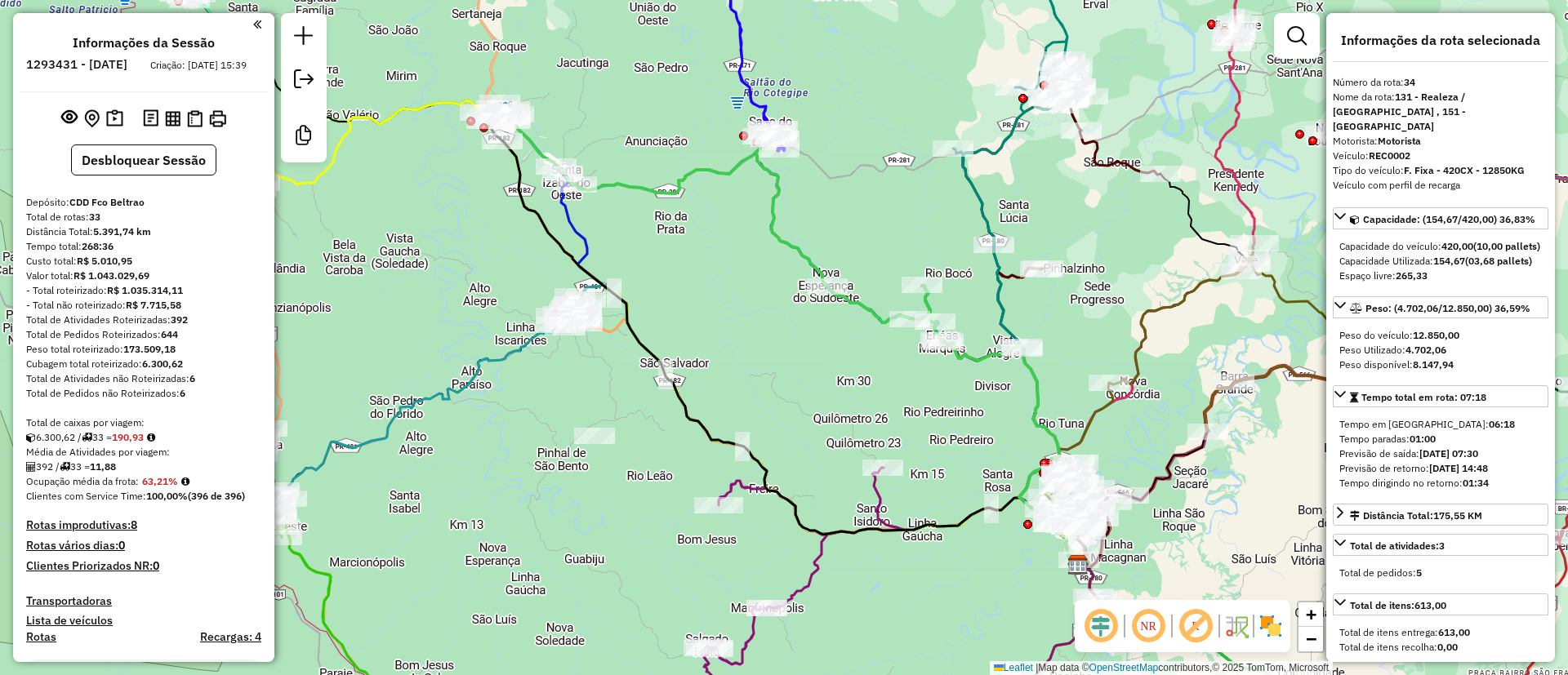
scroll to position [490, 0]
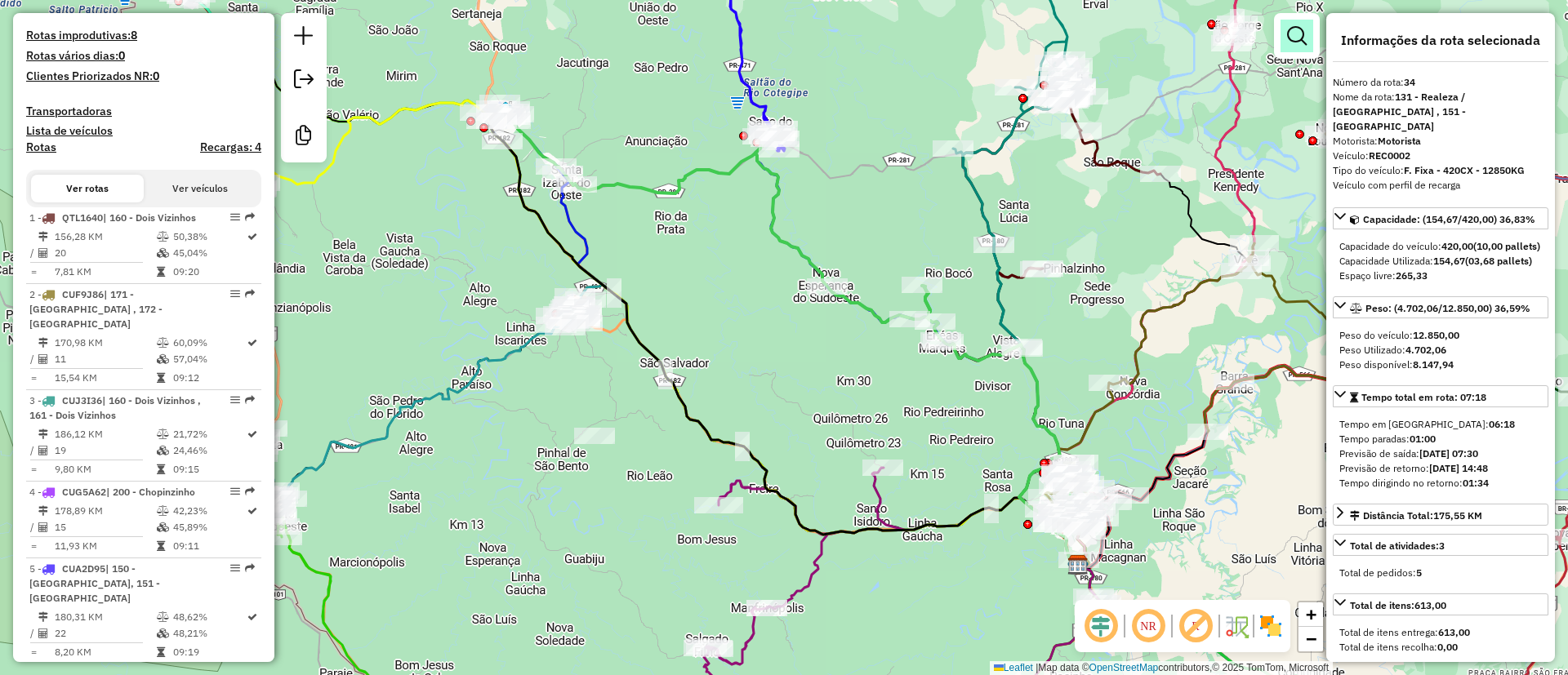
click at [1293, 21] on link at bounding box center [1296, 35] width 32 height 32
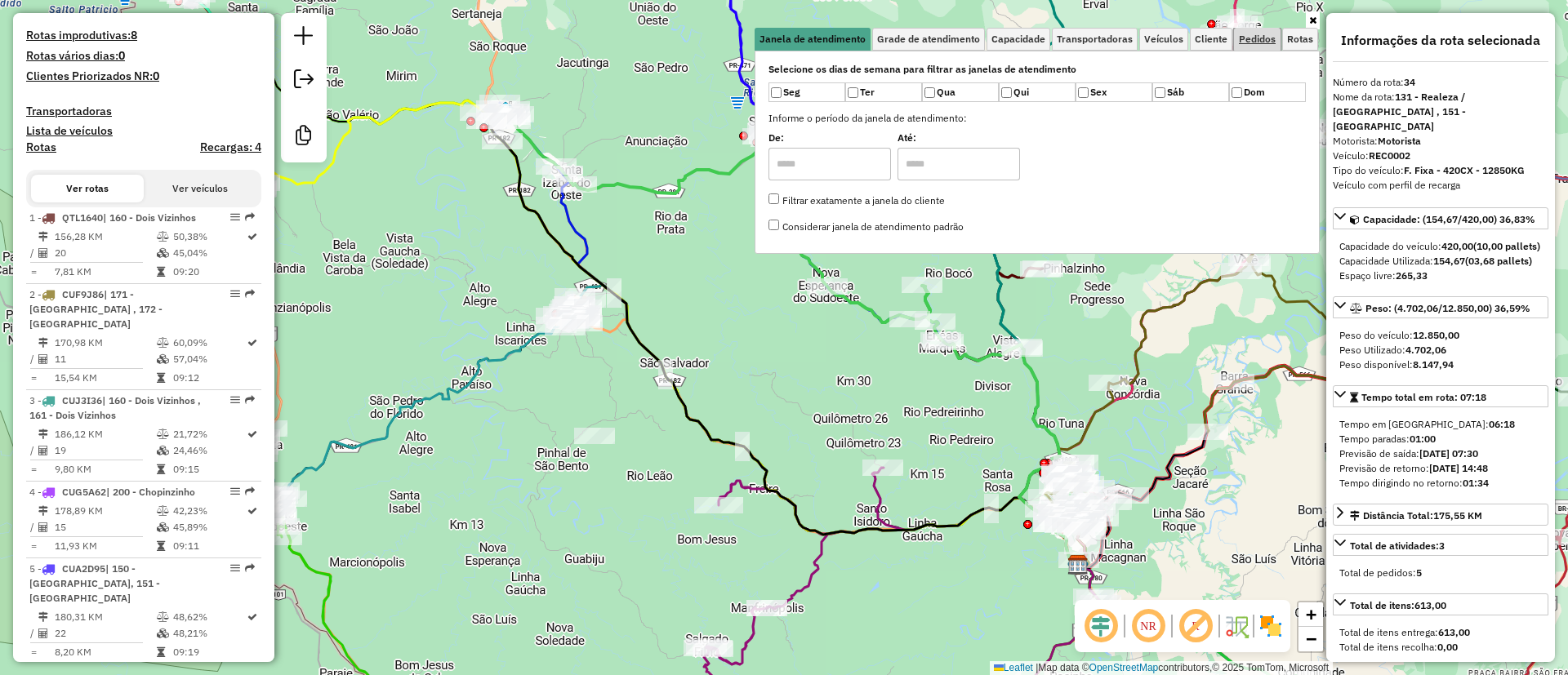
click at [1265, 41] on span "Pedidos" at bounding box center [1257, 39] width 37 height 10
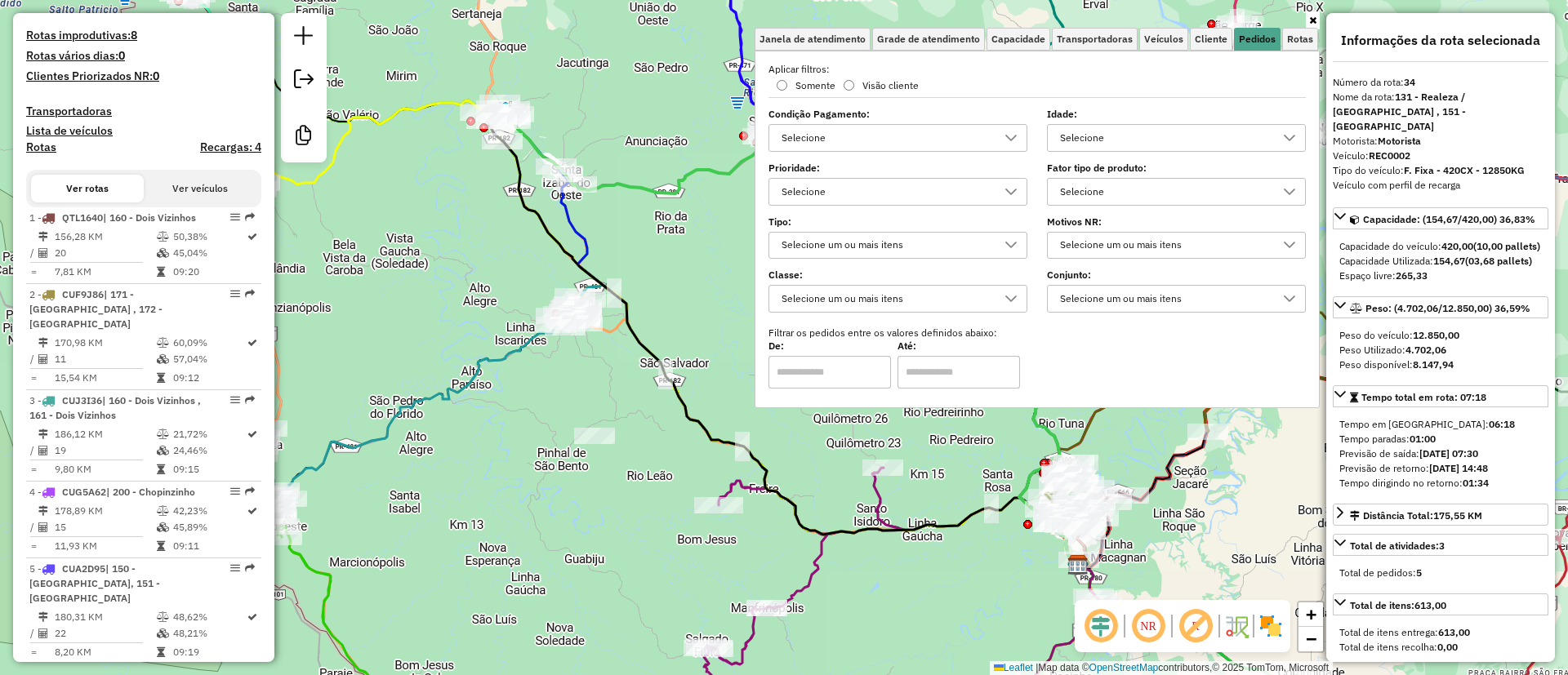
click at [817, 240] on div "Selecione um ou mais itens" at bounding box center [885, 246] width 219 height 26
click at [827, 258] on div "Selecione um ou mais itens" at bounding box center [897, 246] width 259 height 28
click at [1082, 208] on div "Aplicar filtros: Somente Visão cliente Condição Pagamento: Selecione Idade: Sel…" at bounding box center [1036, 225] width 537 height 327
click at [1079, 198] on div "Selecione" at bounding box center [1164, 192] width 219 height 26
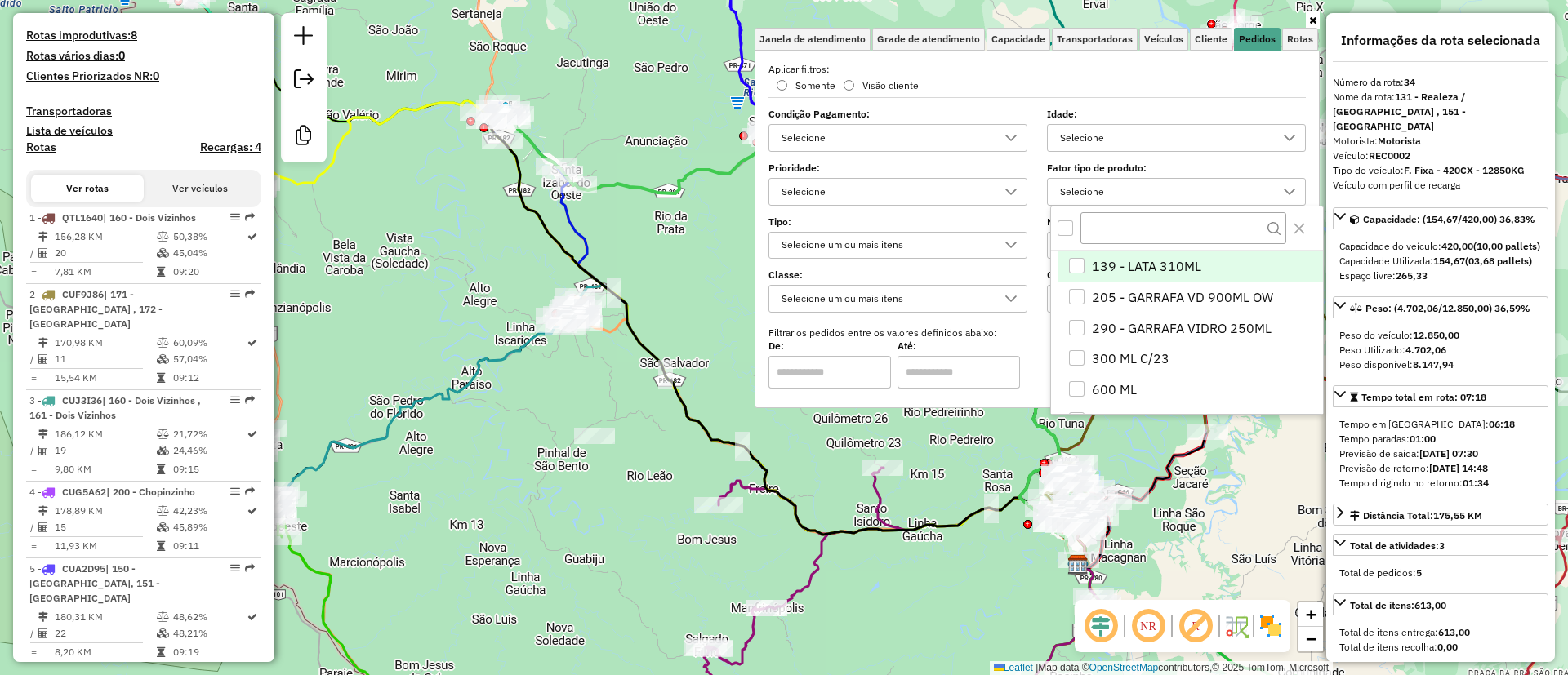
click at [1079, 198] on div "Selecione" at bounding box center [1164, 192] width 219 height 26
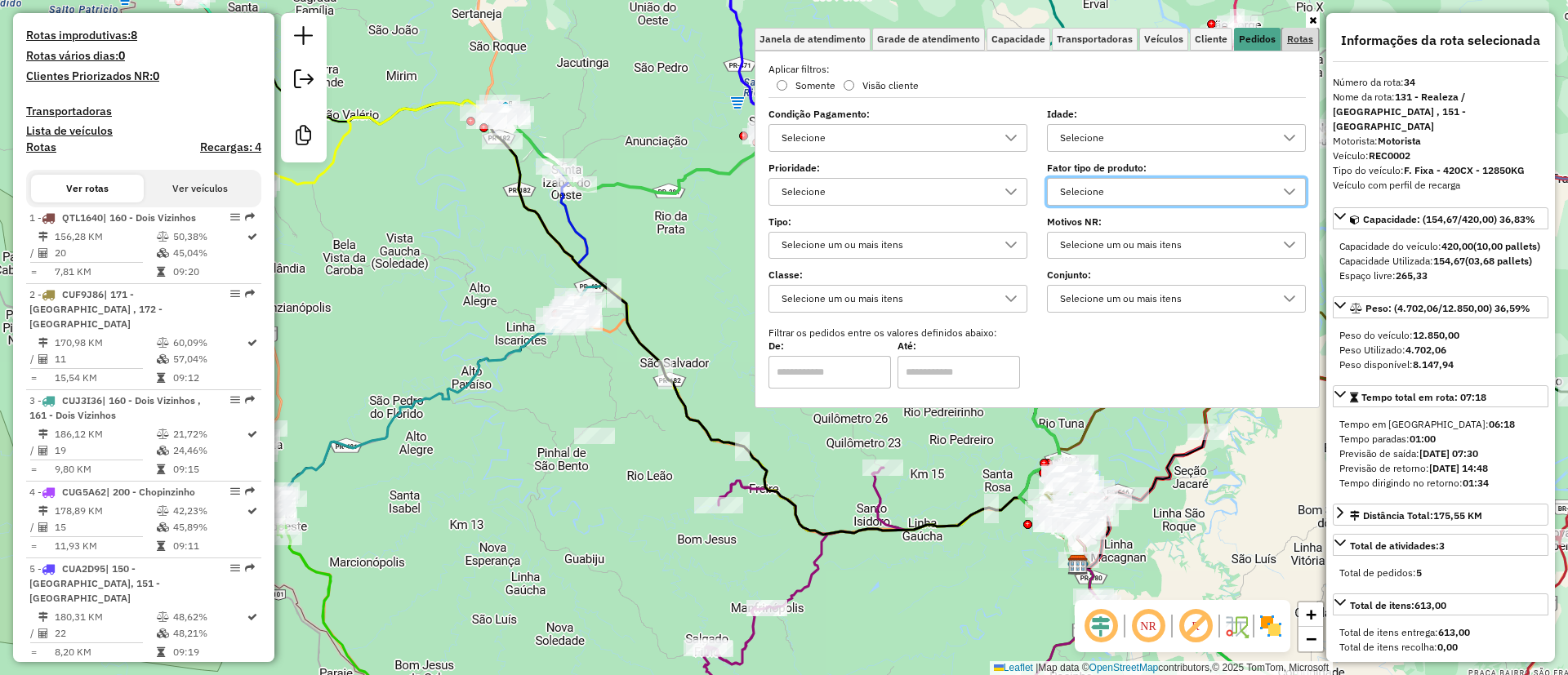
click at [1305, 44] on span "Rotas" at bounding box center [1300, 39] width 26 height 10
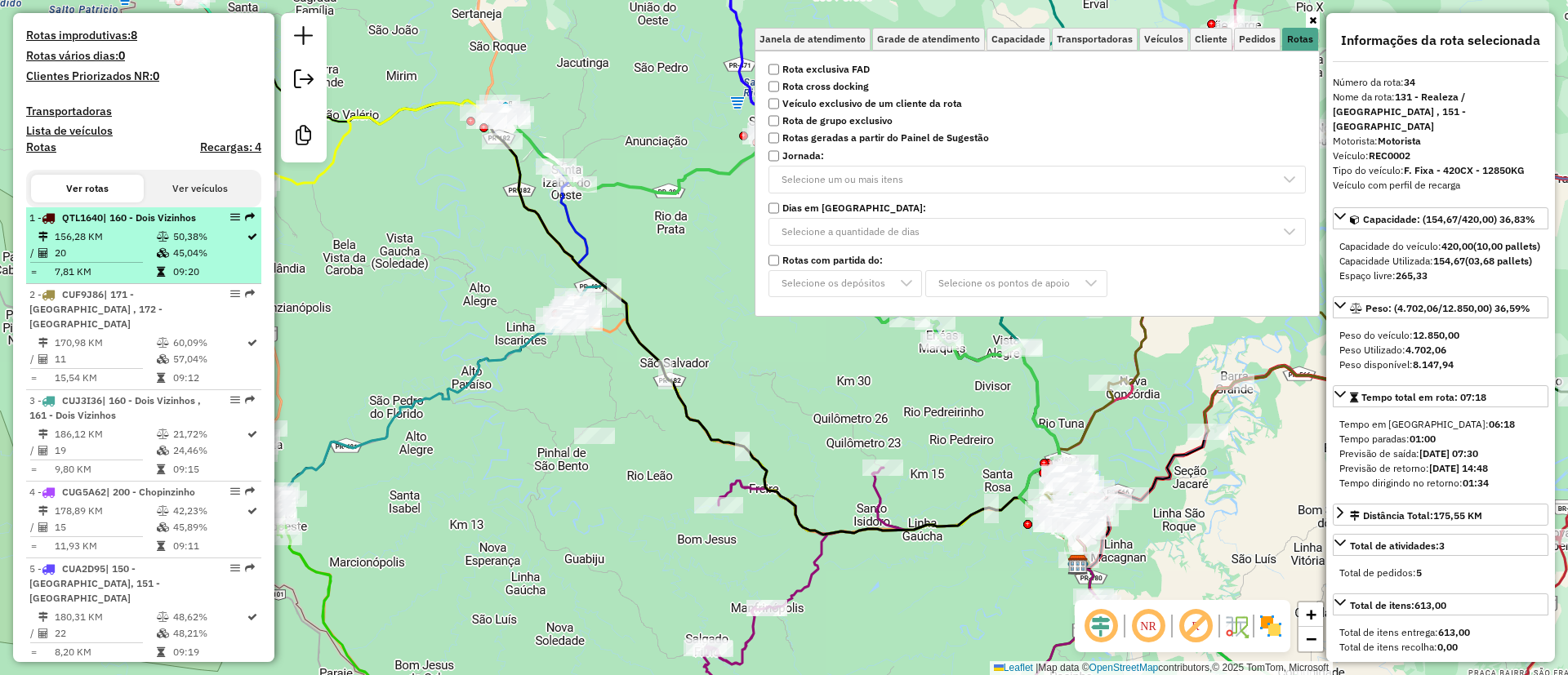
click at [202, 245] on td "50,38%" at bounding box center [209, 237] width 74 height 17
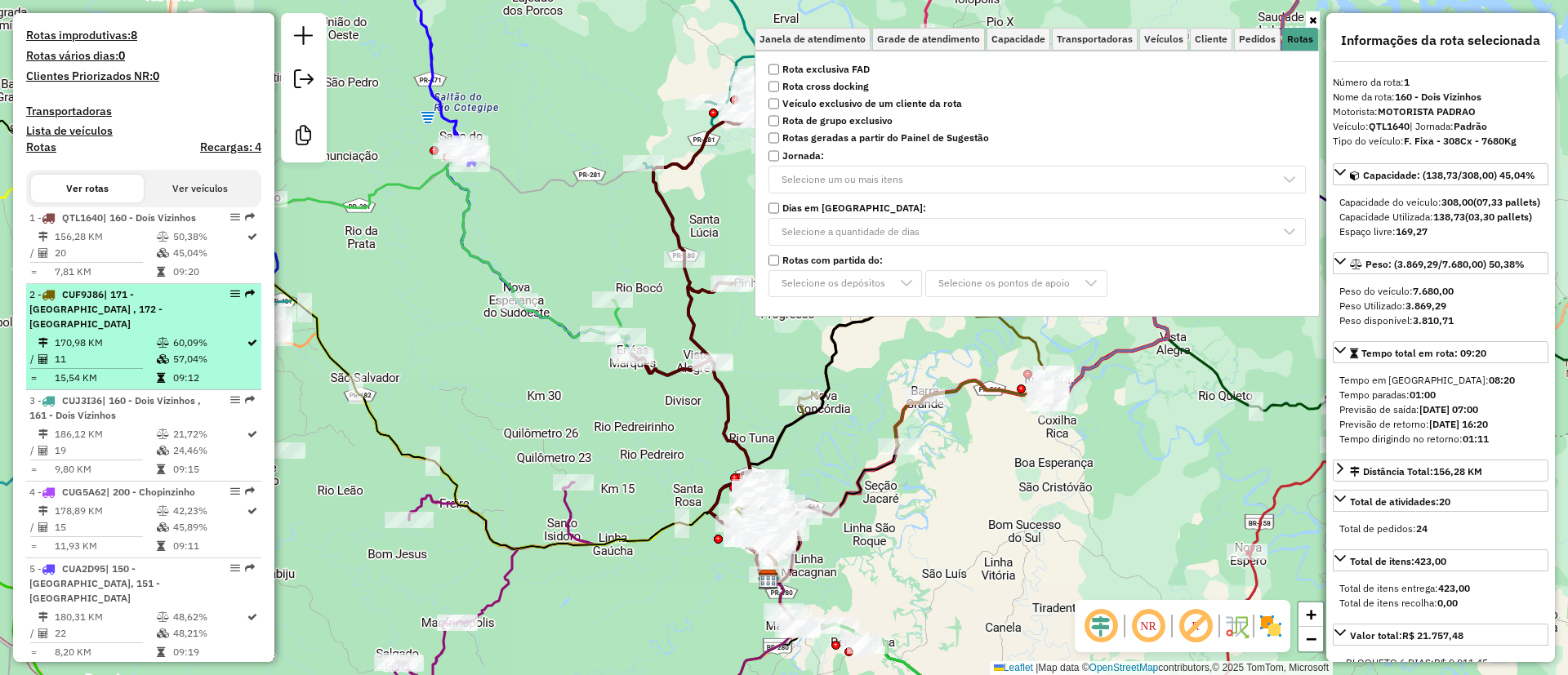
click at [185, 351] on td "60,09%" at bounding box center [209, 343] width 74 height 17
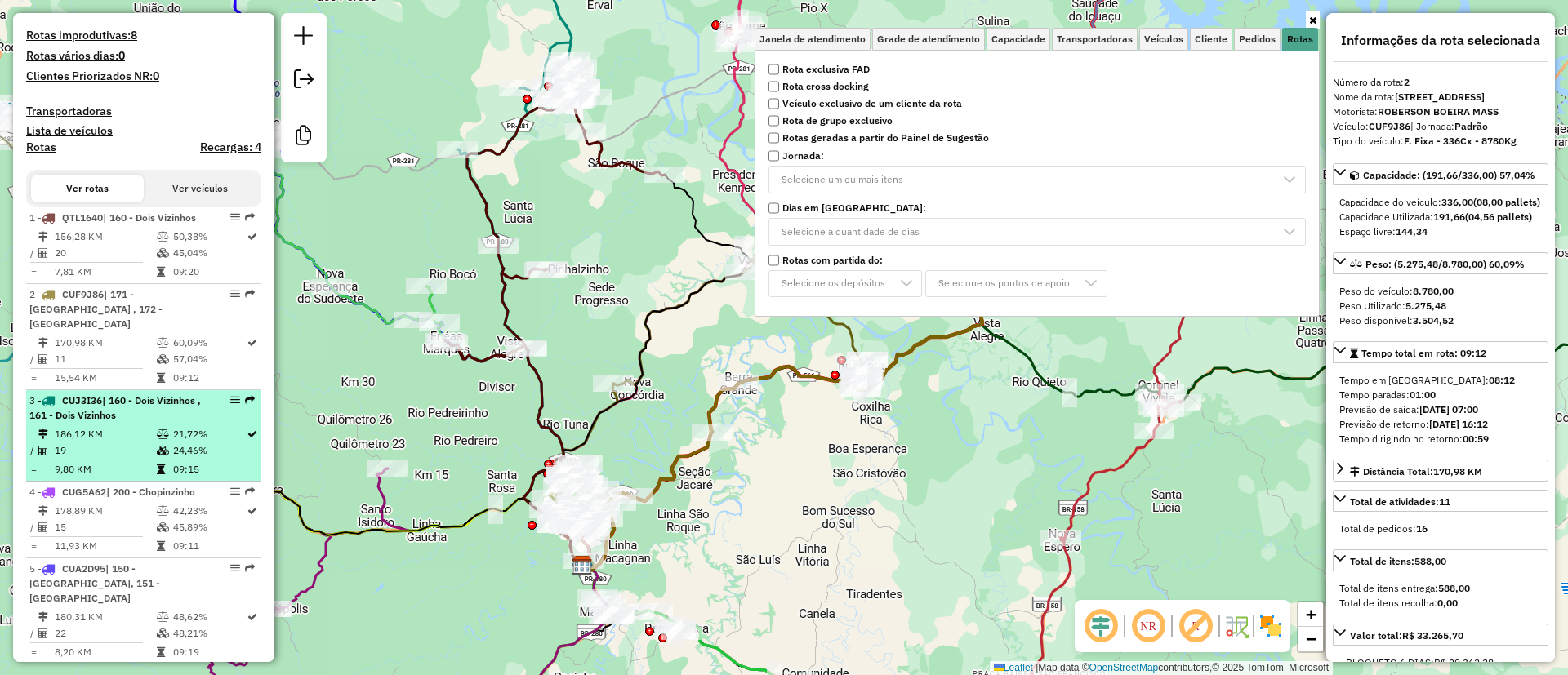
click at [126, 459] on td "19" at bounding box center [104, 450] width 102 height 17
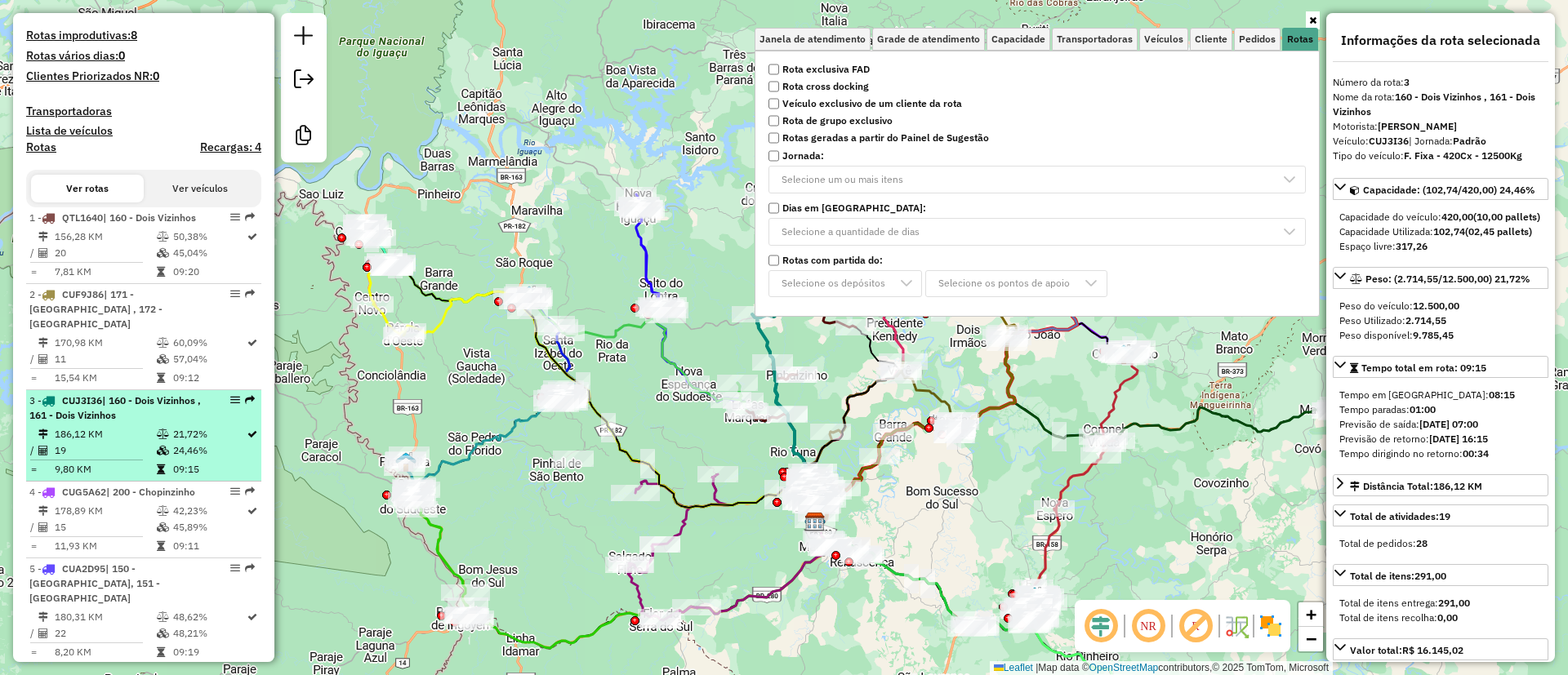
scroll to position [735, 0]
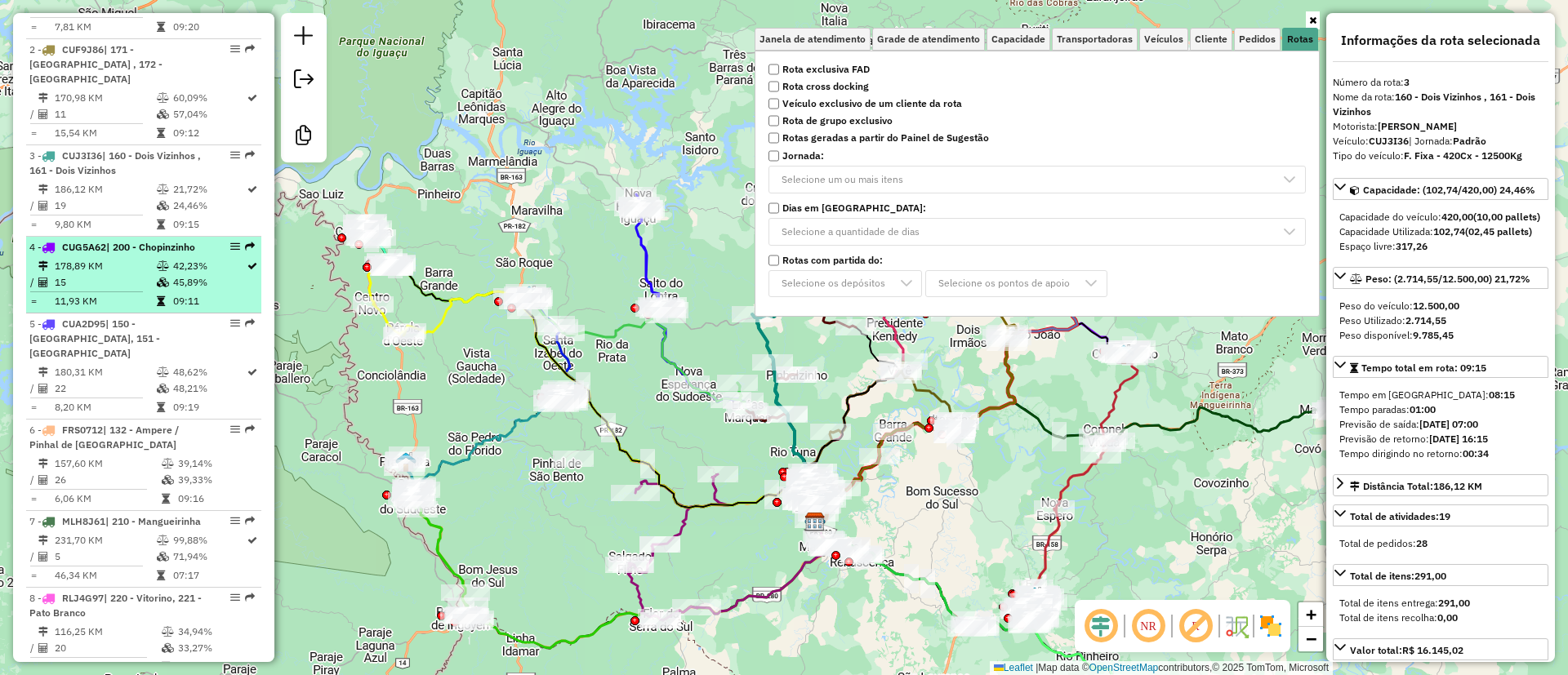
click at [134, 291] on td "15" at bounding box center [104, 283] width 102 height 17
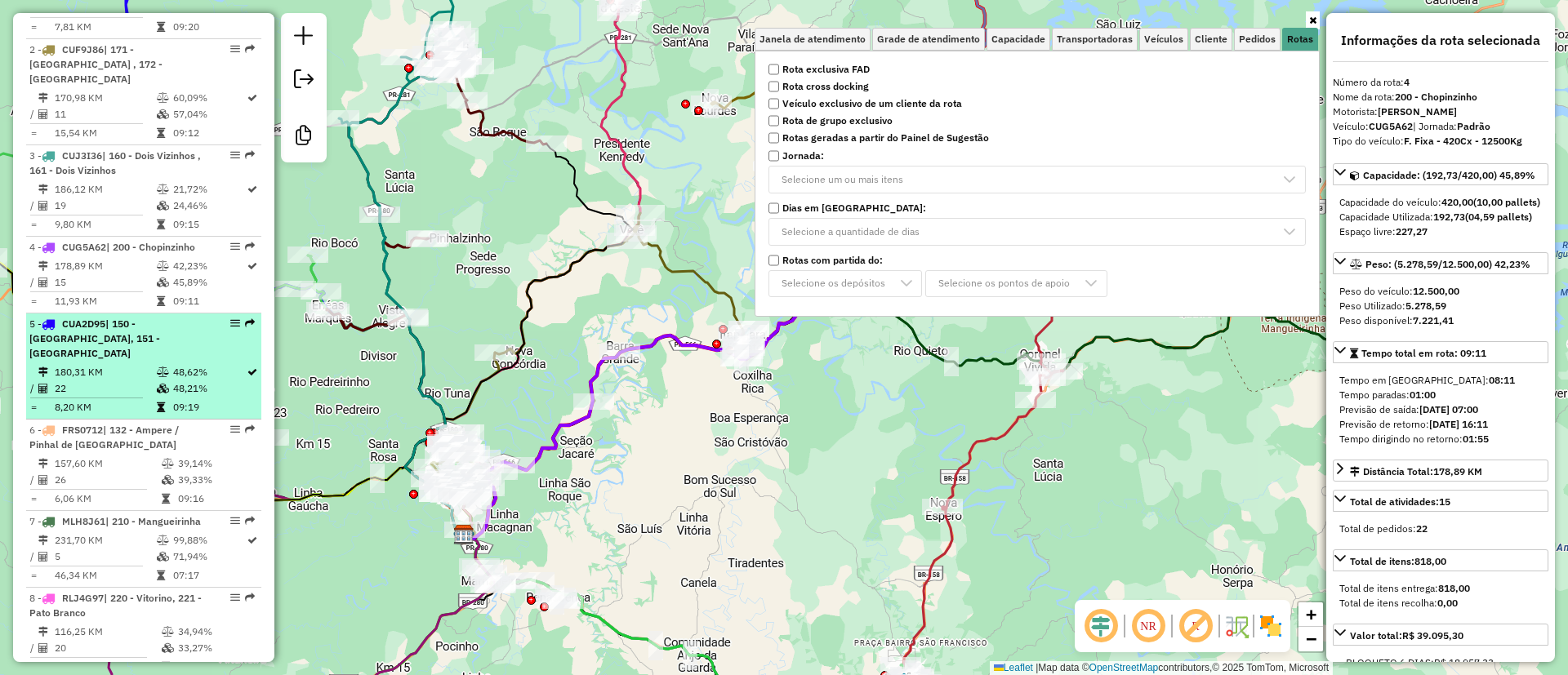
scroll to position [980, 0]
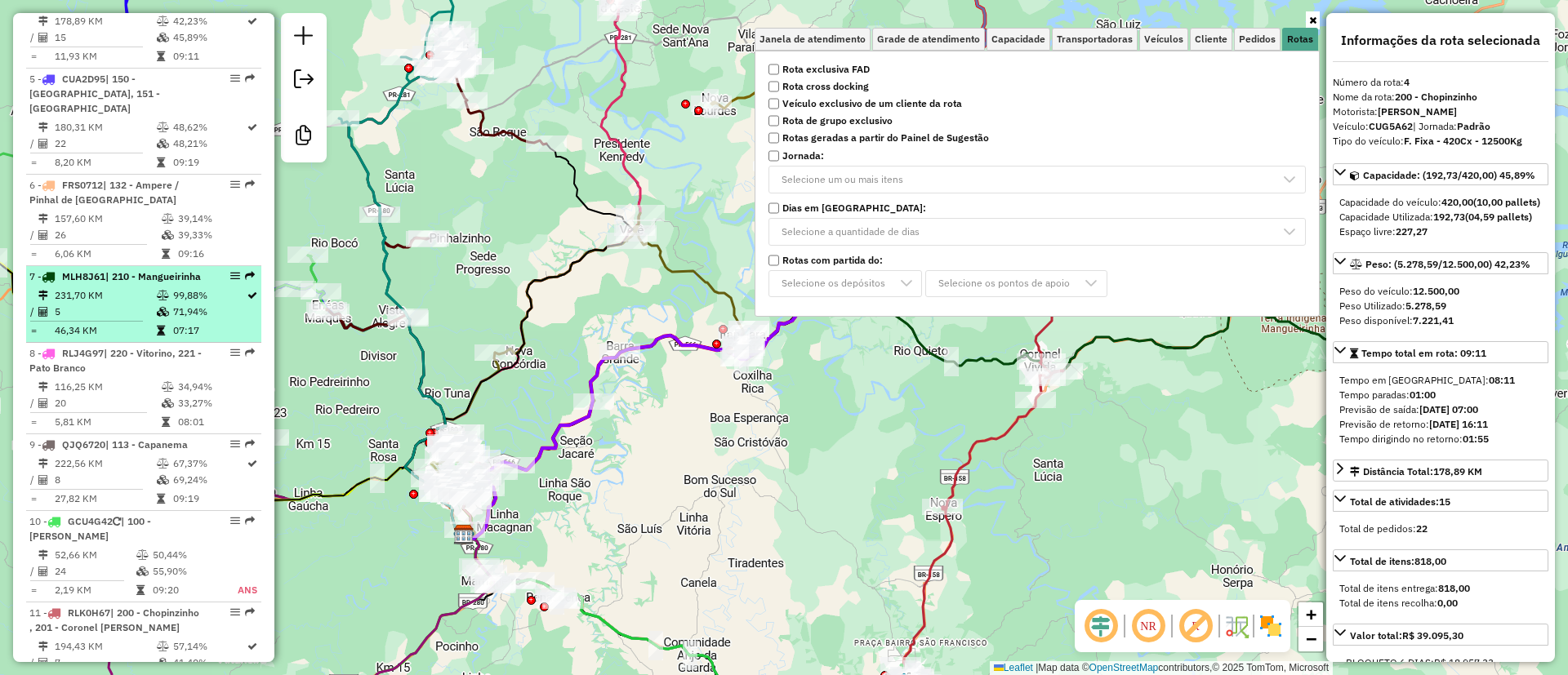
click at [205, 320] on td "71,94%" at bounding box center [209, 312] width 74 height 17
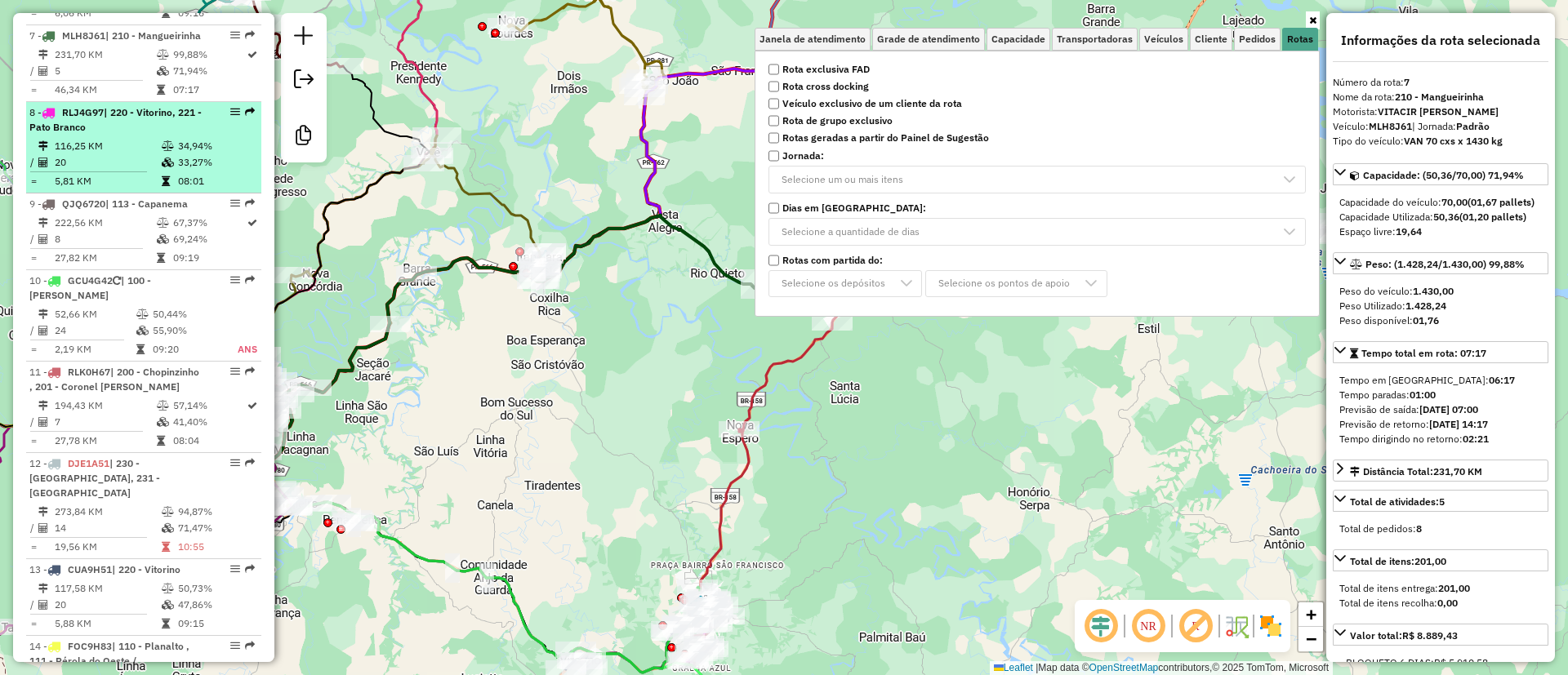
scroll to position [1224, 0]
click at [170, 167] on td at bounding box center [170, 158] width 17 height 17
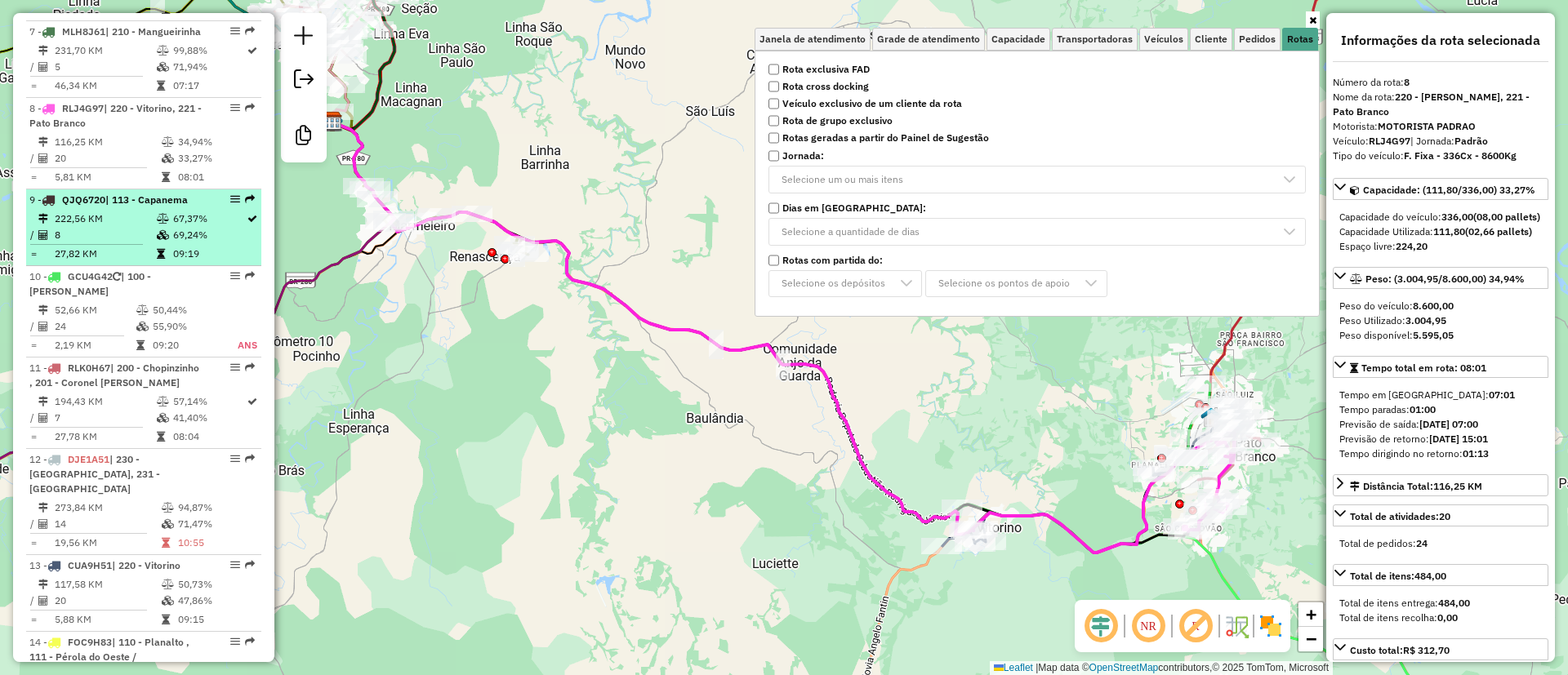
click at [180, 227] on td "67,37%" at bounding box center [209, 219] width 74 height 17
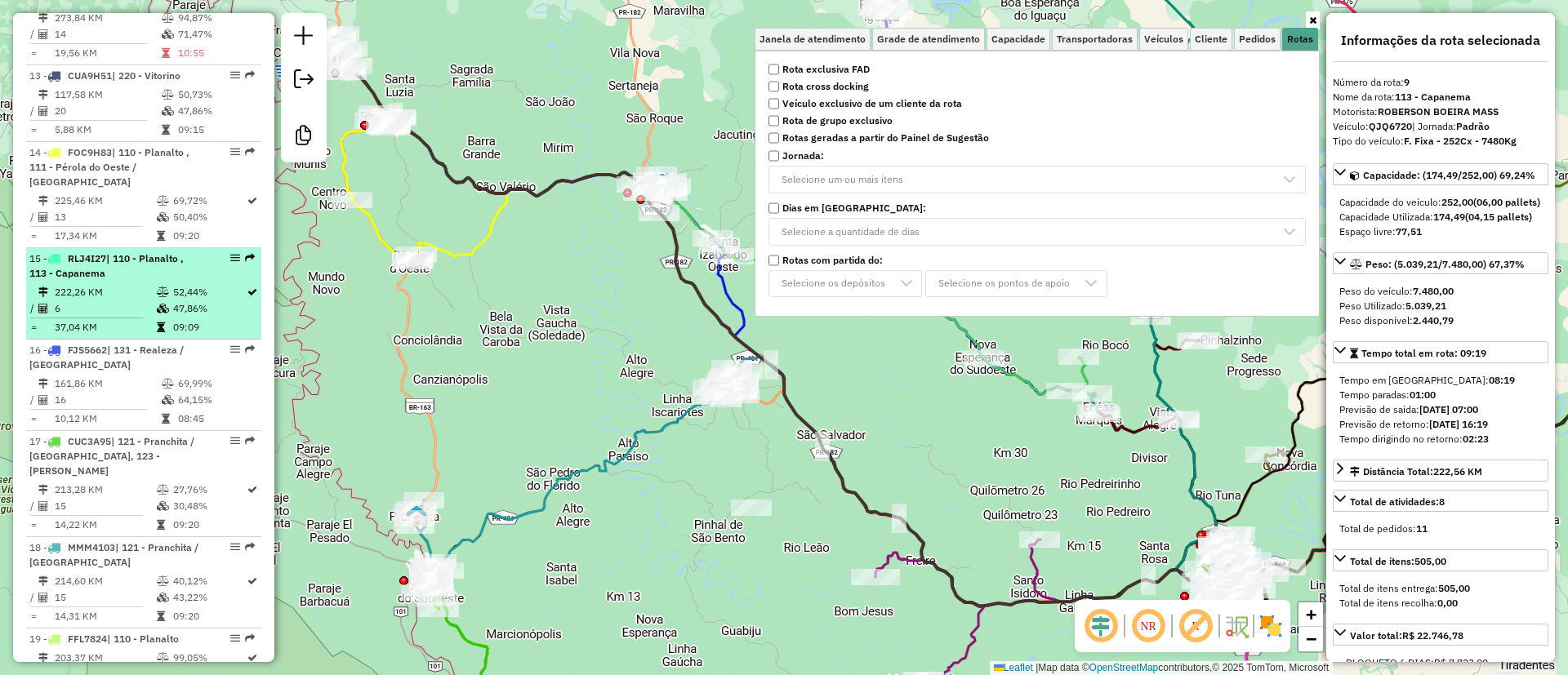
scroll to position [1836, 0]
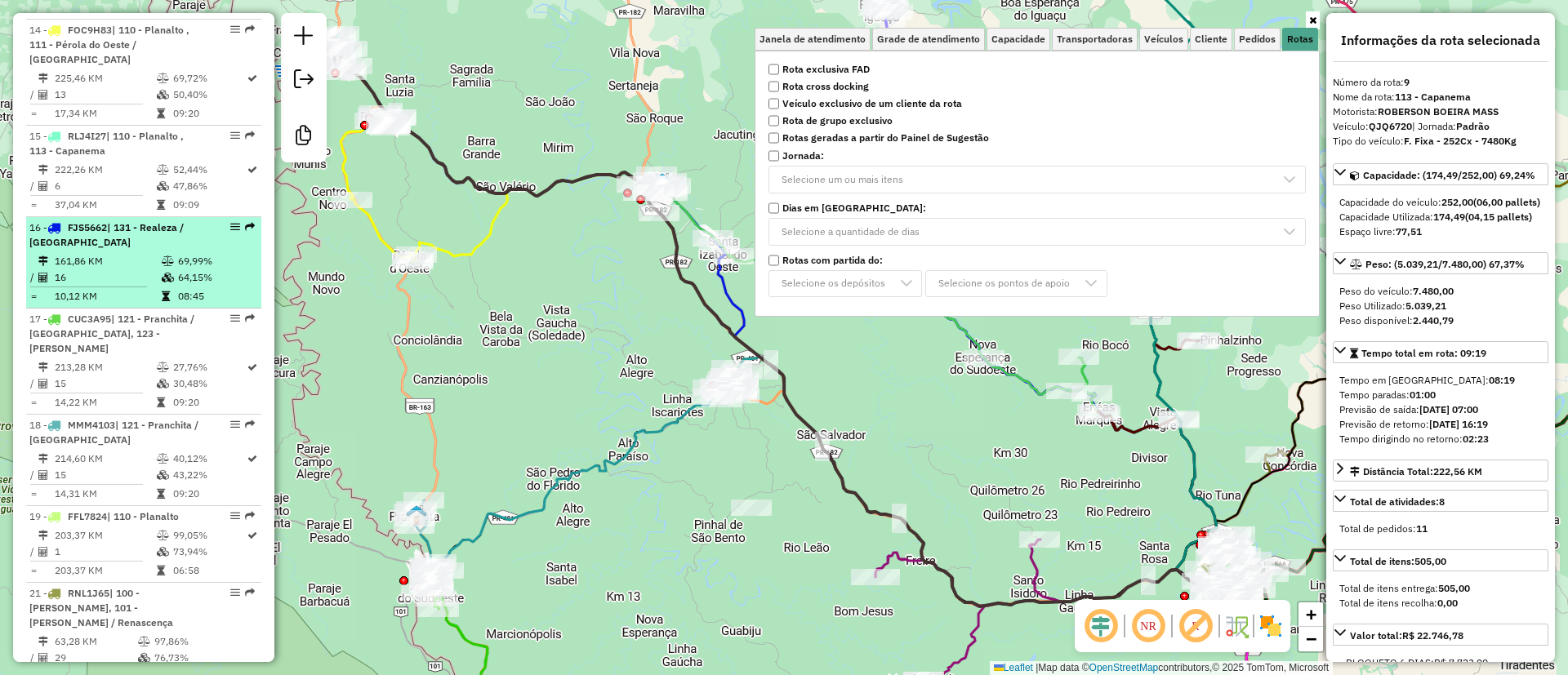
click at [219, 285] on td "64,15%" at bounding box center [216, 277] width 77 height 17
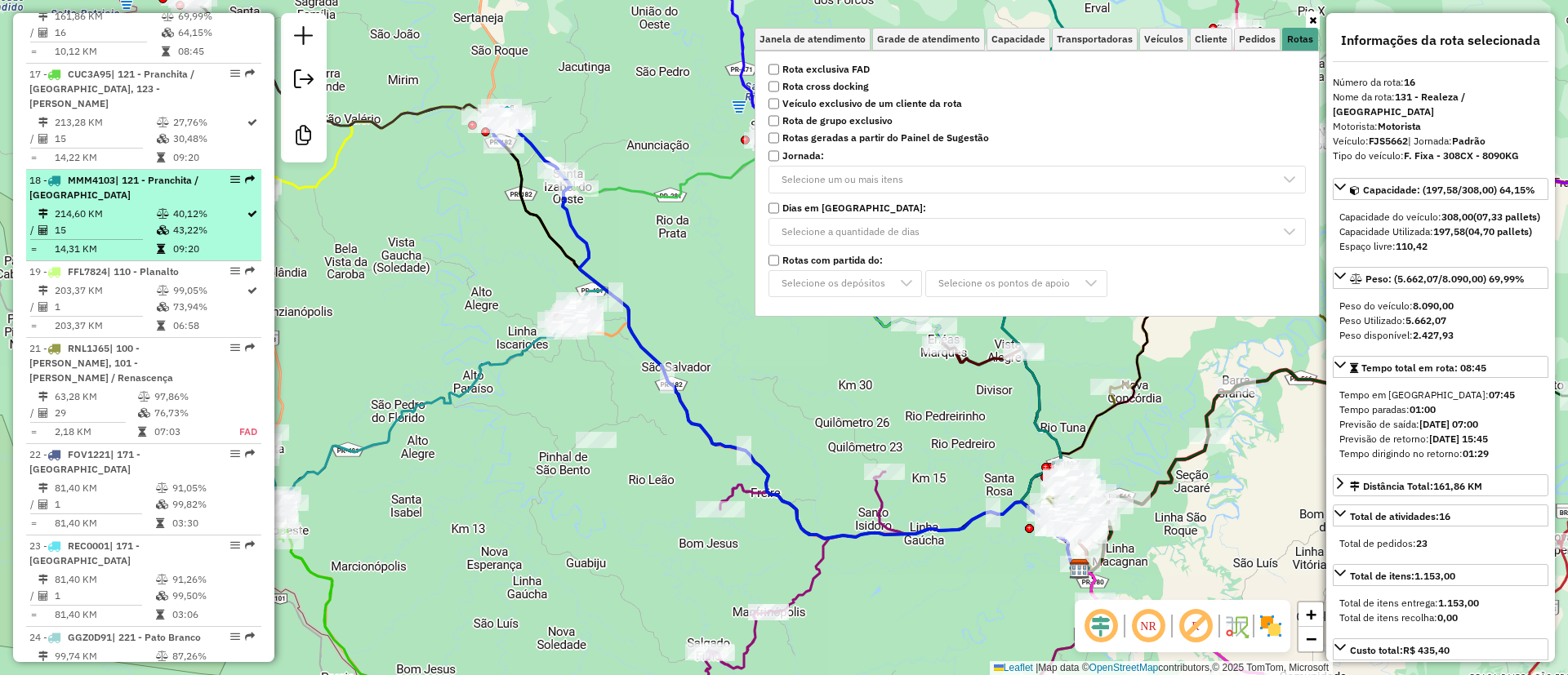
scroll to position [2204, 0]
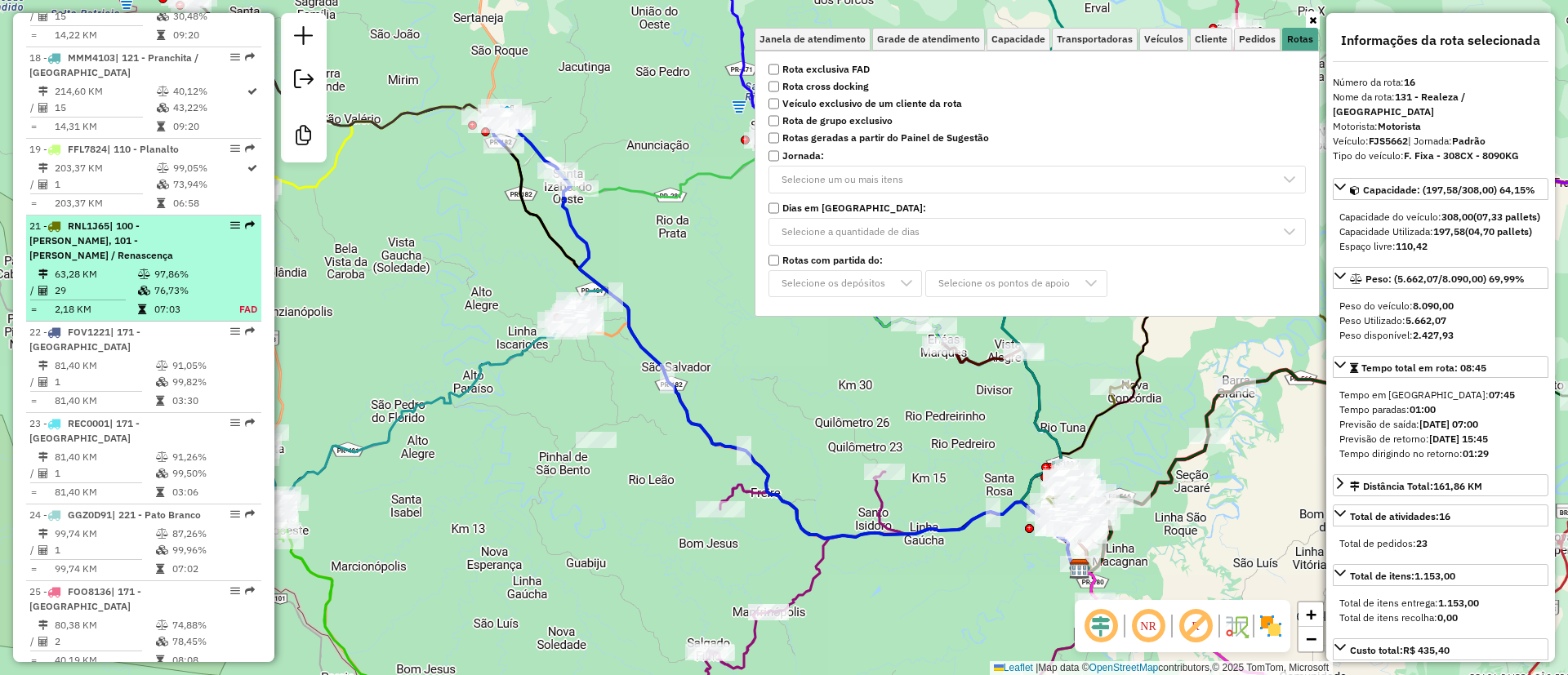
click at [198, 298] on td "76,73%" at bounding box center [188, 291] width 68 height 17
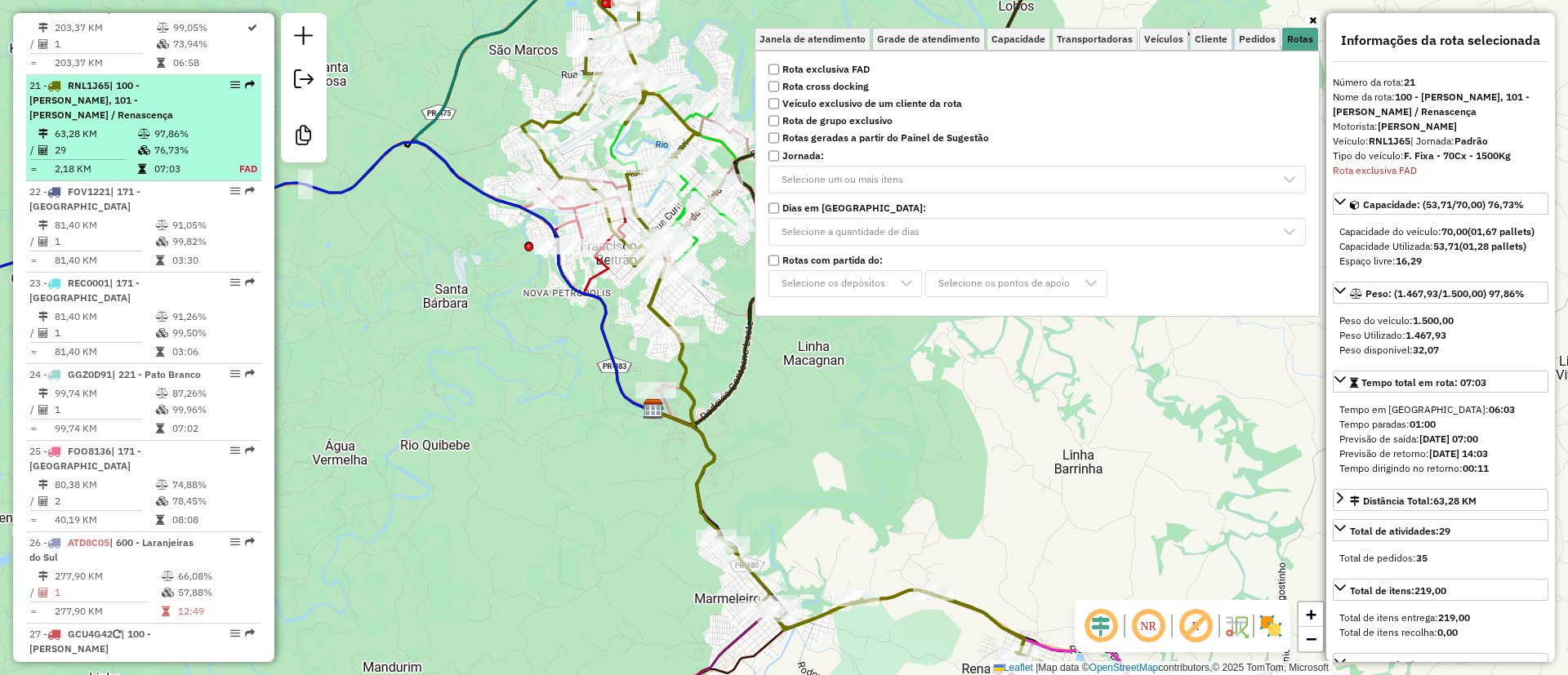
scroll to position [2421, 0]
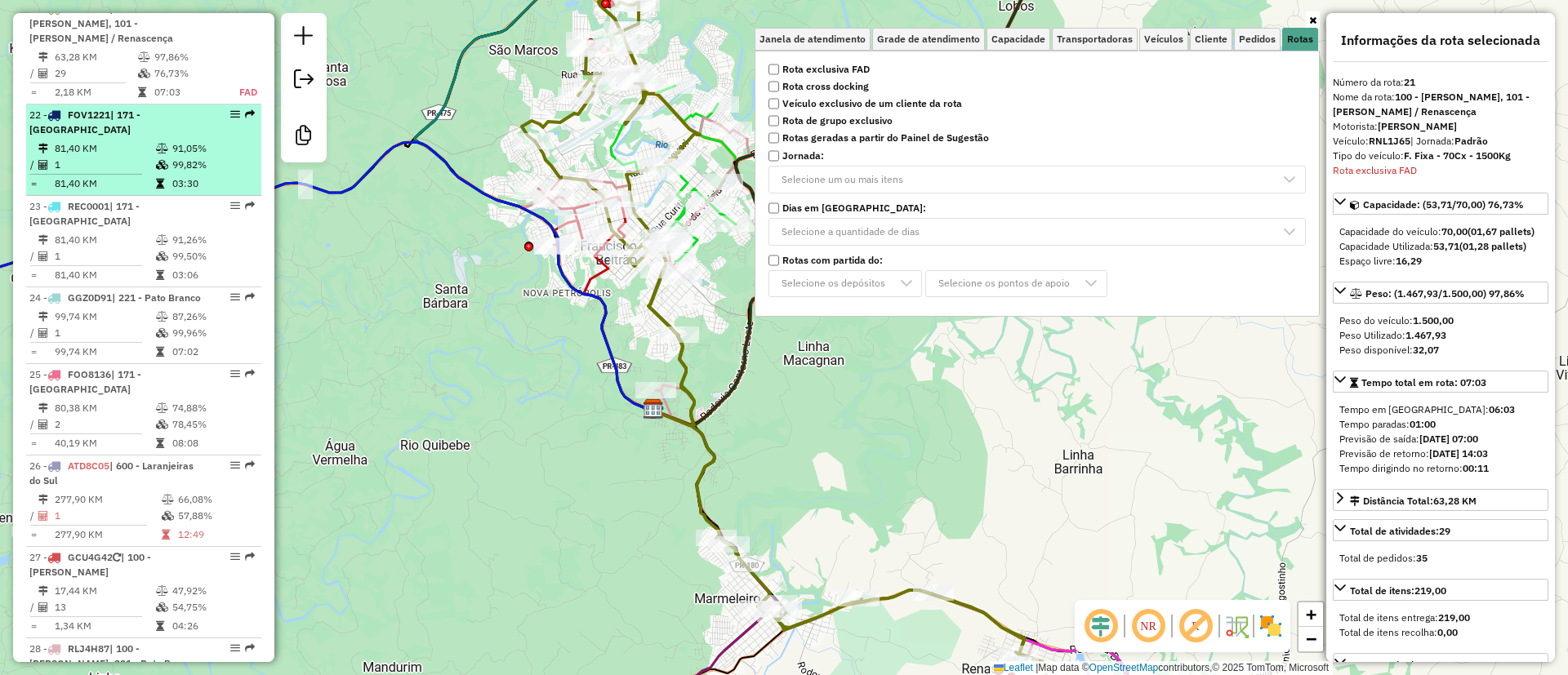
click at [185, 161] on td "99,82%" at bounding box center [213, 165] width 83 height 17
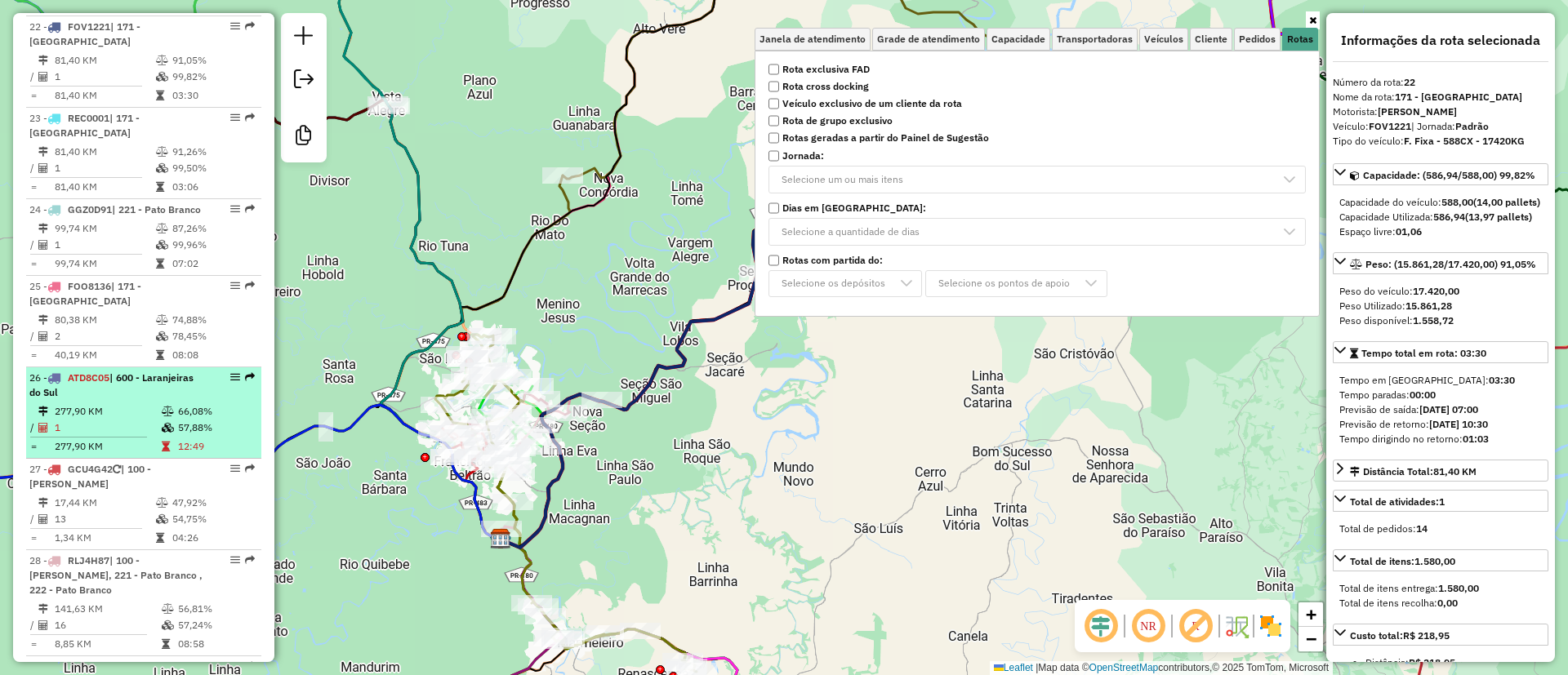
scroll to position [2543, 0]
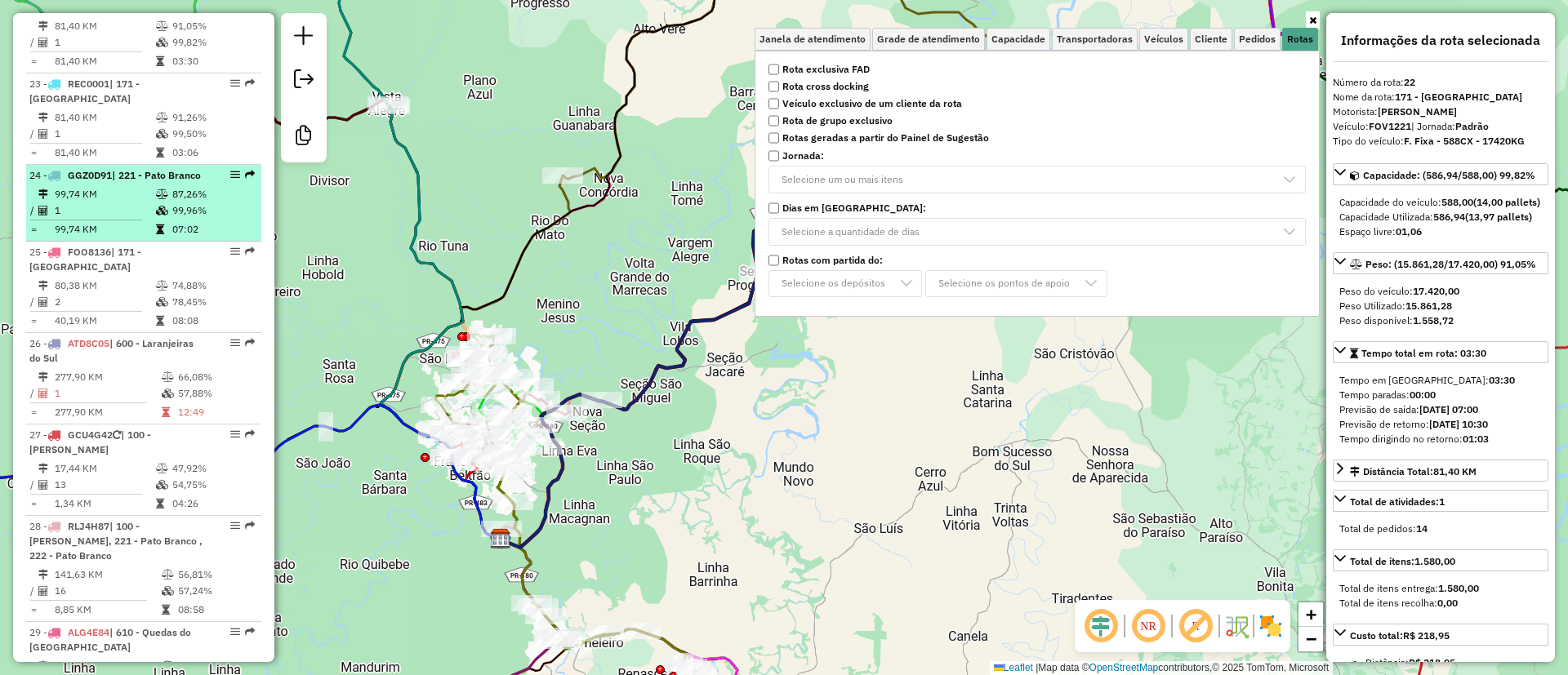
click at [158, 203] on td at bounding box center [163, 211] width 17 height 17
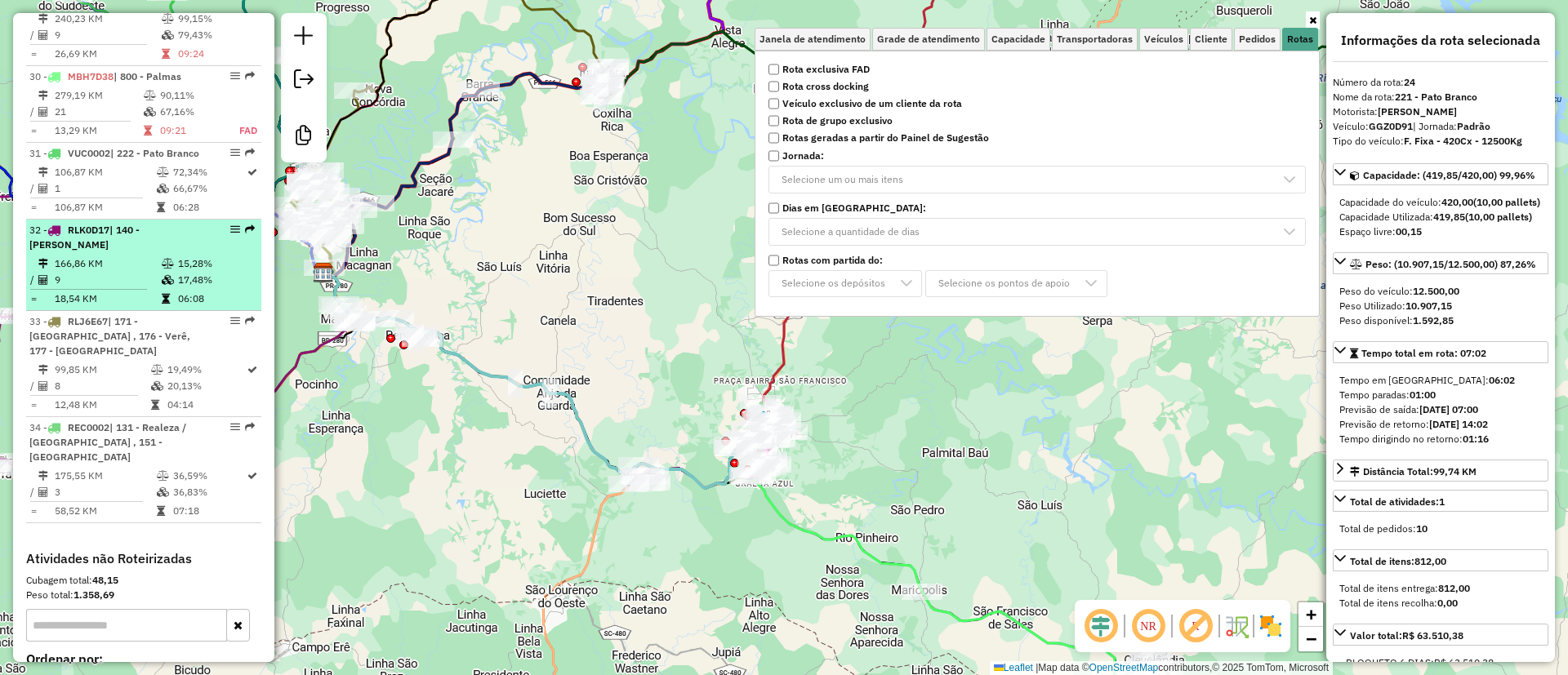
scroll to position [3155, 0]
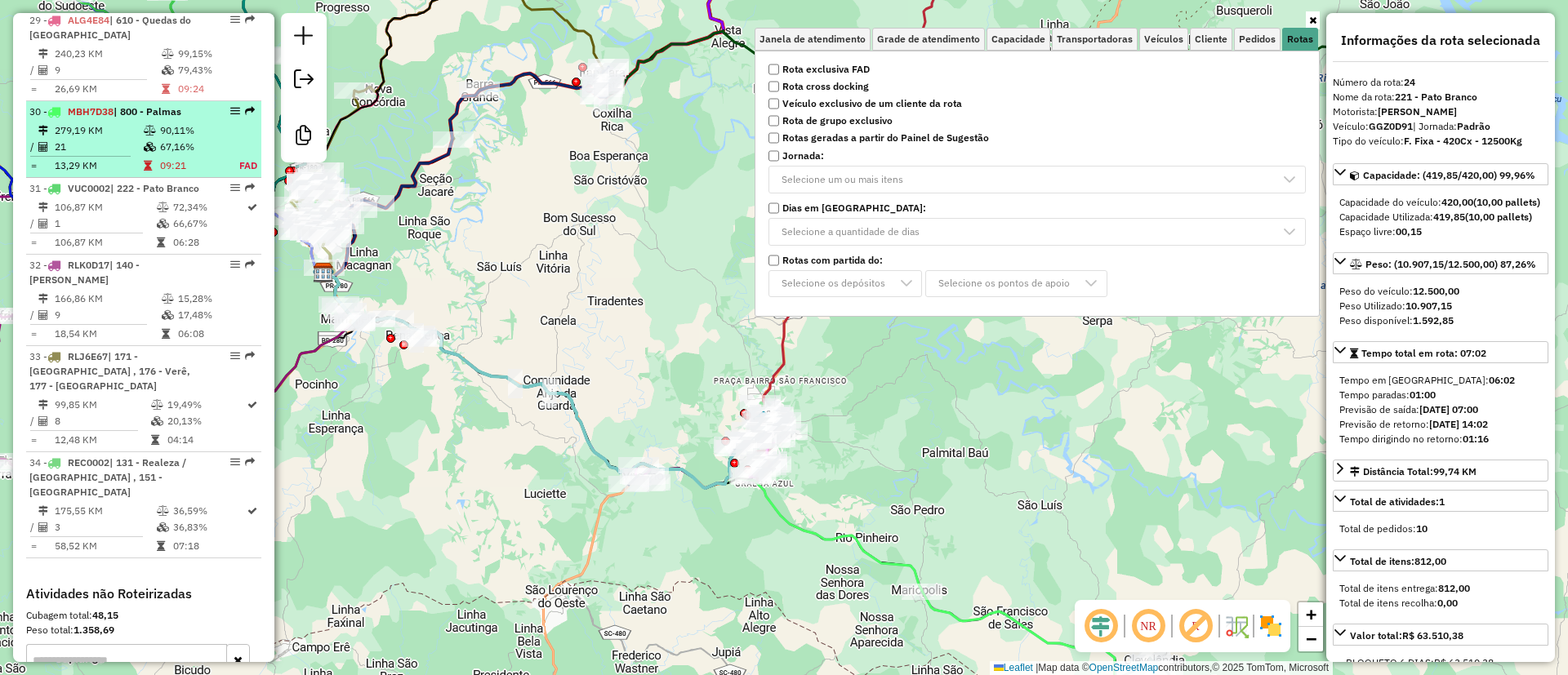
click at [161, 157] on td "09:21" at bounding box center [191, 166] width 64 height 17
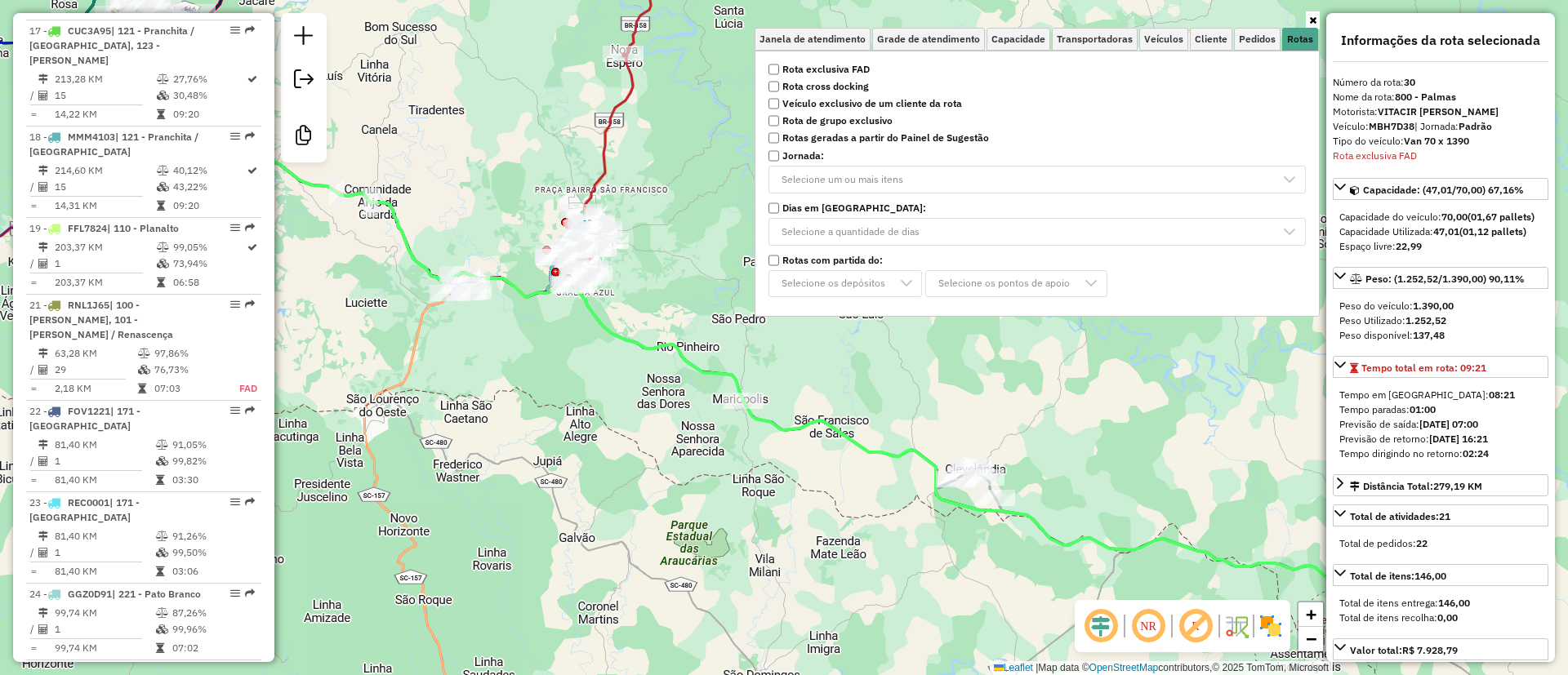
scroll to position [2127, 0]
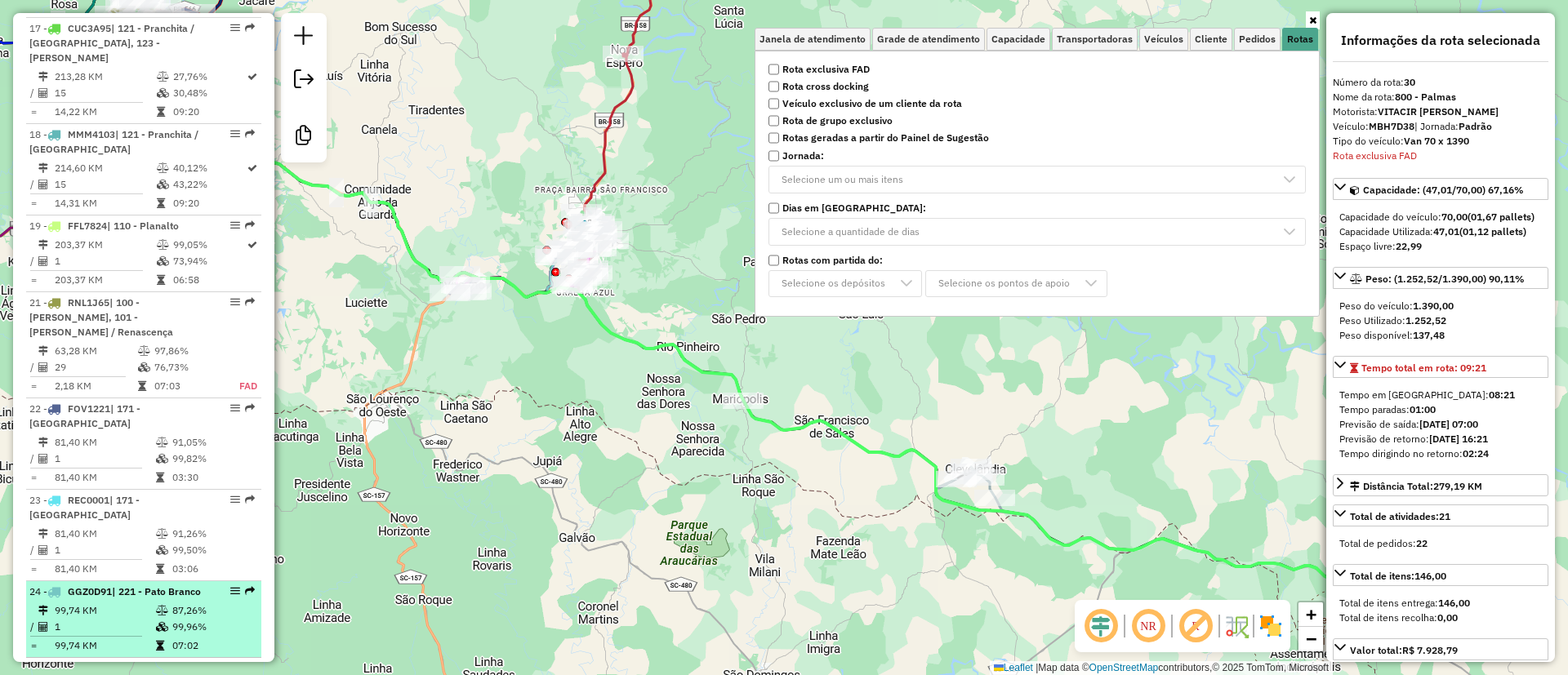
click at [170, 581] on li "24 - GGZ0D91 | 221 - Pato Branco 99,74 KM 87,26% / 1 99,96% = 99,74 KM 07:02" at bounding box center [143, 619] width 235 height 76
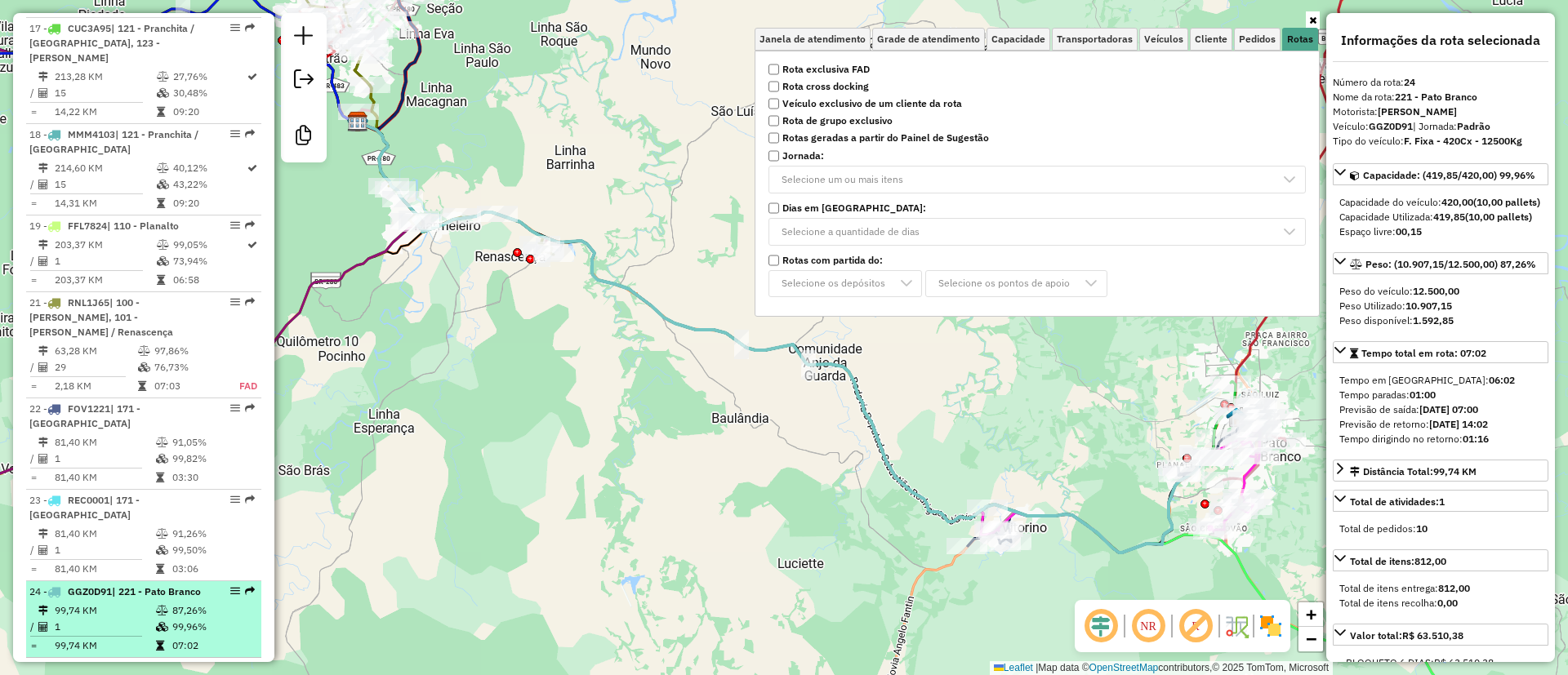
click at [167, 561] on td at bounding box center [163, 569] width 17 height 17
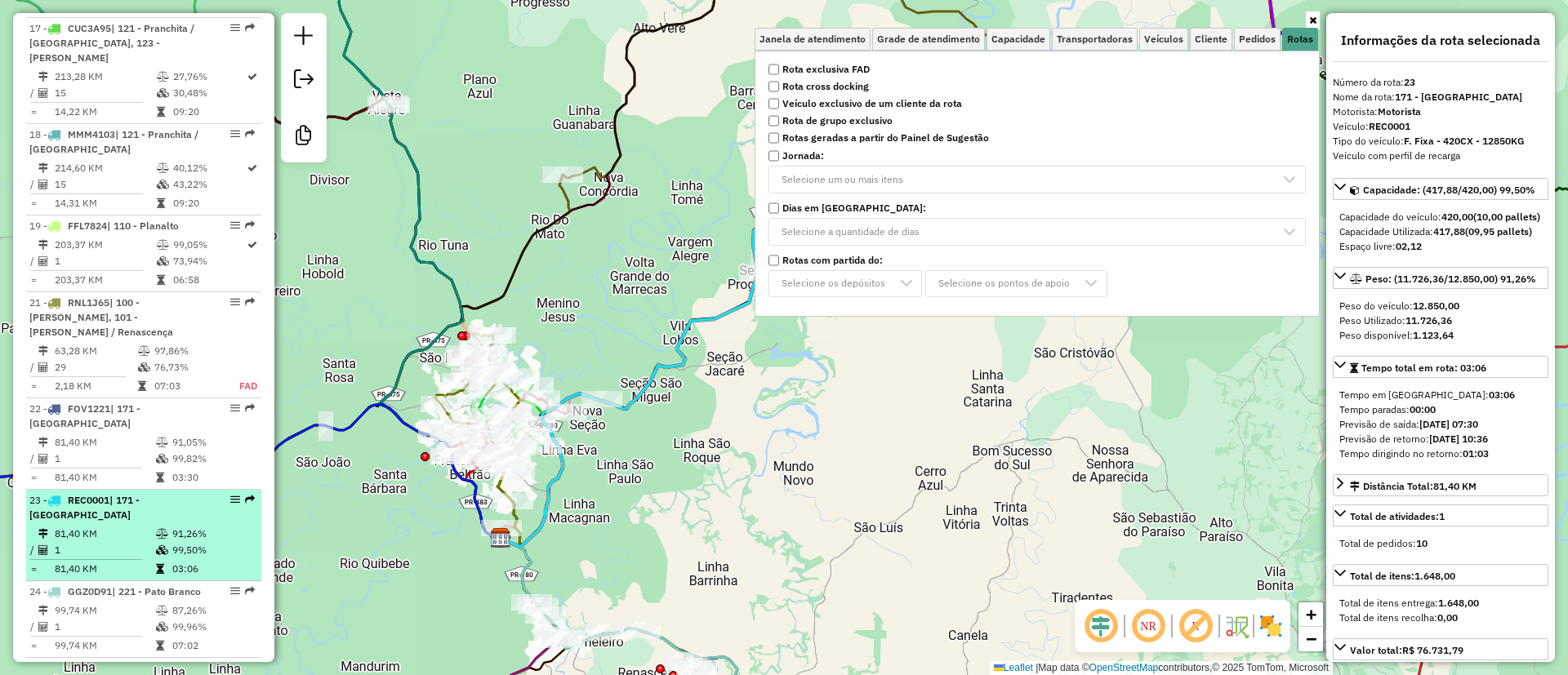
click at [174, 562] on td "03:06" at bounding box center [213, 569] width 83 height 17
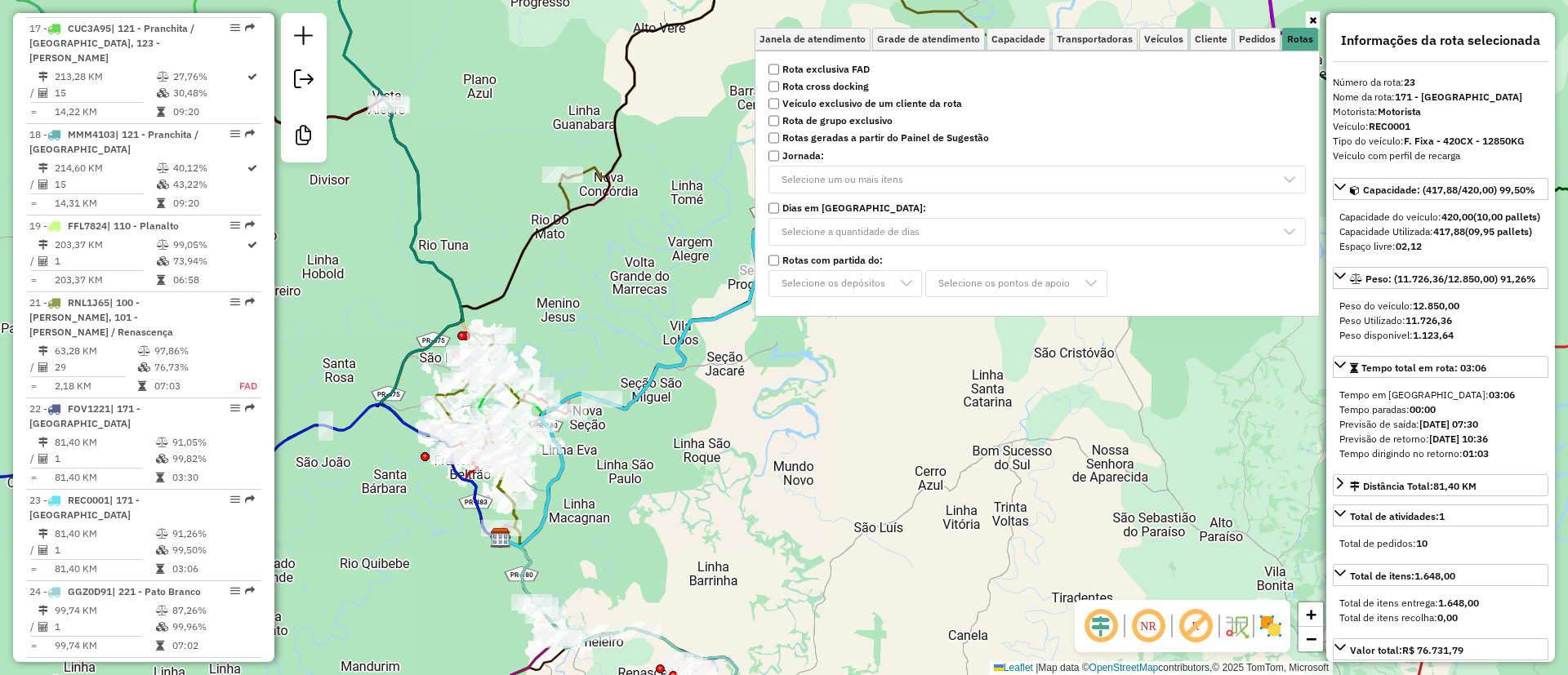
click at [637, 250] on div "Rota 21 - Placa RNL1J65 40912806 - [PERSON_NAME] Rota 21 - Placa RNL1J65 409173…" at bounding box center [784, 337] width 1568 height 675
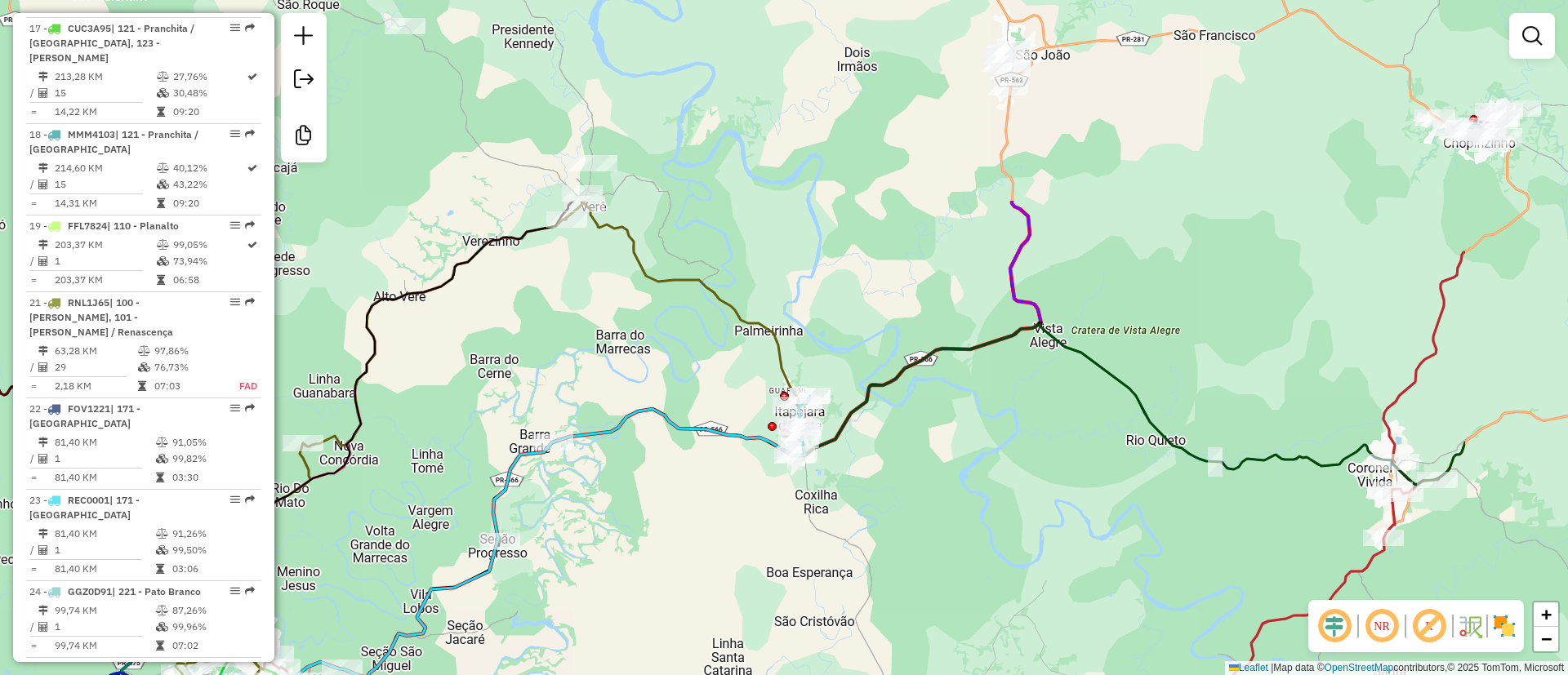
drag, startPoint x: 680, startPoint y: 213, endPoint x: 420, endPoint y: 482, distance: 374.1
click at [420, 482] on div "Janela de atendimento Grade de atendimento Capacidade Transportadoras Veículos …" at bounding box center [784, 337] width 1568 height 675
